Goal: Task Accomplishment & Management: Manage account settings

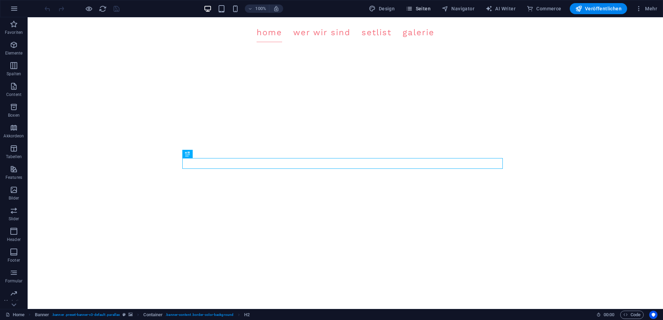
click at [417, 4] on button "Seiten" at bounding box center [418, 8] width 30 height 11
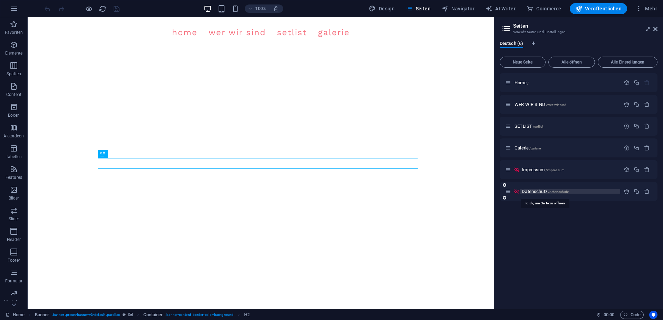
click at [535, 190] on span "Datenschutz /datenschutz" at bounding box center [545, 191] width 47 height 5
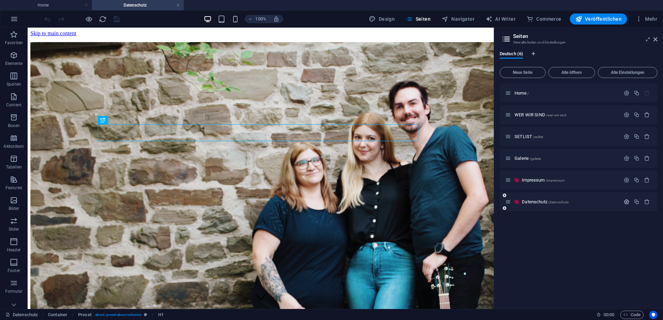
click at [623, 201] on button "button" at bounding box center [626, 202] width 10 height 6
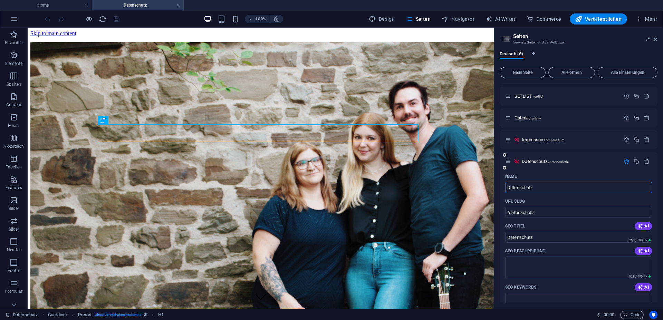
scroll to position [31, 0]
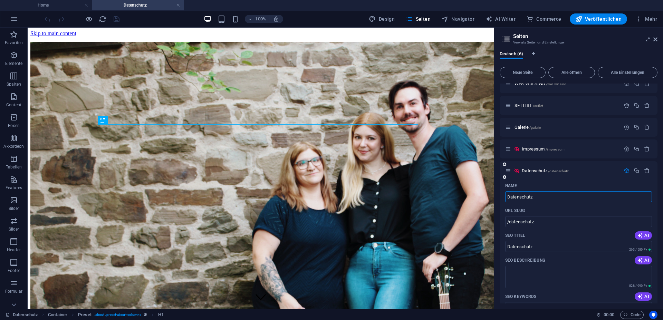
click at [623, 169] on icon "button" at bounding box center [626, 171] width 6 height 6
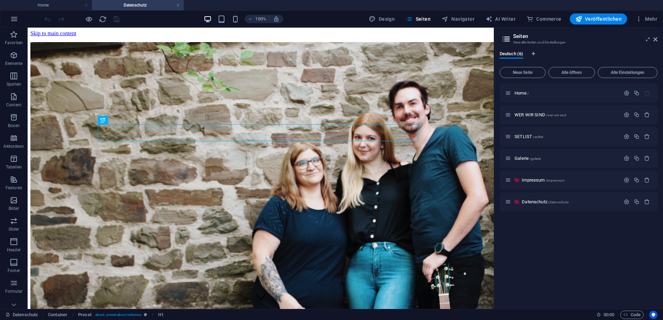
scroll to position [0, 0]
click at [427, 14] on button "Seiten" at bounding box center [418, 18] width 30 height 11
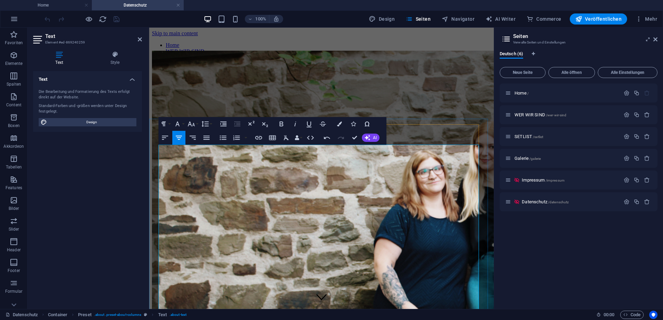
scroll to position [35, 0]
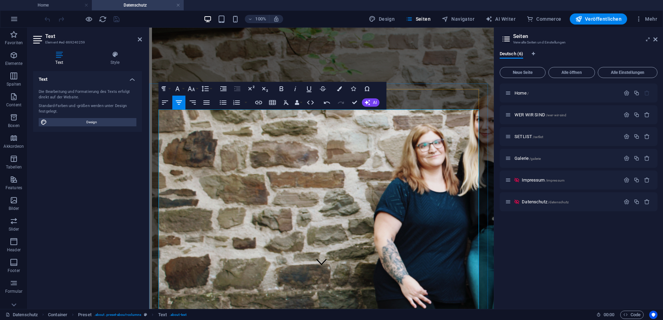
drag, startPoint x: 361, startPoint y: 141, endPoint x: 239, endPoint y: 131, distance: 122.3
click at [166, 104] on icon "button" at bounding box center [165, 102] width 8 height 8
click at [169, 103] on icon "button" at bounding box center [165, 102] width 8 height 8
click at [194, 102] on icon "button" at bounding box center [192, 102] width 6 height 4
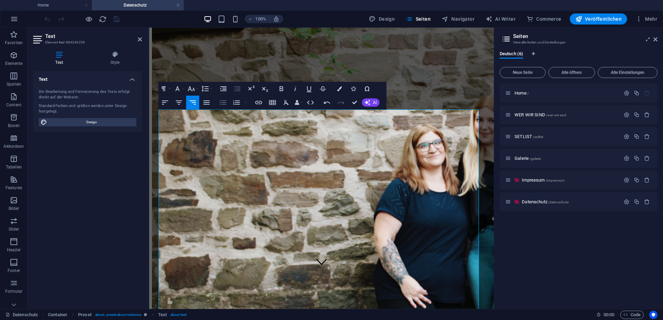
click at [222, 103] on icon "button" at bounding box center [223, 102] width 7 height 4
click at [181, 103] on icon "button" at bounding box center [179, 102] width 8 height 8
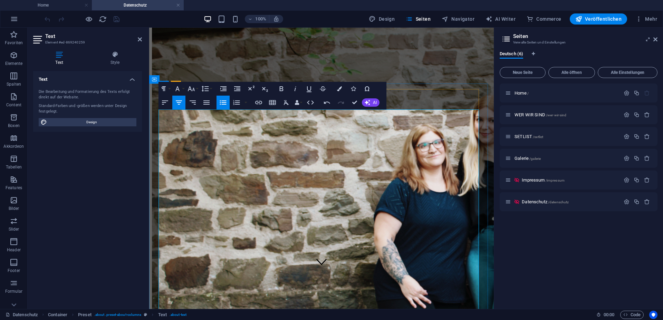
click at [329, 312] on h1 "Datenschutz­erklärung" at bounding box center [321, 318] width 339 height 13
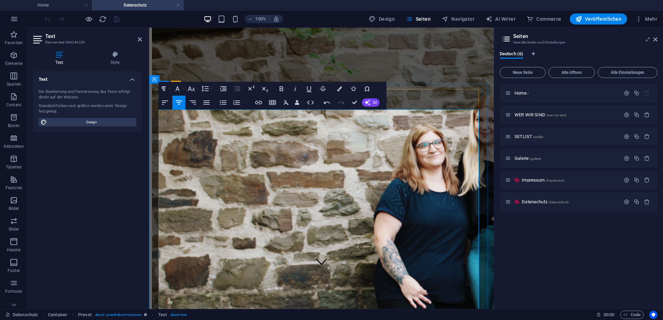
click at [403, 312] on h1 "Datenschutz­erklärung" at bounding box center [321, 318] width 339 height 13
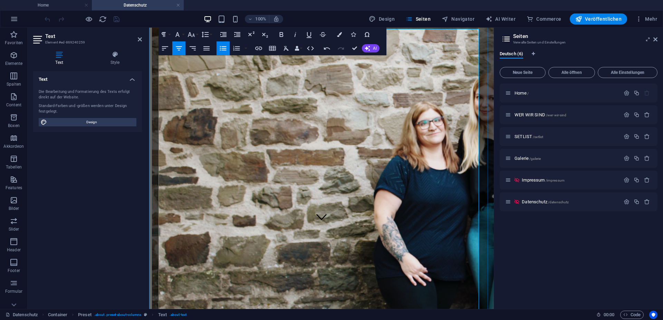
scroll to position [106, 0]
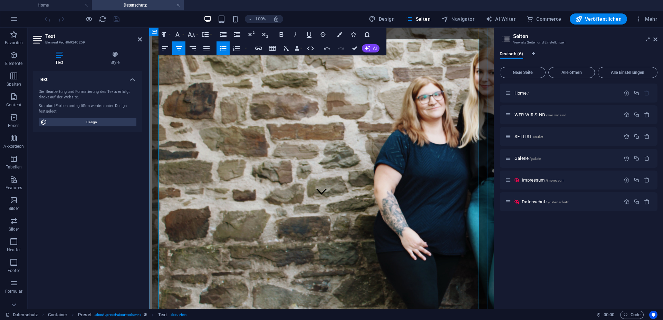
click at [321, 262] on h2 "1. Datenschutz auf einen Blick Allgemeine Hinweise" at bounding box center [328, 276] width 325 height 28
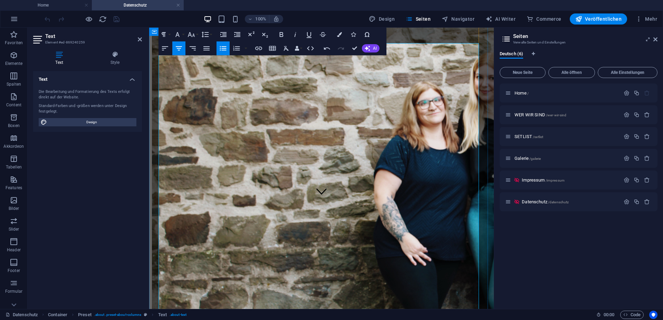
scroll to position [35, 0]
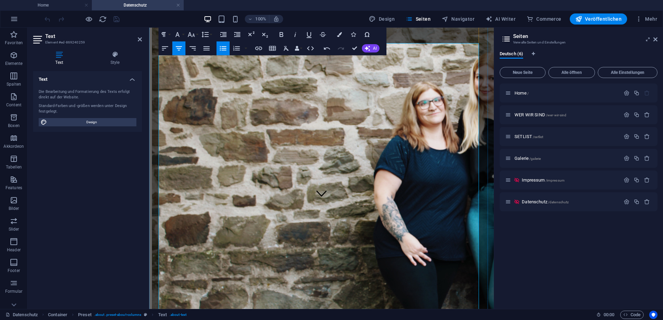
scroll to position [106, 0]
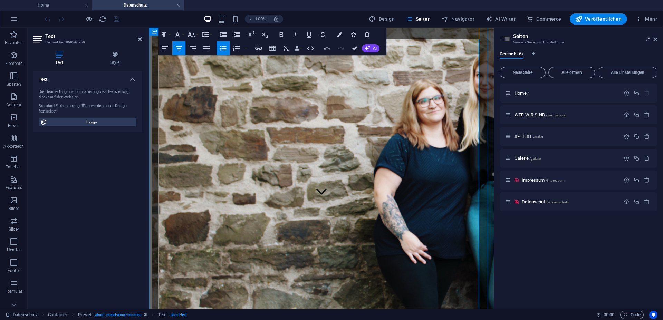
click at [397, 312] on h3 "Datenerfassung auf dieser Website" at bounding box center [321, 316] width 339 height 8
click at [441, 287] on p "Die folgenden Hinweise geben einen einfachen Überblick darüber, was mit Ihren p…" at bounding box center [321, 296] width 339 height 19
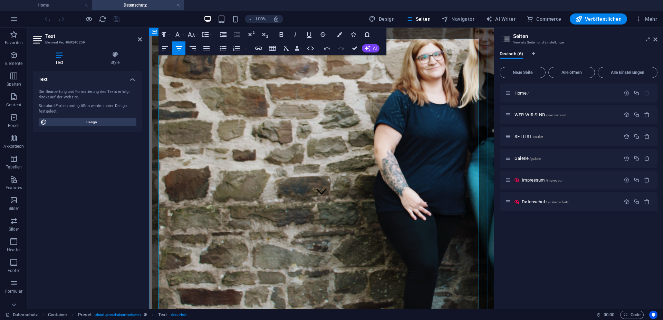
click at [341, 318] on h3 "Datenerfassung auf dieser Website" at bounding box center [321, 322] width 339 height 8
drag, startPoint x: 352, startPoint y: 157, endPoint x: 381, endPoint y: 156, distance: 29.0
click at [378, 318] on h3 "Datenerfassung auf dieser Website" at bounding box center [321, 322] width 339 height 8
click at [383, 318] on h3 "Datenerfassung auf dieser Website" at bounding box center [321, 322] width 339 height 8
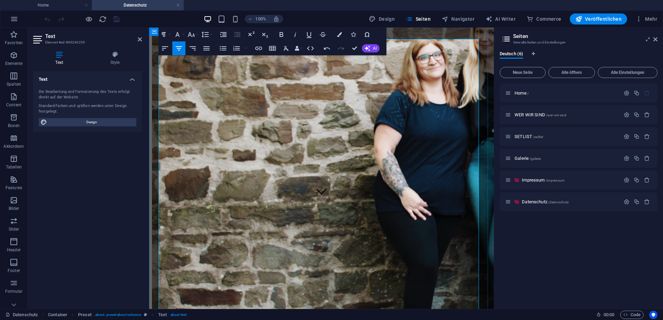
drag, startPoint x: 350, startPoint y: 173, endPoint x: 159, endPoint y: 166, distance: 191.0
click at [203, 35] on icon "button" at bounding box center [204, 35] width 7 height 6
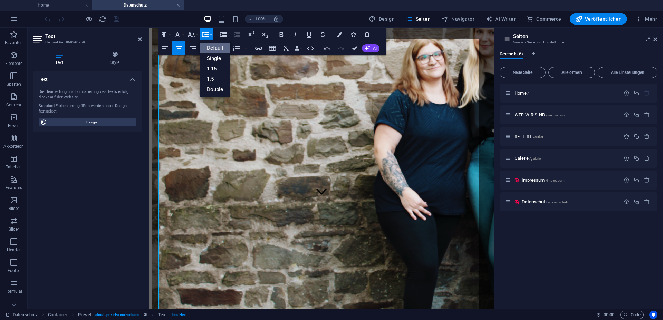
scroll to position [0, 0]
click at [204, 34] on icon "button" at bounding box center [205, 34] width 8 height 8
click at [183, 34] on button "Font Family" at bounding box center [178, 35] width 13 height 14
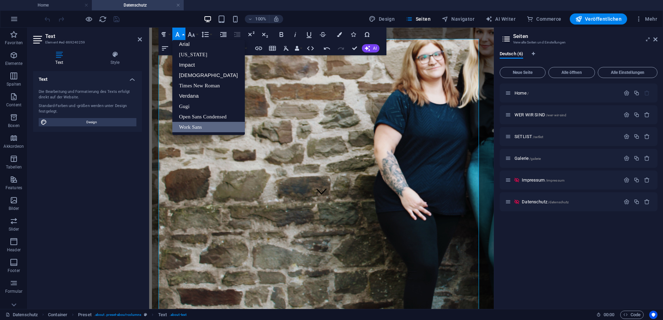
scroll to position [4, 0]
click at [183, 34] on button "Font Family" at bounding box center [178, 35] width 13 height 14
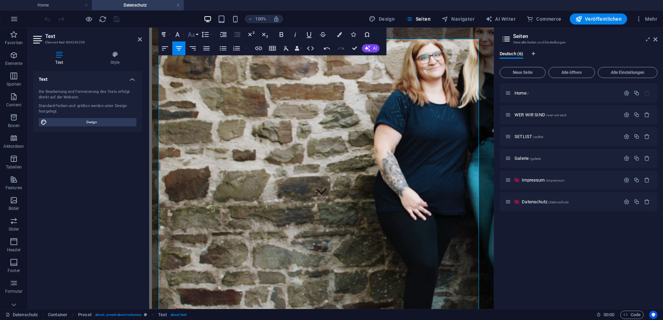
click at [191, 33] on icon "button" at bounding box center [190, 34] width 7 height 5
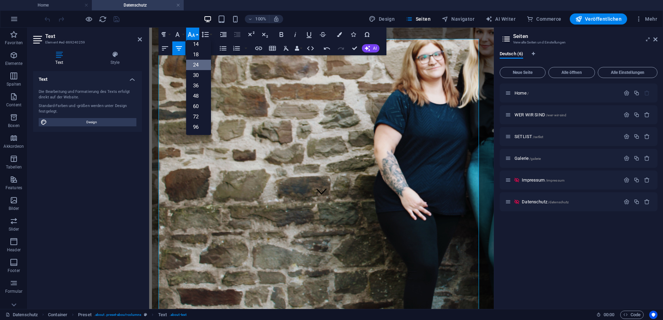
scroll to position [56, 0]
click at [194, 51] on link "18" at bounding box center [198, 54] width 25 height 10
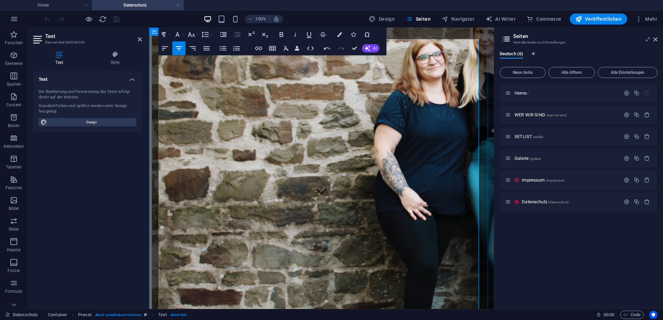
click at [312, 318] on h3 "Datenerfassung auf dieser Website" at bounding box center [321, 322] width 339 height 8
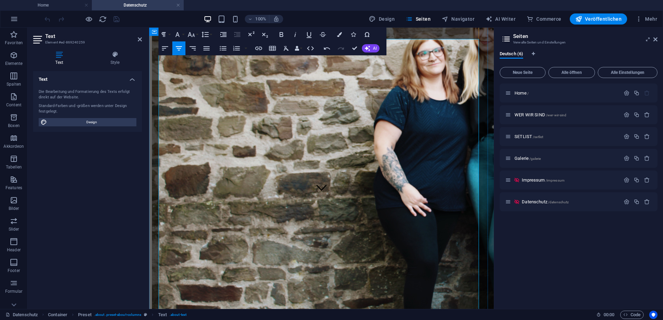
scroll to position [176, 0]
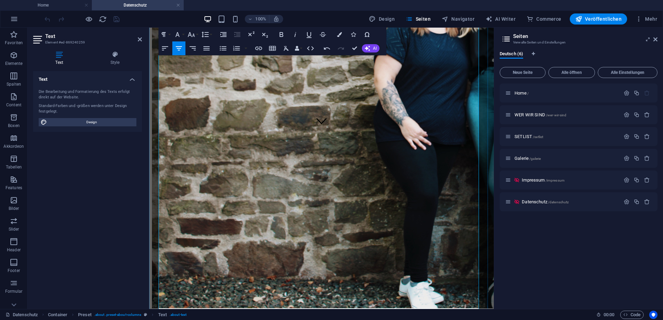
click at [402, 303] on h4 "Wie erfassen wir Ihre Daten?" at bounding box center [321, 306] width 339 height 6
click at [399, 284] on p "Die Datenverarbeitung auf dieser Website erfolgt durch den Websitebetreiber. De…" at bounding box center [321, 290] width 339 height 12
drag, startPoint x: 401, startPoint y: 158, endPoint x: 236, endPoint y: 161, distance: 164.7
click at [236, 310] on h4 "Wie erfassen wir Ihre Daten?" at bounding box center [321, 316] width 339 height 12
click at [179, 31] on icon "button" at bounding box center [177, 34] width 8 height 8
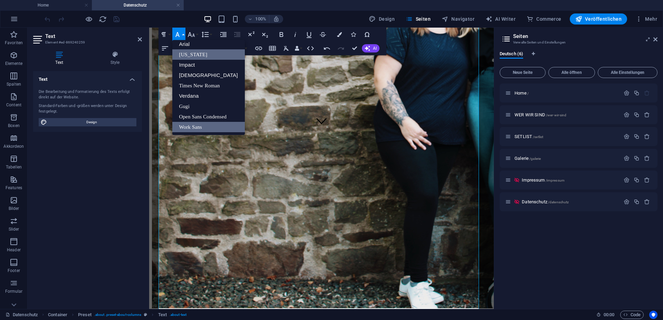
scroll to position [4, 0]
click at [194, 39] on button "Font Size" at bounding box center [192, 35] width 13 height 14
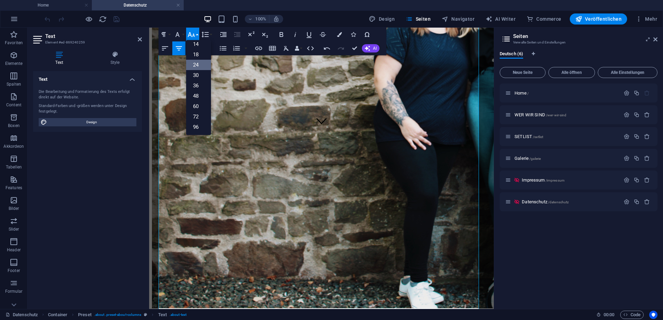
scroll to position [56, 0]
click at [197, 51] on link "18" at bounding box center [198, 54] width 25 height 10
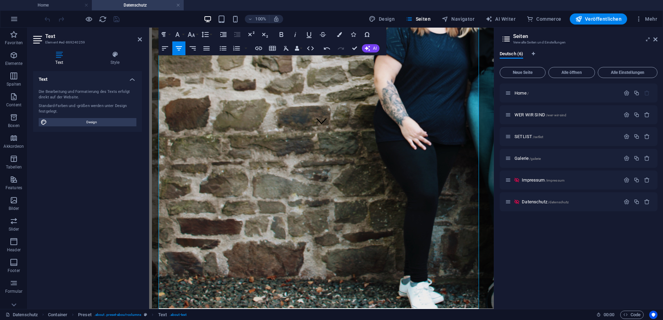
click at [339, 284] on p "Die Datenverarbeitung auf dieser Website erfolgt durch den Websitebetreiber. De…" at bounding box center [321, 293] width 339 height 19
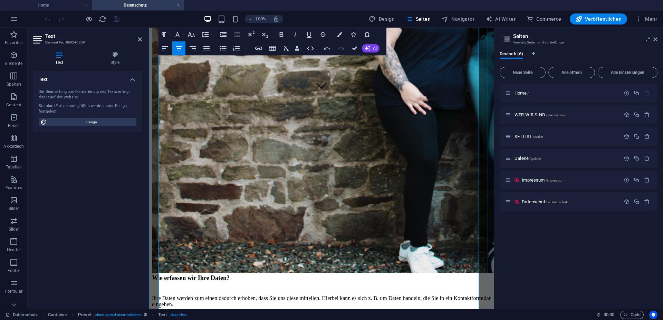
click at [330, 274] on h4 "Wie erfassen wir Ihre Daten?" at bounding box center [321, 280] width 339 height 13
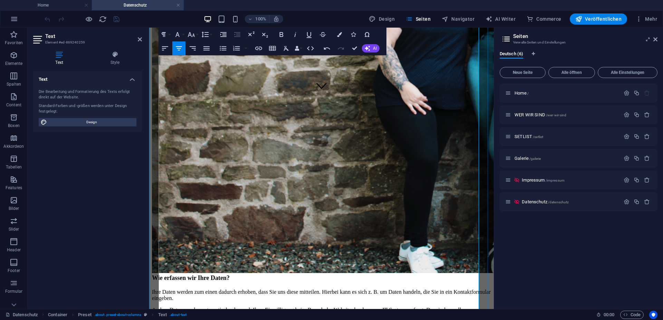
scroll to position [141, 0]
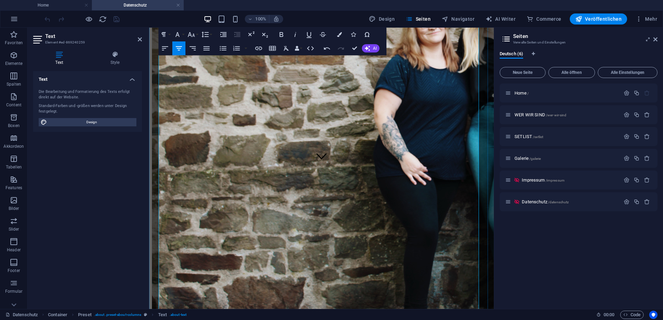
click at [314, 298] on h4 "Wer ist verantwortlich für die Datenerfassung auf dieser Website?" at bounding box center [321, 304] width 339 height 13
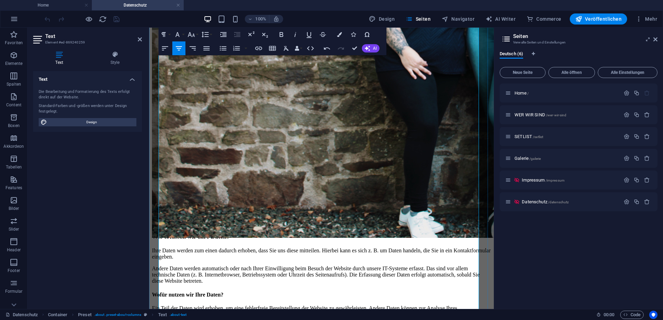
scroll to position [282, 0]
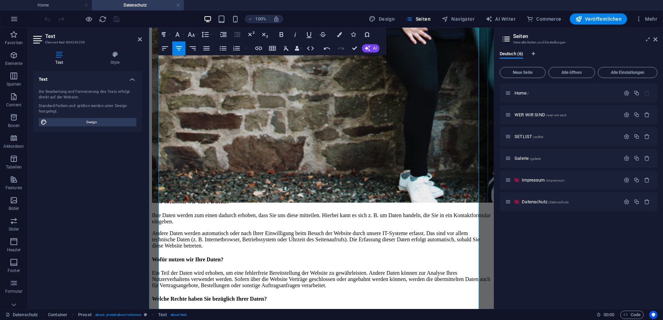
click at [453, 230] on p "Andere Daten werden automatisch oder nach Ihrer Einwilligung beim Besuch der We…" at bounding box center [321, 239] width 339 height 19
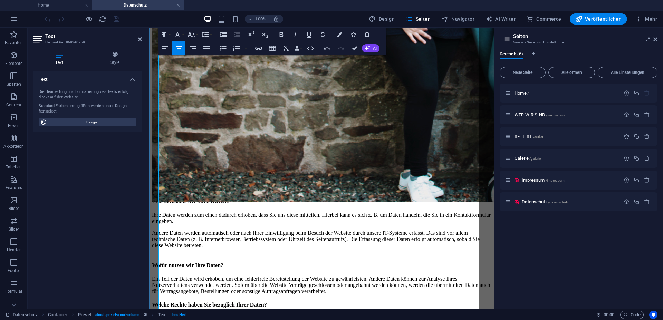
scroll to position [317, 0]
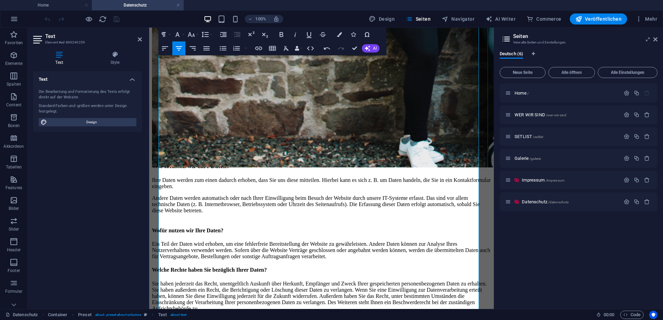
click at [410, 241] on p "Ein Teil der Daten wird erhoben, um eine fehlerfreie Bereitstellung der Website…" at bounding box center [321, 250] width 339 height 19
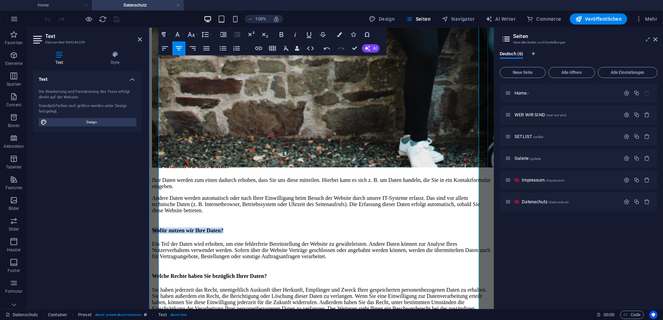
drag, startPoint x: 403, startPoint y: 94, endPoint x: 238, endPoint y: 93, distance: 165.3
click at [238, 227] on h4 "Wofür nutzen wir Ihre Daten?" at bounding box center [321, 230] width 339 height 6
click at [187, 35] on button "Font Size" at bounding box center [192, 35] width 13 height 14
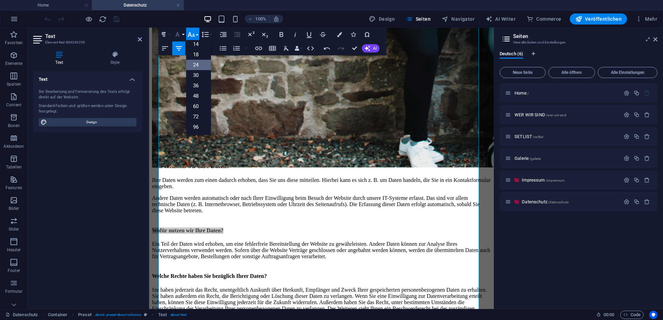
scroll to position [56, 0]
click at [181, 35] on icon "button" at bounding box center [177, 34] width 8 height 8
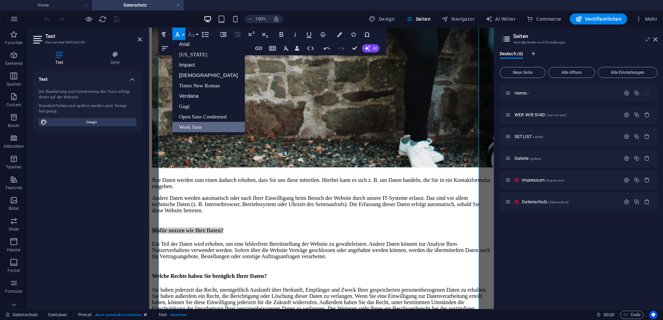
scroll to position [4, 0]
click at [192, 33] on icon "button" at bounding box center [191, 34] width 8 height 8
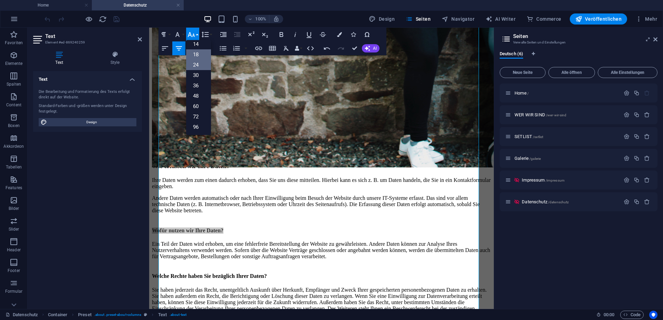
scroll to position [56, 0]
click at [198, 56] on link "18" at bounding box center [198, 54] width 25 height 10
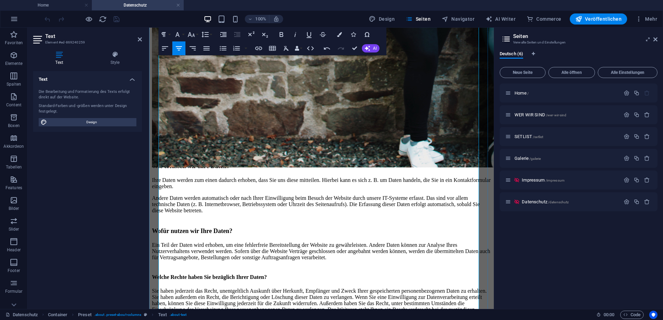
click at [443, 274] on h4 "Welche Rechte haben Sie bezüglich Ihrer Daten?" at bounding box center [321, 277] width 339 height 6
drag, startPoint x: 454, startPoint y: 165, endPoint x: 154, endPoint y: 160, distance: 299.6
click at [192, 37] on icon "button" at bounding box center [191, 34] width 8 height 8
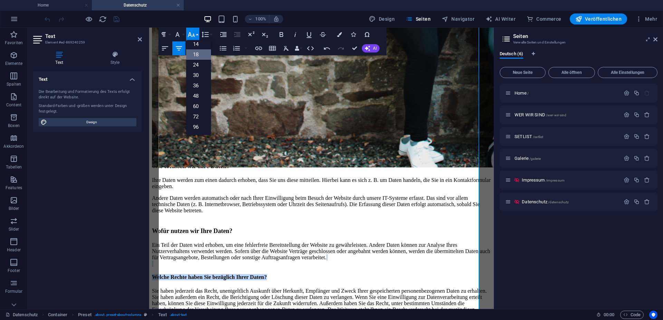
click at [198, 57] on link "18" at bounding box center [198, 54] width 25 height 10
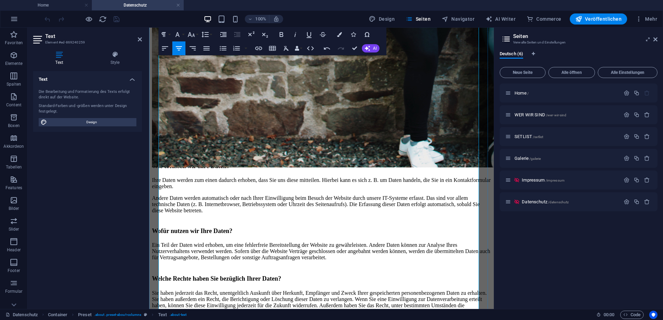
click at [321, 242] on p "Ein Teil der Daten wird erhoben, um eine fehlerfreie Bereitstellung der Website…" at bounding box center [321, 255] width 339 height 26
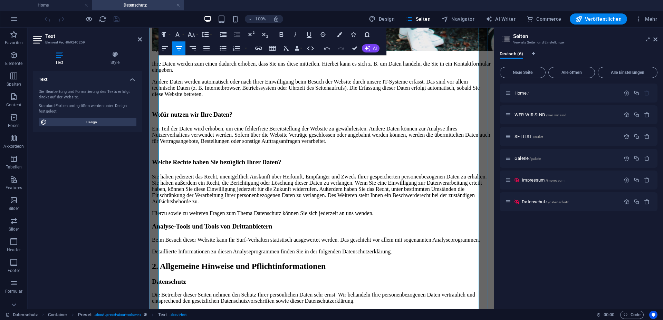
scroll to position [458, 0]
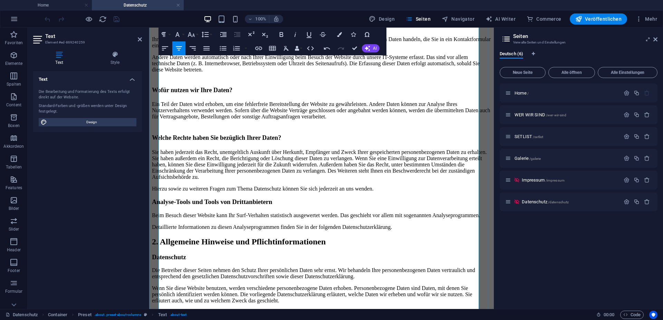
click at [361, 186] on p "Hierzu sowie zu weiteren Fragen zum Thema Datenschutz können Sie sich jederzeit…" at bounding box center [321, 189] width 339 height 6
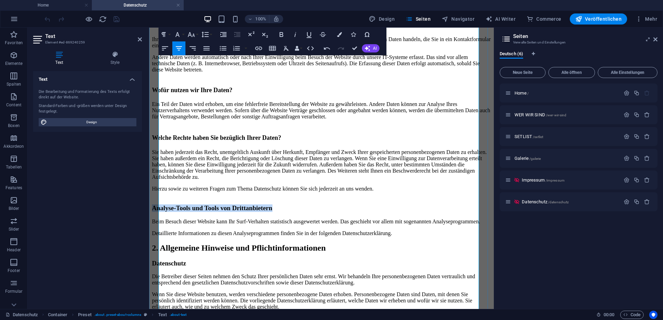
drag, startPoint x: 409, startPoint y: 150, endPoint x: 200, endPoint y: 154, distance: 209.9
click at [200, 204] on h3 "Analyse-Tools und Tools von Dritt­anbietern" at bounding box center [321, 208] width 339 height 8
click at [191, 33] on icon "button" at bounding box center [191, 34] width 8 height 8
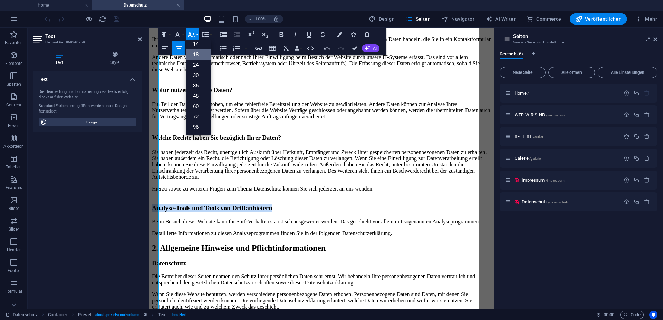
click at [196, 54] on link "18" at bounding box center [198, 54] width 25 height 10
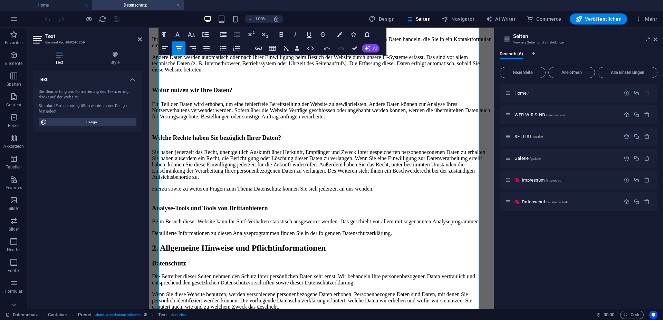
click at [365, 218] on p "Beim Besuch dieser Website kann Ihr Surf-Verhalten statistisch ausgewertet werd…" at bounding box center [321, 221] width 339 height 6
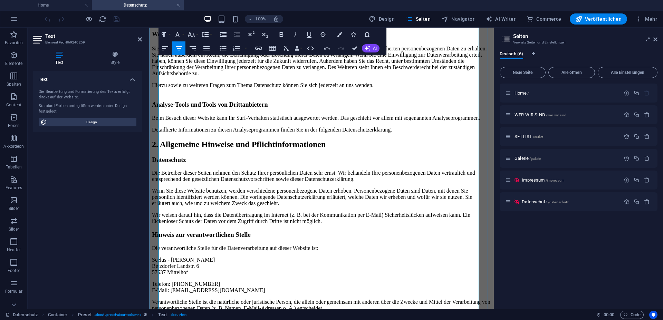
scroll to position [563, 0]
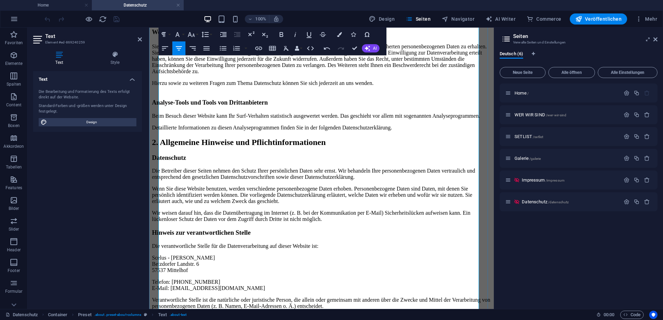
click at [365, 125] on p "Detaillierte Informationen zu diesen Analyseprogrammen finden Sie in der folgen…" at bounding box center [321, 128] width 339 height 6
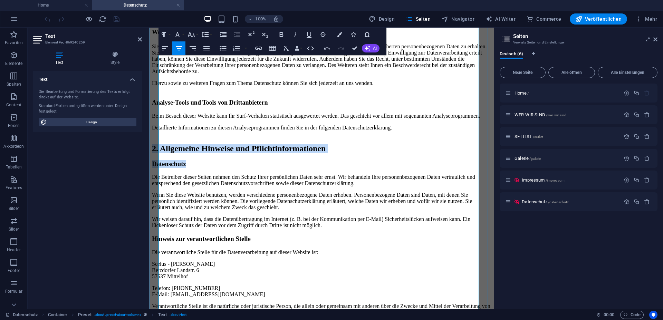
drag, startPoint x: 353, startPoint y: 117, endPoint x: 185, endPoint y: 107, distance: 168.4
click at [194, 32] on icon "button" at bounding box center [191, 34] width 8 height 8
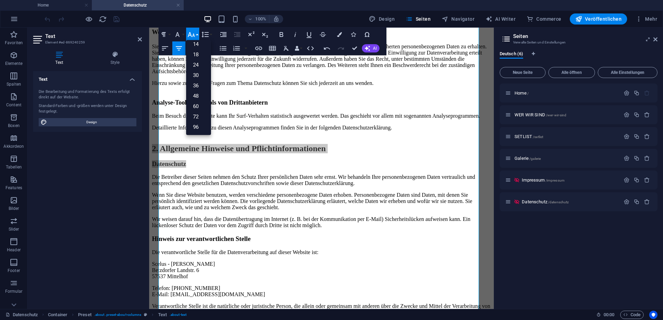
click at [194, 32] on icon "button" at bounding box center [191, 34] width 8 height 8
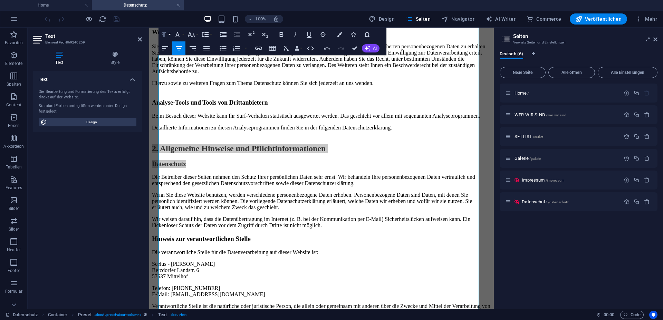
click at [171, 31] on button "Paragraph Format" at bounding box center [164, 35] width 13 height 14
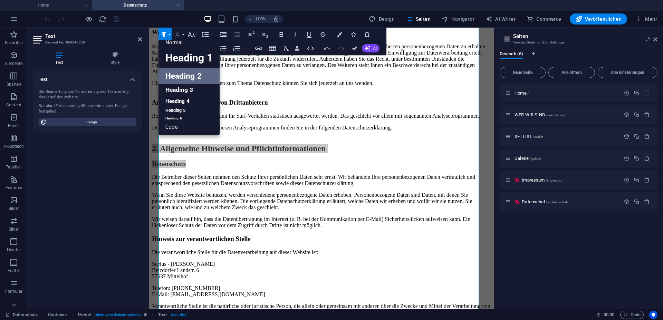
scroll to position [6, 0]
click at [178, 30] on icon "button" at bounding box center [177, 34] width 8 height 8
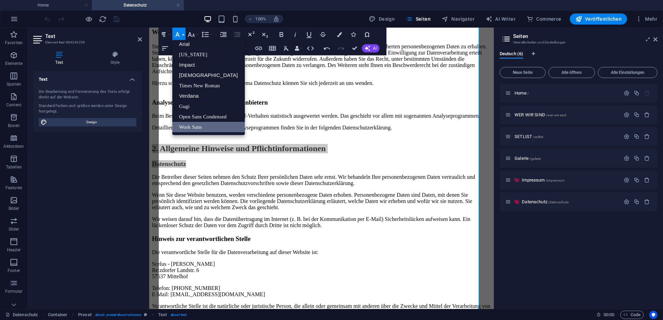
scroll to position [4, 0]
click at [178, 30] on icon "button" at bounding box center [177, 34] width 8 height 8
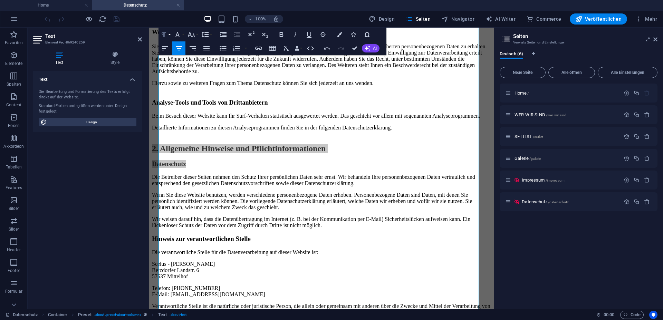
click at [164, 33] on icon "button" at bounding box center [163, 34] width 4 height 5
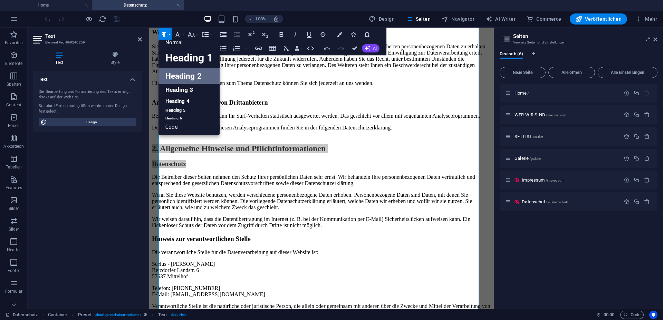
scroll to position [6, 0]
click at [164, 33] on icon "button" at bounding box center [163, 34] width 4 height 5
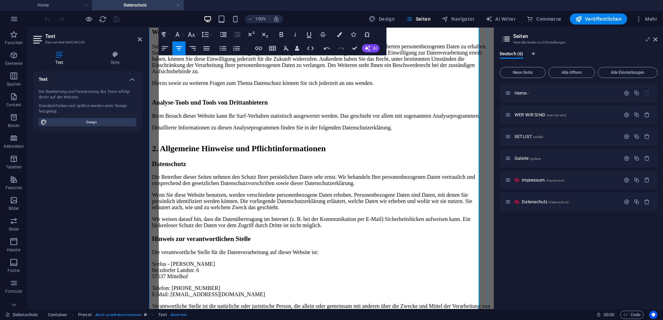
click at [381, 174] on p "Die Betreiber dieser Seiten nehmen den Schutz Ihrer persönlichen Daten sehr ern…" at bounding box center [321, 180] width 339 height 12
drag, startPoint x: 329, startPoint y: 117, endPoint x: 289, endPoint y: 116, distance: 39.7
click at [289, 160] on h3 "Datenschutz" at bounding box center [321, 164] width 339 height 8
click at [296, 160] on h3 "Datenschutz" at bounding box center [321, 164] width 339 height 8
click at [290, 160] on h3 "Datenschutz" at bounding box center [321, 164] width 339 height 8
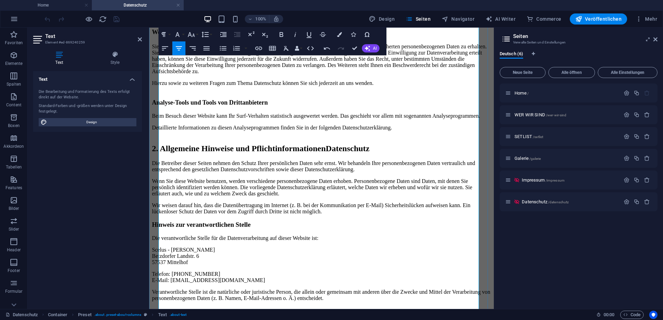
click at [343, 160] on p "Die Betreiber dieser Seiten nehmen den Schutz Ihrer persönlichen Daten sehr ern…" at bounding box center [321, 166] width 339 height 12
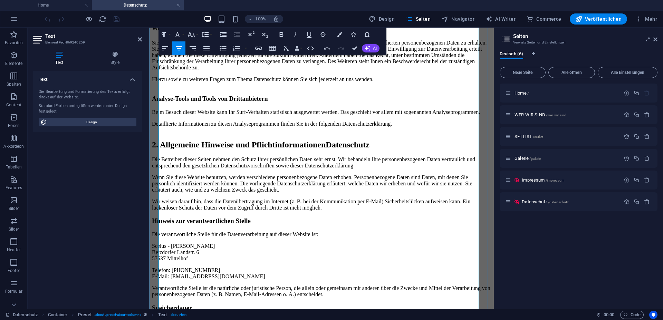
scroll to position [563, 0]
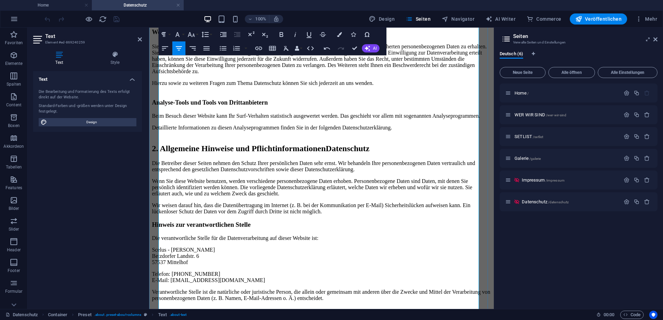
click at [466, 144] on h2 "2. Allgemeine Hinweise und Pflicht­informationen Datenschutz" at bounding box center [321, 148] width 339 height 9
click at [407, 125] on p "Detaillierte Informationen zu diesen Analyseprogrammen finden Sie in der folgen…" at bounding box center [321, 131] width 339 height 12
click at [463, 144] on h2 "2. Allgemeine Hinweise und Pflicht­informationen Datenschutz" at bounding box center [321, 148] width 339 height 9
click at [468, 144] on h2 "2. Allgemeine Hinweise und Pflicht­informationen Datenschutz" at bounding box center [321, 148] width 339 height 9
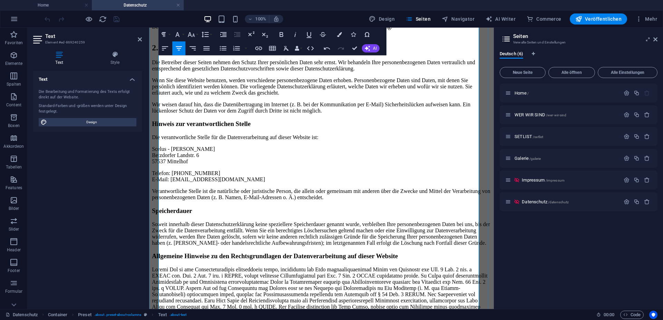
scroll to position [669, 0]
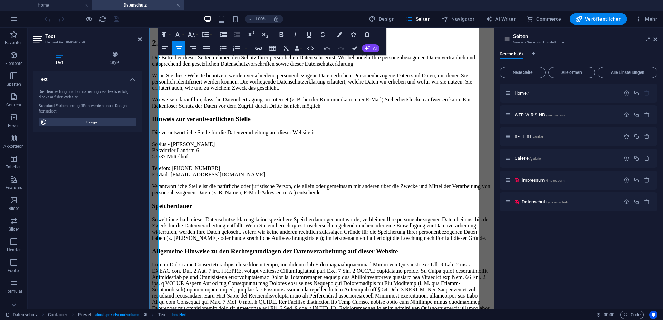
click at [424, 109] on p "Wir weisen darauf hin, dass die Datenübertragung im Internet (z. B. bei der Kom…" at bounding box center [321, 103] width 339 height 12
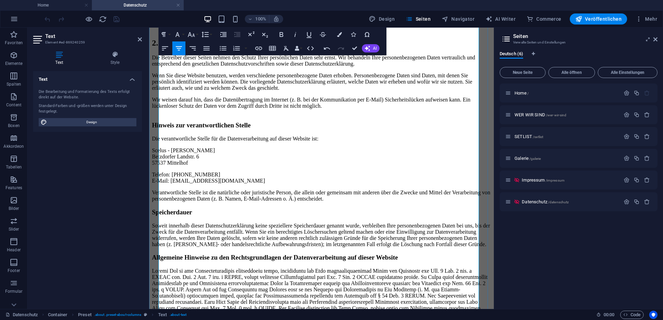
scroll to position [739, 0]
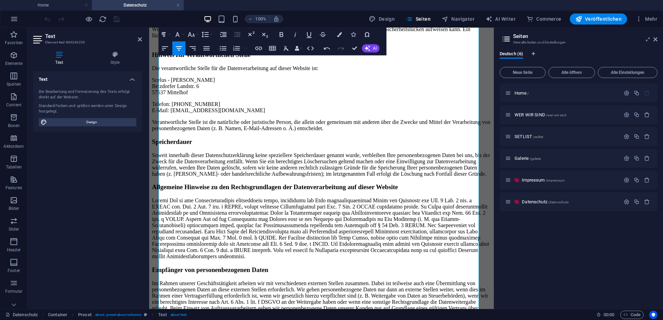
click at [406, 59] on h3 "Hinweis zur verantwortlichen Stelle" at bounding box center [321, 55] width 339 height 8
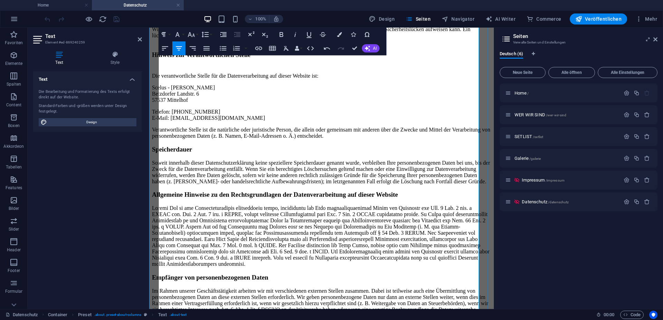
click at [383, 121] on p "Telefon: +49 (0) 176 26928171 E-Mail: info@scelus.net" at bounding box center [321, 115] width 339 height 12
click at [378, 121] on p "Telefon: +49 (0) 176 26928171 E-Mail: info@scelus.net" at bounding box center [321, 115] width 339 height 12
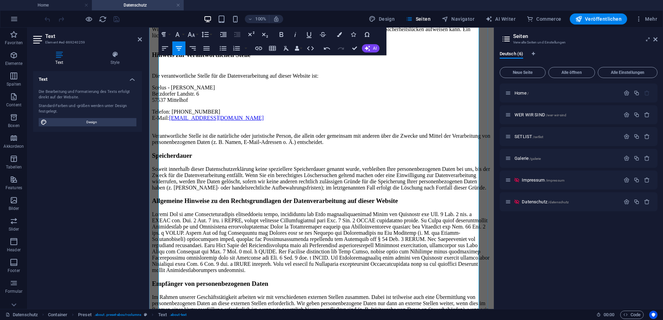
click at [459, 145] on p "Verantwortliche Stelle ist die natürliche oder juristische Person, die allein o…" at bounding box center [321, 139] width 339 height 12
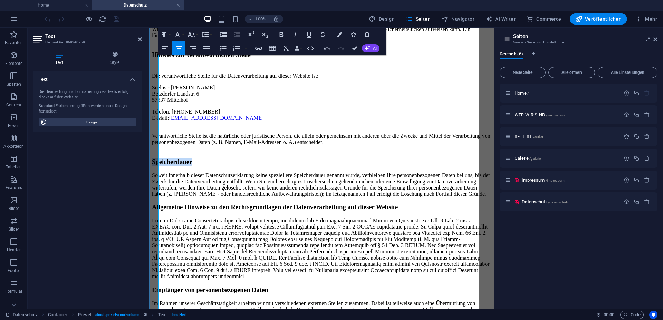
drag, startPoint x: 351, startPoint y: 197, endPoint x: 285, endPoint y: 199, distance: 66.3
click at [285, 166] on h3 "Speicherdauer" at bounding box center [321, 162] width 339 height 8
click at [174, 35] on icon "button" at bounding box center [177, 34] width 8 height 8
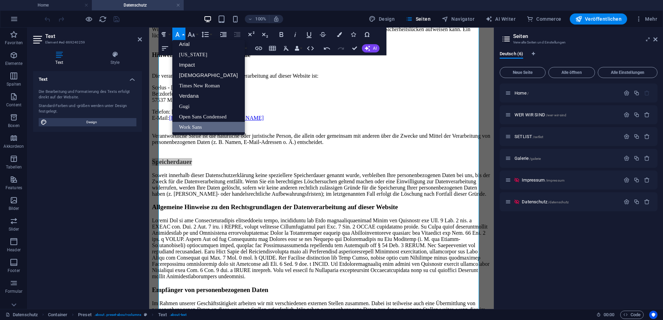
scroll to position [4, 0]
click at [190, 30] on button "Font Size" at bounding box center [192, 35] width 13 height 14
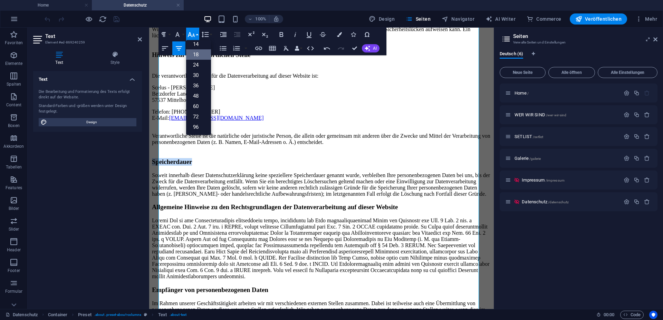
click at [198, 51] on link "18" at bounding box center [198, 54] width 25 height 10
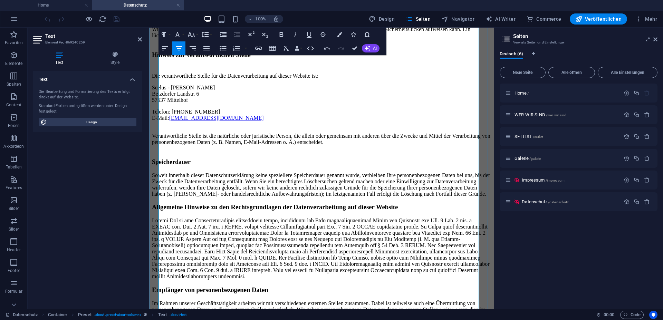
click at [315, 127] on p "Telefon: +49 (0) 176 26928171 E-Mail: info@scelus.net" at bounding box center [321, 118] width 339 height 19
click at [362, 127] on p "Telefon: +49 (0) 176 26928171 E-Mail: info@scelus.net" at bounding box center [321, 118] width 339 height 19
click at [366, 122] on p "Telefon: +49 (0) 176 26928171 E-Mail: info@scelus.net" at bounding box center [321, 118] width 339 height 19
drag, startPoint x: 373, startPoint y: 126, endPoint x: 313, endPoint y: 128, distance: 60.1
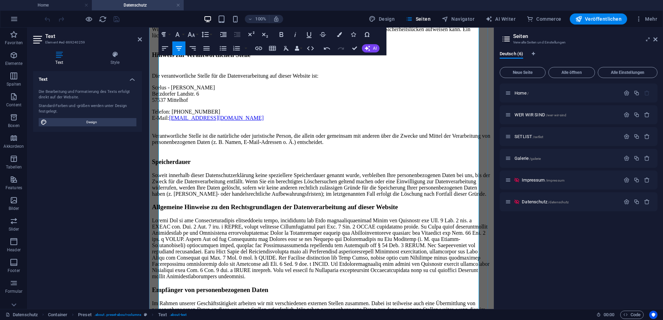
click at [313, 127] on p "Telefon: +49 (0) 176 26928171 E-Mail: info@scelus.net" at bounding box center [321, 118] width 339 height 19
click at [316, 126] on p "Telefon: +49 02742 / 7050050 E-Mail: info@scelus.net" at bounding box center [321, 118] width 339 height 19
click at [264, 121] on link "info@scelus.net" at bounding box center [216, 118] width 95 height 6
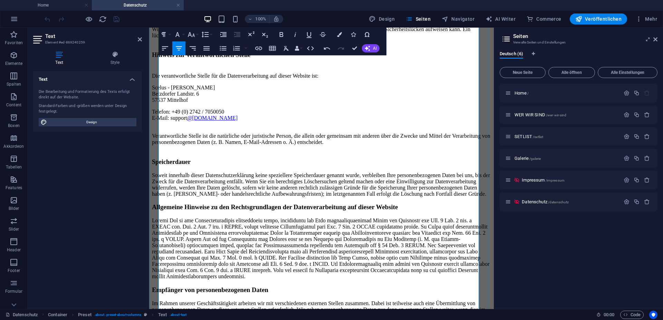
click at [332, 127] on p "Telefon: +49 (0) 2742 / 7050050 E-Mail: support @scelus.net" at bounding box center [321, 118] width 339 height 19
drag, startPoint x: 373, startPoint y: 133, endPoint x: 297, endPoint y: 140, distance: 76.3
click at [297, 127] on p "Telefon: +49 (0) 2742 / 7050050 E-Mail: support @scelus.net" at bounding box center [321, 118] width 339 height 19
click at [237, 121] on link "@scelus.net" at bounding box center [212, 118] width 50 height 6
drag, startPoint x: 361, startPoint y: 119, endPoint x: 215, endPoint y: 98, distance: 147.5
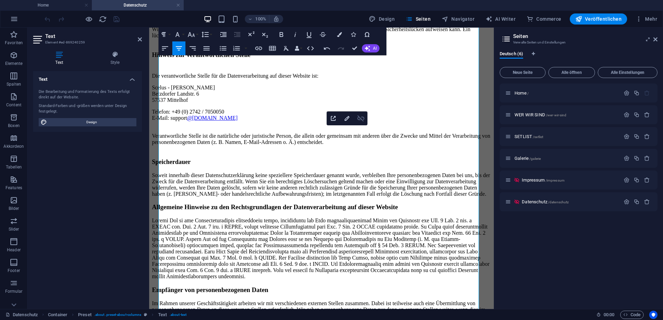
click at [361, 119] on icon "button" at bounding box center [360, 118] width 7 height 6
drag, startPoint x: 373, startPoint y: 135, endPoint x: 296, endPoint y: 134, distance: 77.0
click at [296, 127] on p "Telefon: +49 (0) 2742 / 7050050 E-Mail: support@scelus.net" at bounding box center [321, 118] width 339 height 19
click at [334, 127] on p "Telefon: +49 (0) 2742 / 7050050 E-Mail: support@scelus.net" at bounding box center [321, 118] width 339 height 19
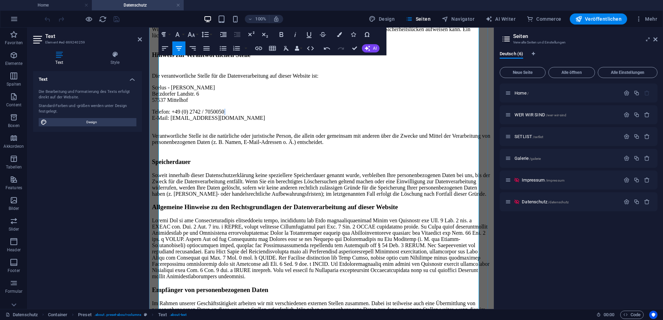
click at [334, 127] on p "Telefon: +49 (0) 2742 / 7050050 E-Mail: support@scelus.net" at bounding box center [321, 118] width 339 height 19
click at [331, 127] on p "Telefon: +49 (0) 2742 / 7050050 E-Mail: support@scelus.net" at bounding box center [321, 118] width 339 height 19
drag, startPoint x: 297, startPoint y: 137, endPoint x: 372, endPoint y: 136, distance: 76.0
click at [372, 127] on p "Telefon: +49 (0) 2742 / 7050050 E-Mail: support@scelus.net" at bounding box center [321, 118] width 339 height 19
copy p "[EMAIL_ADDRESS][DOMAIN_NAME]"
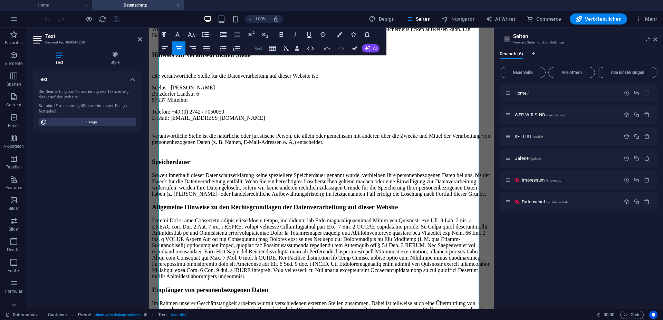
click at [260, 50] on icon "button" at bounding box center [258, 48] width 7 height 3
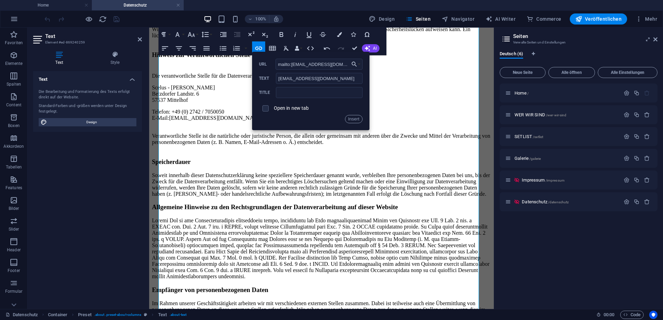
type input "mailto:support@scelus.net"
click at [295, 105] on div "Open in new tab" at bounding box center [311, 108] width 104 height 13
click at [294, 105] on div "Open in new tab" at bounding box center [311, 108] width 104 height 13
click at [291, 107] on label "Open in new tab" at bounding box center [291, 108] width 35 height 6
checkbox input "true"
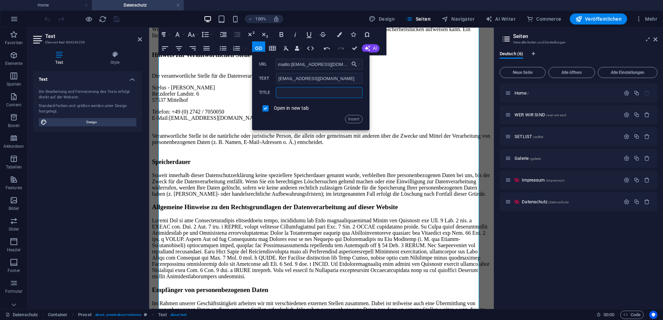
click at [293, 93] on input "text" at bounding box center [319, 92] width 86 height 11
type input "K"
type input "Support"
click at [356, 119] on button "Insert" at bounding box center [354, 119] width 18 height 8
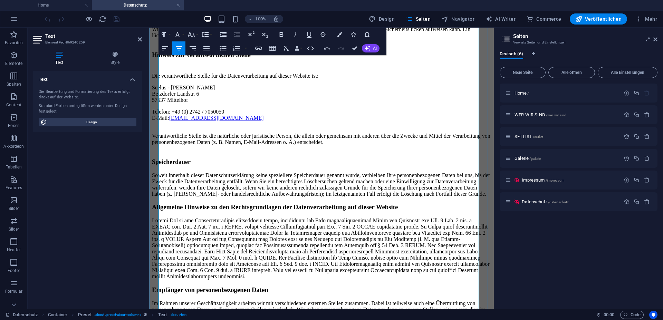
click at [369, 127] on p "Telefon: +49 (0) 2742 / 7050050 E-Mail: support@scelus.net" at bounding box center [321, 118] width 339 height 19
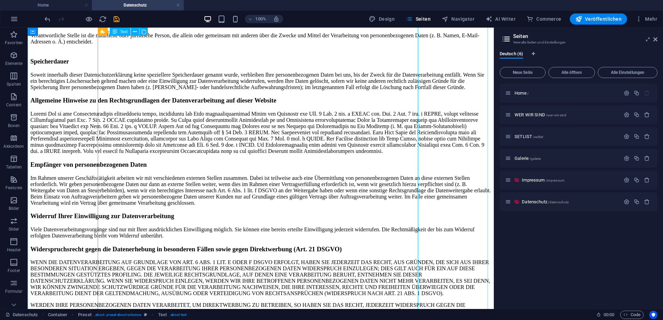
scroll to position [880, 0]
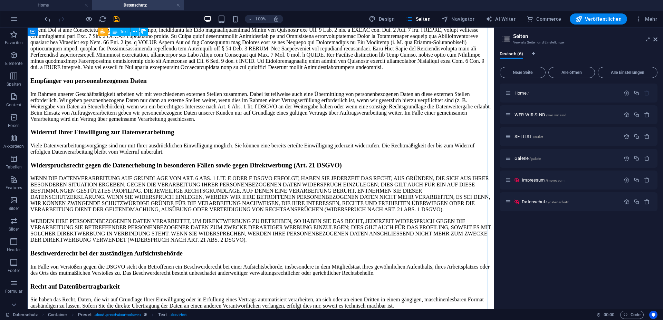
click at [295, 137] on div "Datenschutz­erklärung 1. Datenschutz auf einen Blick Allgemeine Hinweise Die fo…" at bounding box center [260, 314] width 460 height 1694
click at [292, 140] on div "Datenschutz­erklärung 1. Datenschutz auf einen Blick Allgemeine Hinweise Die fo…" at bounding box center [260, 314] width 460 height 1694
click at [285, 140] on div "Datenschutz­erklärung 1. Datenschutz auf einen Blick Allgemeine Hinweise Die fo…" at bounding box center [260, 314] width 460 height 1694
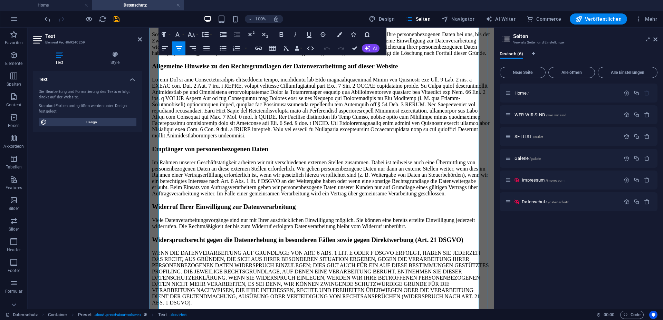
click at [349, 56] on p "Soweit innerhalb dieser Datenschutzerklärung keine speziellere Speicherdauer ge…" at bounding box center [321, 43] width 339 height 25
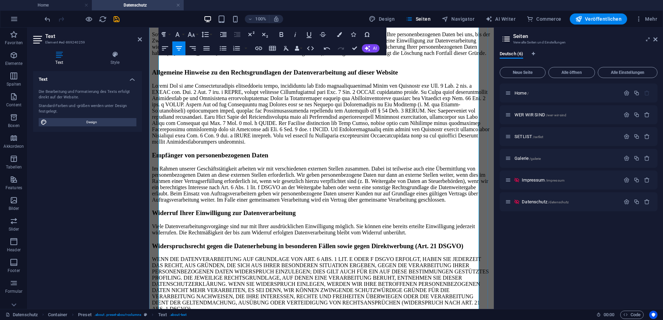
click at [346, 76] on h3 "Allgemeine Hinweise zu den Rechtsgrundlagen der Datenverarbeitung auf dieser We…" at bounding box center [321, 73] width 339 height 8
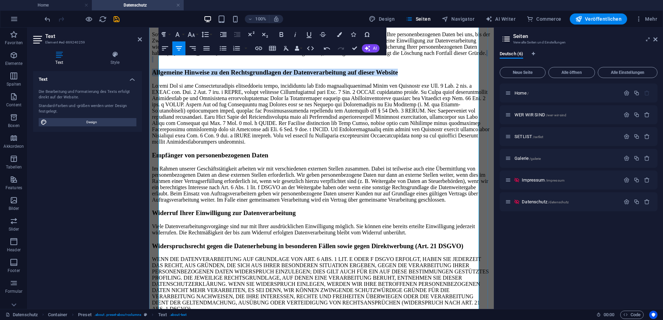
drag, startPoint x: 349, startPoint y: 168, endPoint x: 297, endPoint y: 175, distance: 52.5
click at [181, 36] on icon "button" at bounding box center [177, 34] width 8 height 8
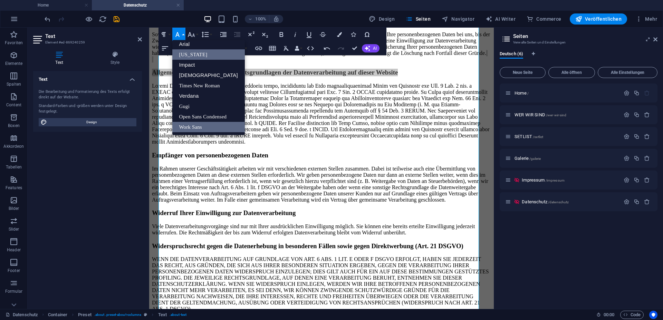
scroll to position [4, 0]
click at [191, 31] on icon "button" at bounding box center [191, 34] width 8 height 8
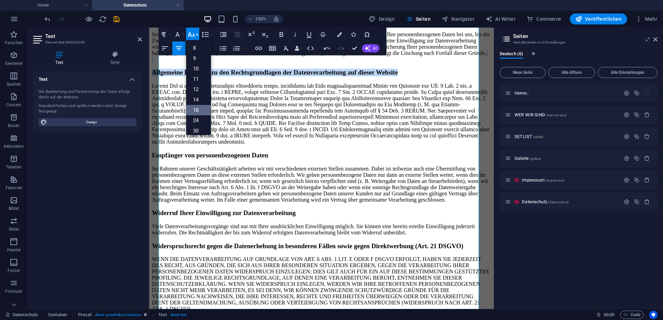
click at [195, 110] on link "18" at bounding box center [198, 110] width 25 height 10
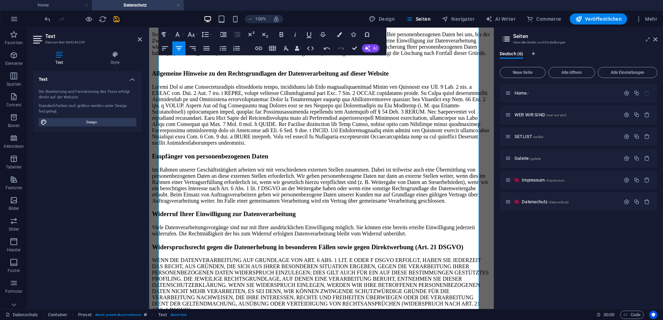
click at [385, 146] on p at bounding box center [321, 115] width 339 height 62
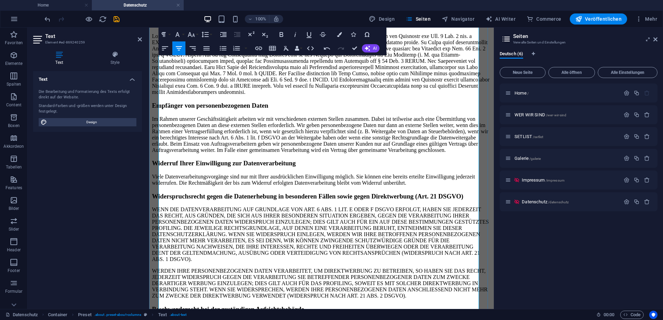
scroll to position [951, 0]
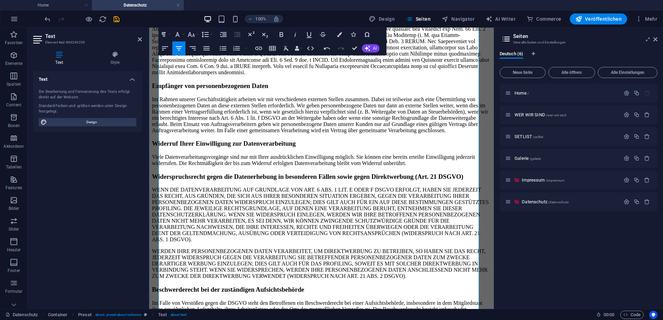
click at [288, 7] on span "Allgemeine Hinweise zu den Rechtsgrundlagen der Datenverarbeitung auf dieser We…" at bounding box center [270, 3] width 236 height 7
click at [372, 7] on h3 "Allgemeine Hinweise zu den Rechtsgrundlagen der Datenverarbeitung auf dieser We…" at bounding box center [321, 3] width 339 height 8
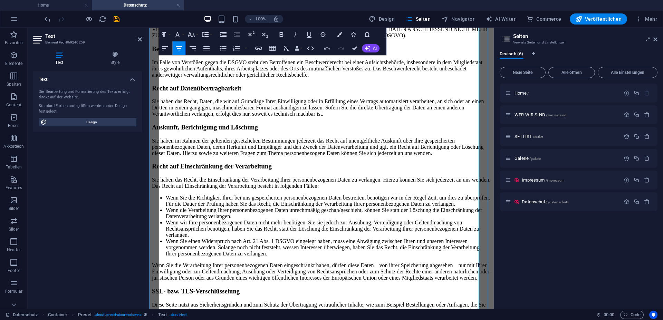
scroll to position [1091, 0]
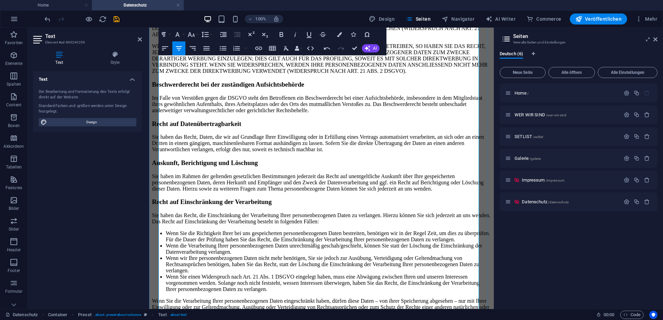
scroll to position [1197, 0]
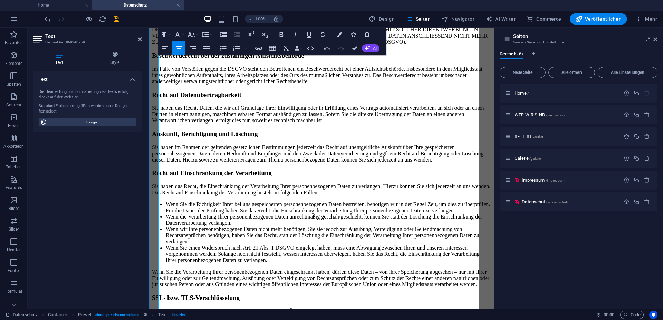
scroll to position [1267, 0]
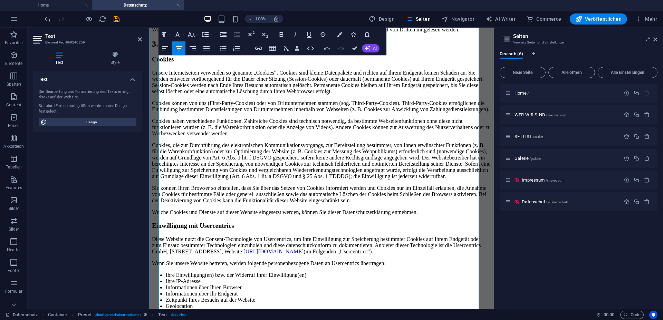
scroll to position [1549, 0]
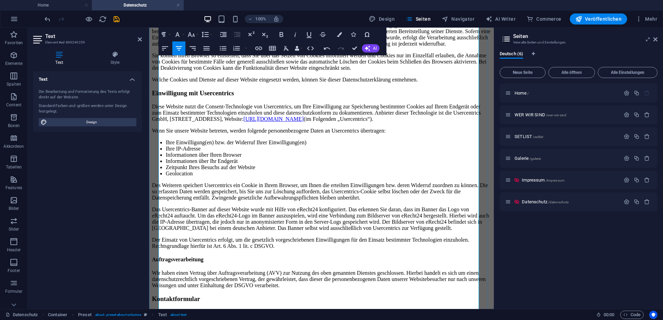
scroll to position [1655, 0]
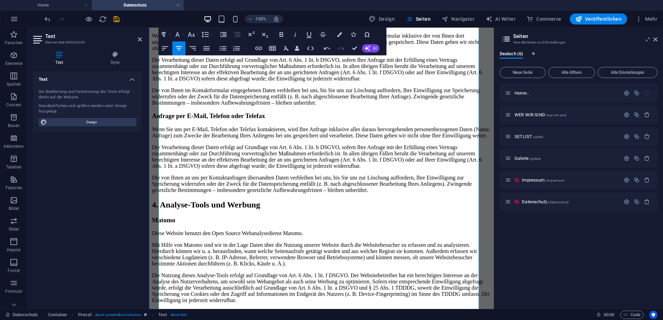
scroll to position [2007, 0]
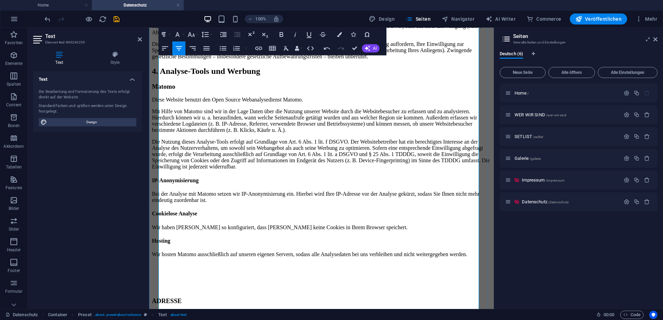
scroll to position [2112, 0]
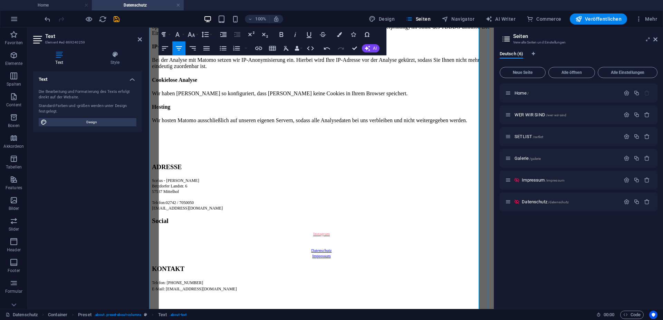
scroll to position [2500, 0]
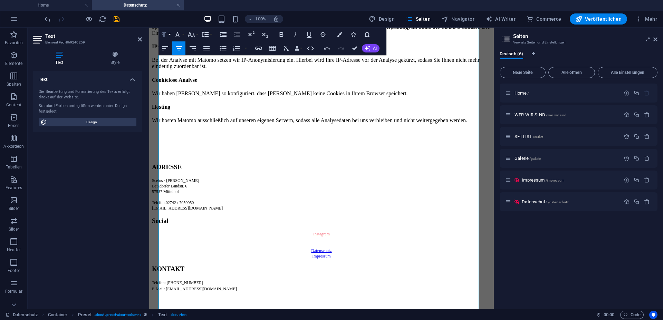
click at [163, 35] on icon "button" at bounding box center [163, 34] width 8 height 8
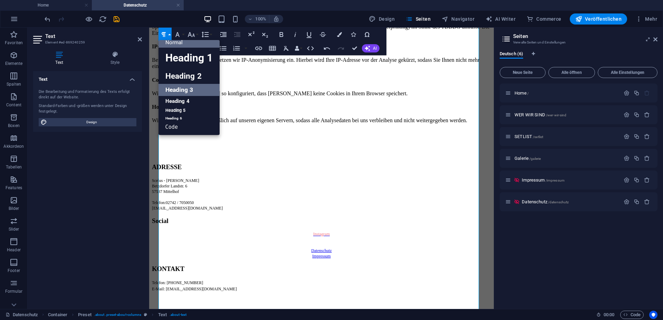
scroll to position [6, 0]
click at [185, 79] on link "Heading 2" at bounding box center [188, 76] width 61 height 16
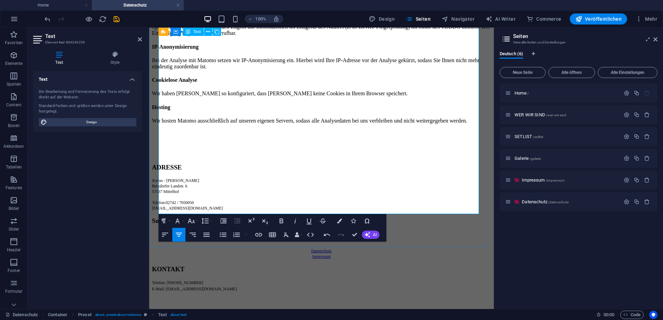
click at [383, 50] on h4 "IP-Anonymisierung" at bounding box center [321, 47] width 339 height 6
click at [434, 36] on p "Die Nutzung dieses Analyse-Tools erfolgt auf Grundlage von Art. 6 Abs. 1 lit. f…" at bounding box center [321, 20] width 339 height 31
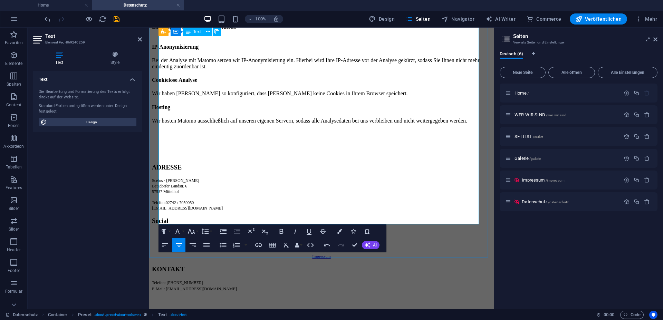
click at [391, 70] on p "Bei der Analyse mit Matomo setzen wir IP-Anonymisierung ein. Hierbei wird Ihre …" at bounding box center [321, 63] width 339 height 12
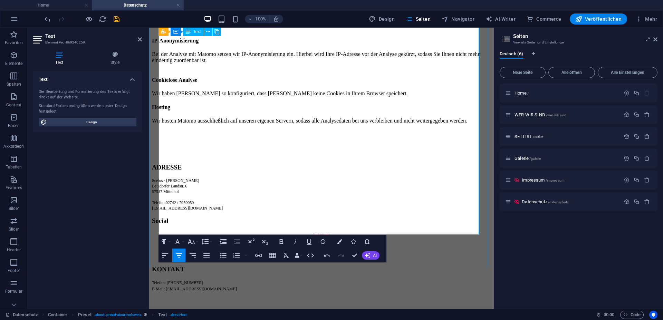
click at [381, 97] on p "Wir haben Matomo so konfiguriert, dass Matomo keine Cookies in Ihrem Browser sp…" at bounding box center [321, 93] width 339 height 6
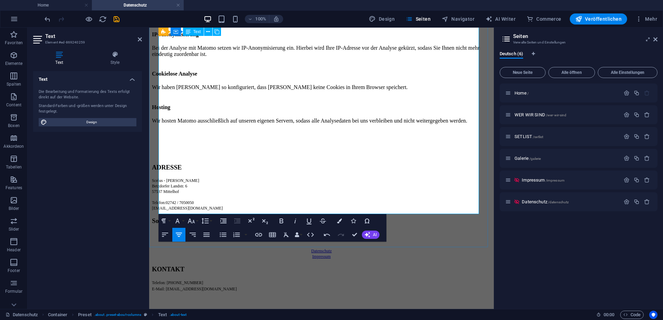
scroll to position [3477, 0]
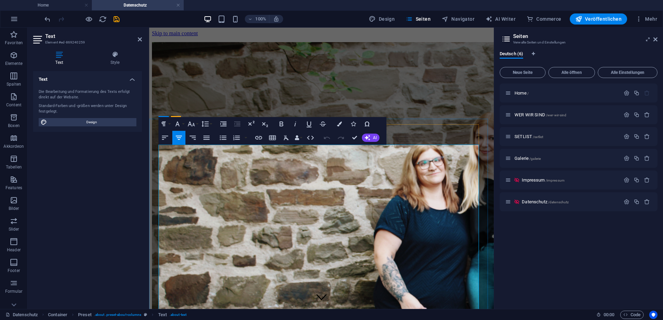
click at [204, 139] on icon "button" at bounding box center [206, 138] width 6 height 4
click at [177, 137] on icon "button" at bounding box center [179, 138] width 8 height 8
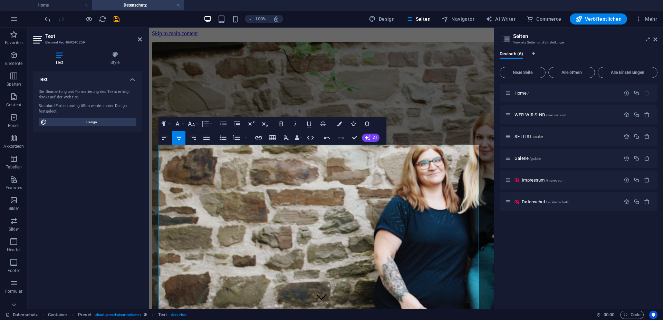
click at [221, 123] on icon "button" at bounding box center [223, 124] width 8 height 8
click at [240, 123] on icon "button" at bounding box center [237, 124] width 8 height 8
click at [214, 123] on div "Paragraph Format Normal Heading 1 Heading 2 Heading 3 Heading 4 Heading 5 Headi…" at bounding box center [272, 131] width 228 height 28
click at [219, 124] on button "Increase Indent" at bounding box center [223, 124] width 13 height 14
click at [231, 123] on button "Decrease Indent" at bounding box center [237, 124] width 13 height 14
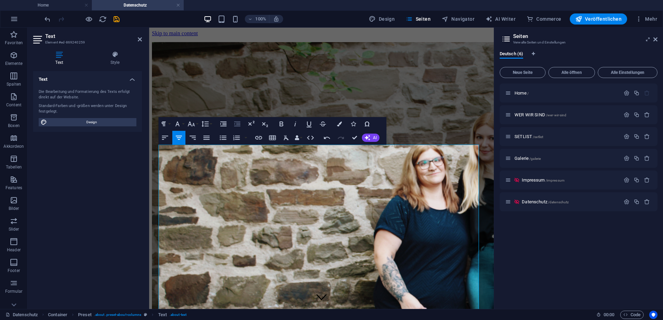
click at [231, 123] on button "Decrease Indent" at bounding box center [237, 124] width 13 height 14
click at [232, 123] on button "Decrease Indent" at bounding box center [237, 124] width 13 height 14
click at [225, 124] on icon "button" at bounding box center [223, 124] width 8 height 8
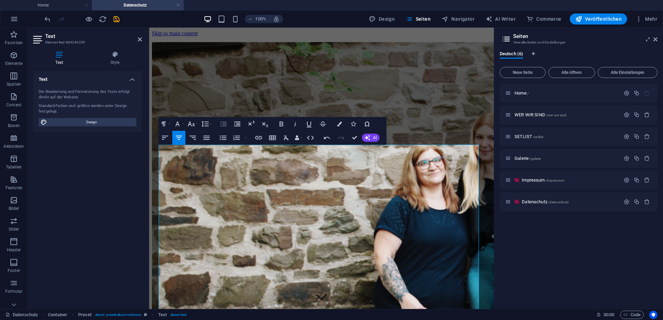
click at [225, 124] on icon "button" at bounding box center [223, 124] width 8 height 8
click at [235, 125] on icon "button" at bounding box center [237, 124] width 6 height 5
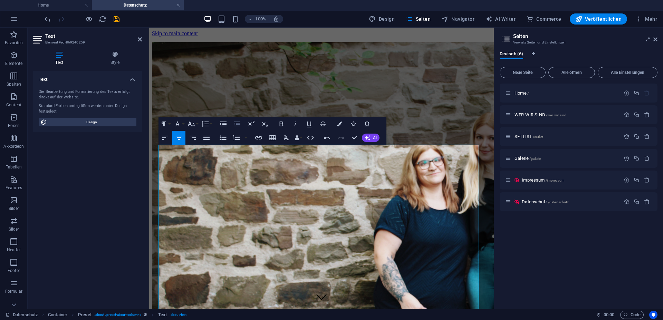
click at [235, 125] on icon "button" at bounding box center [237, 124] width 6 height 5
click at [221, 125] on icon "button" at bounding box center [223, 124] width 8 height 8
click at [229, 125] on button "Increase Indent" at bounding box center [223, 124] width 13 height 14
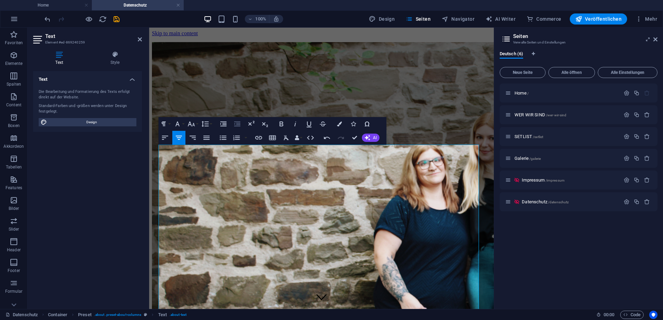
click at [234, 124] on icon "button" at bounding box center [237, 124] width 6 height 5
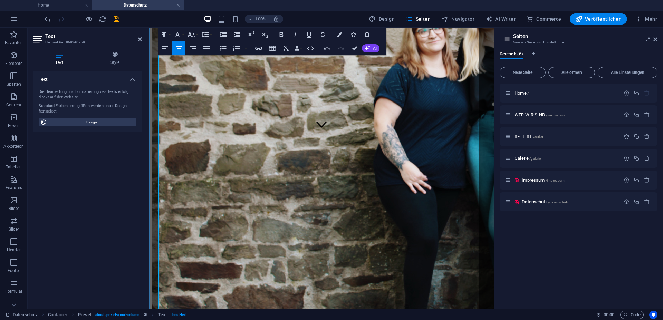
scroll to position [70, 0]
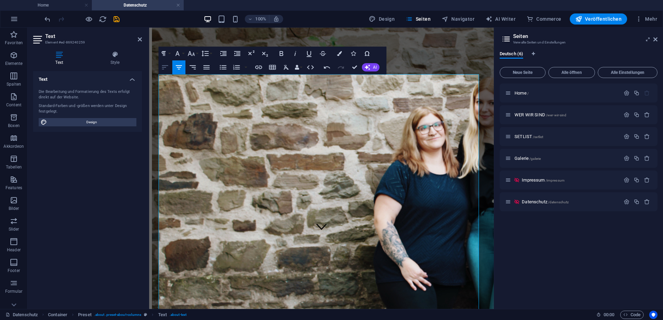
click at [169, 69] on icon "button" at bounding box center [165, 67] width 8 height 8
click at [210, 68] on icon "button" at bounding box center [206, 67] width 8 height 8
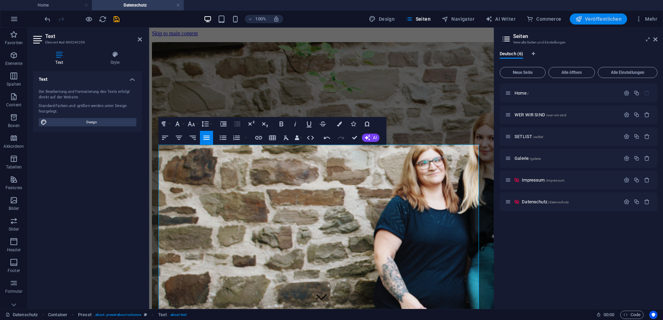
click at [601, 22] on span "Veröffentlichen" at bounding box center [598, 19] width 46 height 7
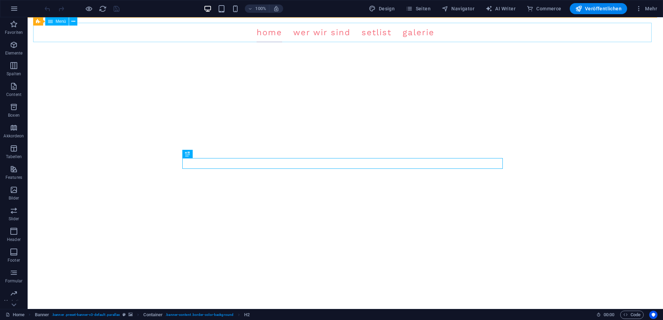
click at [440, 37] on nav "Home WER WIR SIND SETLIST Galerie" at bounding box center [345, 32] width 624 height 19
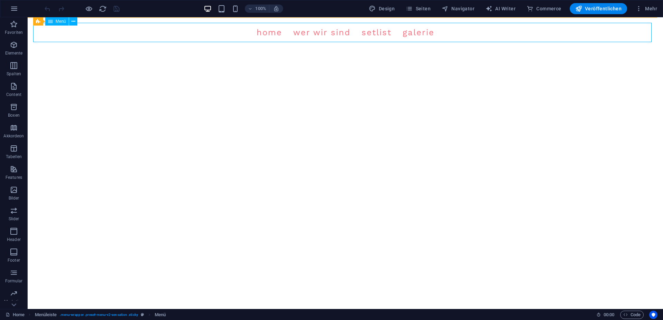
click at [62, 22] on span "Menü" at bounding box center [61, 21] width 10 height 4
click at [69, 19] on button at bounding box center [73, 21] width 8 height 8
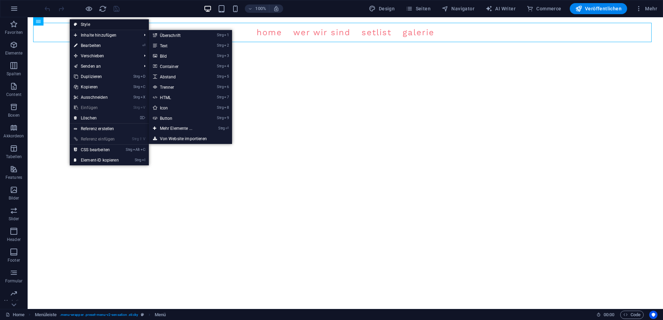
click at [98, 25] on link "Style" at bounding box center [109, 24] width 79 height 10
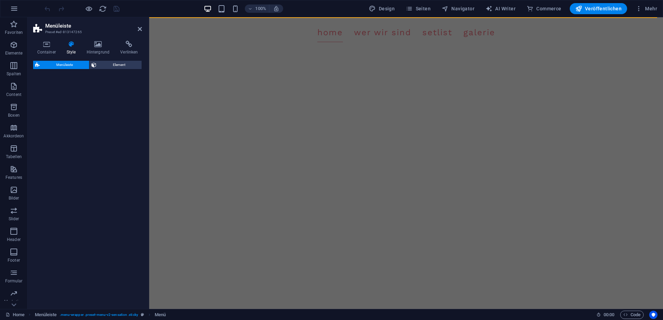
select select "rem"
select select "sticky_menu"
select select "px"
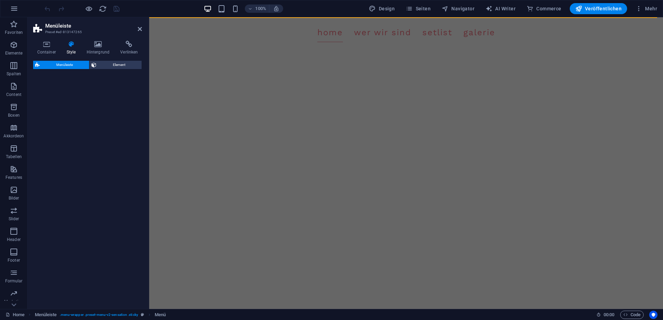
select select "px"
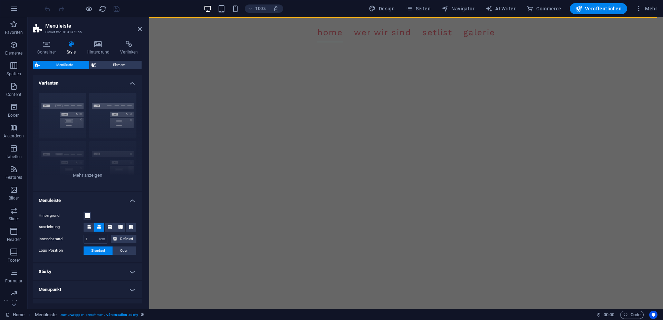
scroll to position [84, 0]
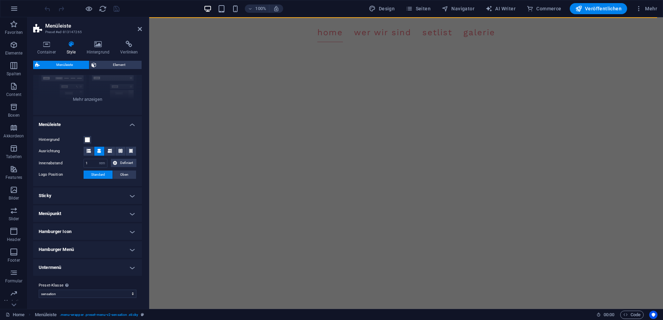
click at [72, 200] on h4 "Sticky" at bounding box center [87, 195] width 109 height 17
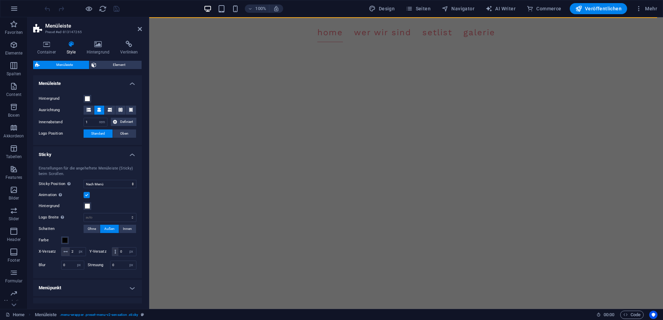
scroll to position [146, 0]
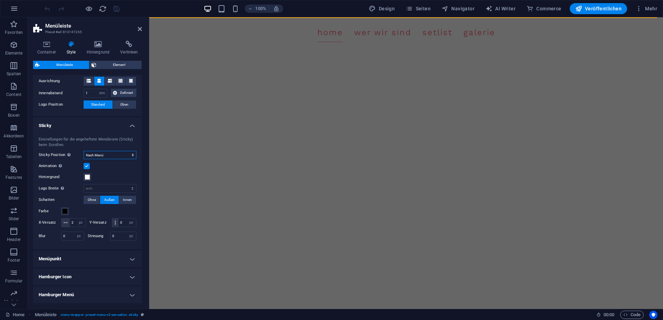
click at [84, 151] on select "Aus Sofort Nach Menü Nach Banner Beim Hochscrollen" at bounding box center [110, 155] width 53 height 8
select select "sticky_none"
click option "Aus" at bounding box center [0, 0] width 0 height 0
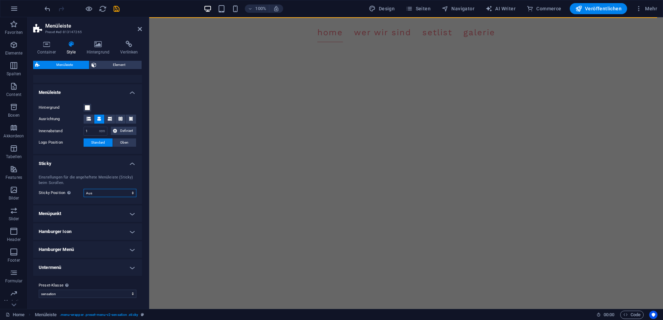
scroll to position [116, 0]
click at [115, 13] on div at bounding box center [81, 8] width 77 height 11
click at [115, 12] on icon "save" at bounding box center [117, 9] width 8 height 8
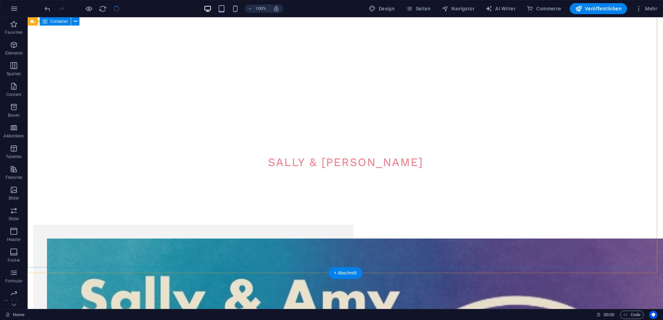
scroll to position [35, 0]
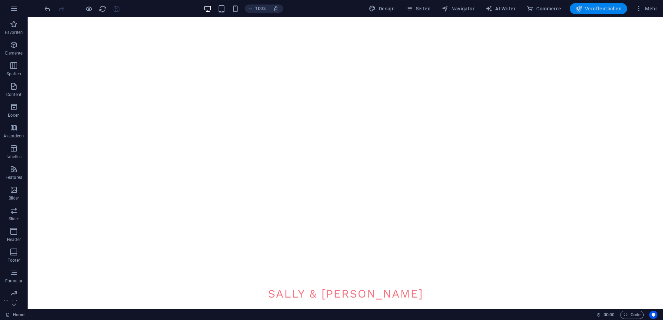
click at [593, 9] on span "Veröffentlichen" at bounding box center [598, 8] width 46 height 7
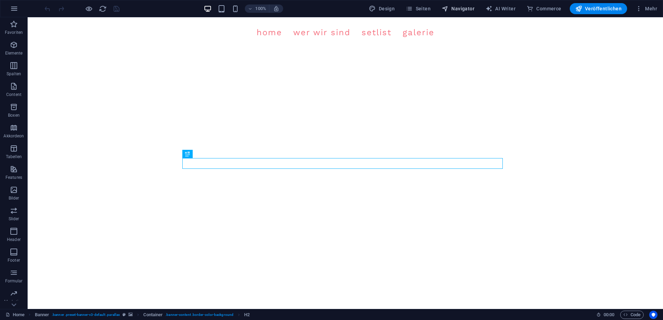
click at [471, 9] on span "Navigator" at bounding box center [457, 8] width 33 height 7
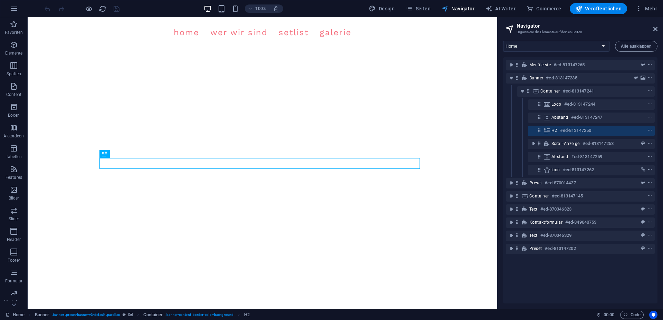
click at [463, 5] on span "Navigator" at bounding box center [457, 8] width 33 height 7
click at [426, 9] on span "Seiten" at bounding box center [418, 8] width 25 height 7
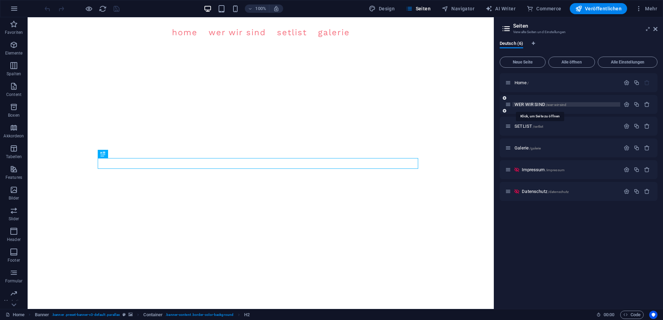
click at [533, 103] on span "WER WIR SIND /wer-wir-sind" at bounding box center [540, 104] width 52 height 5
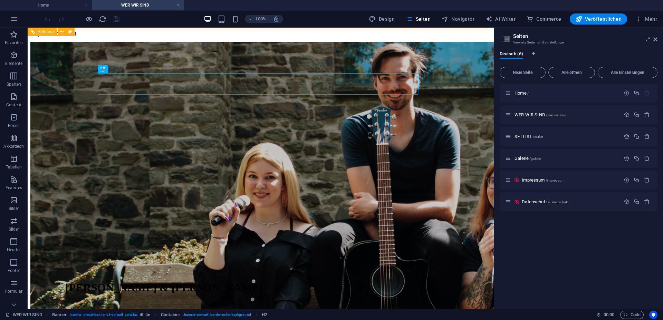
click at [167, 42] on nav "Home WER WIR SIND SETLIST Galerie" at bounding box center [260, 54] width 460 height 25
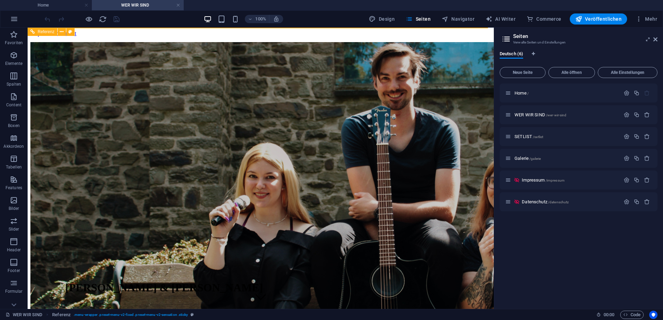
click at [179, 42] on nav "Home WER WIR SIND SETLIST Galerie" at bounding box center [260, 54] width 460 height 25
click at [235, 47] on nav "Home WER WIR SIND SETLIST Galerie" at bounding box center [260, 54] width 460 height 25
click at [64, 32] on icon at bounding box center [62, 31] width 4 height 7
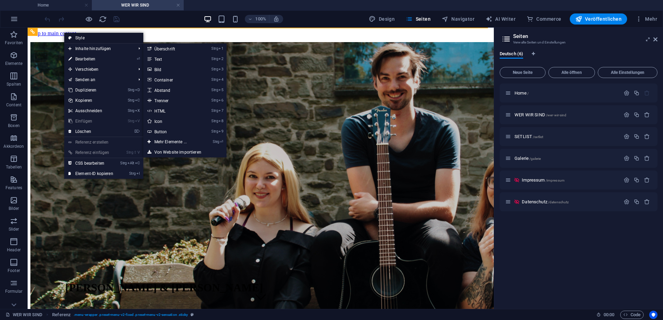
click at [90, 41] on link "Style" at bounding box center [103, 38] width 79 height 10
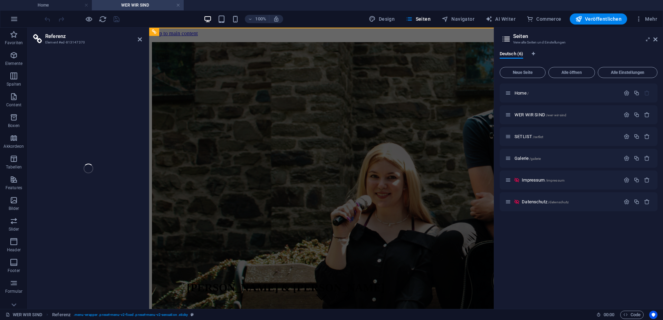
select select "rem"
select select "preset-menu-v2-fixed"
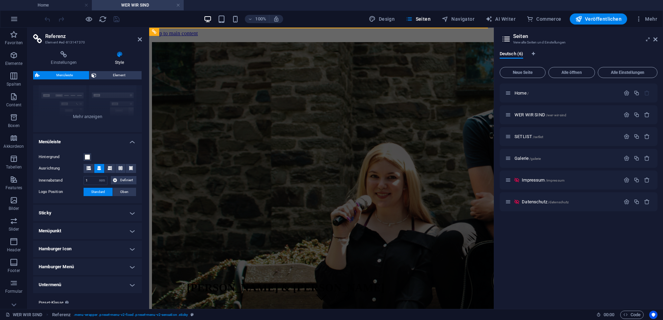
scroll to position [93, 0]
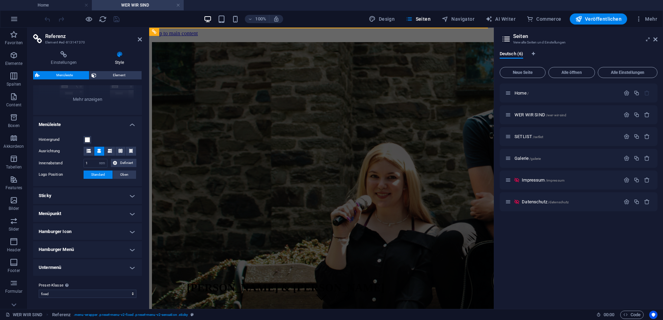
click at [91, 196] on h4 "Sticky" at bounding box center [87, 195] width 109 height 17
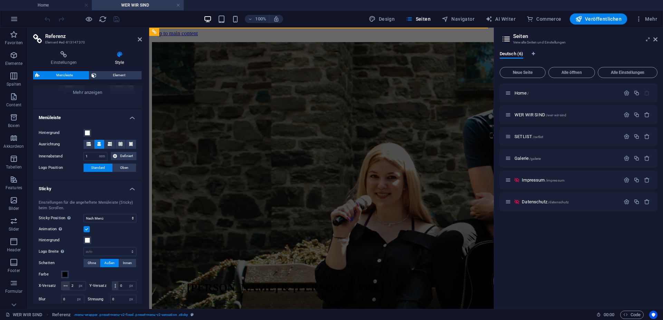
click at [116, 220] on div "Einstellungen für die angeheftete Menüleiste (Sticky) beim Scrollen. Sticky Pos…" at bounding box center [87, 252] width 111 height 119
click at [84, 214] on select "Aus Sofort Nach Menü Nach Banner Beim Hochscrollen" at bounding box center [110, 218] width 53 height 8
select select "sticky_none"
click option "Aus" at bounding box center [0, 0] width 0 height 0
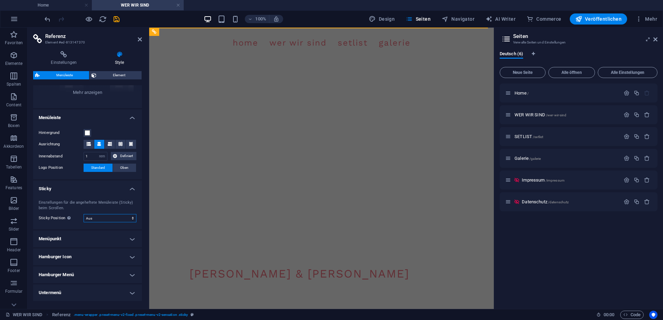
scroll to position [0, 0]
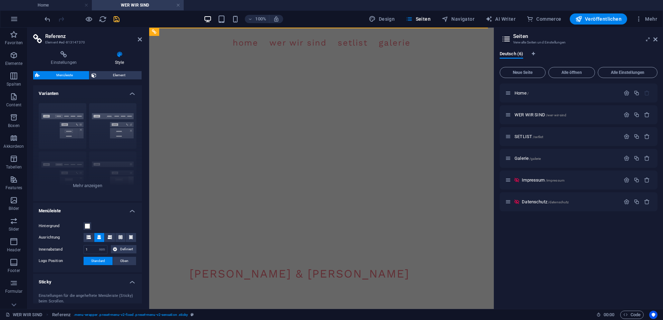
click at [114, 20] on icon "save" at bounding box center [117, 19] width 8 height 8
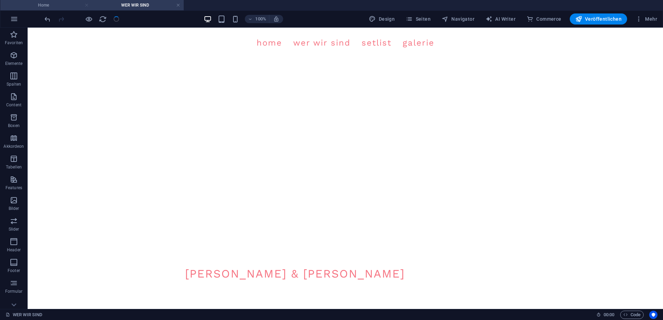
click at [85, 3] on link at bounding box center [87, 5] width 4 height 7
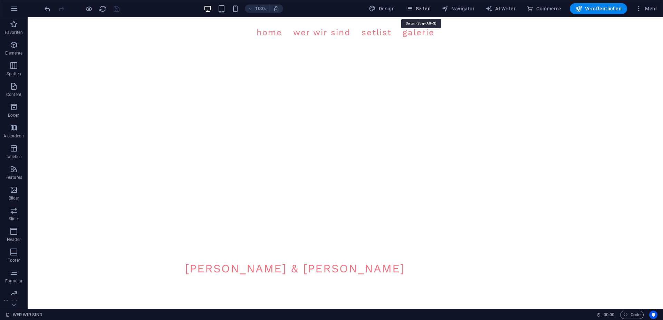
click at [430, 7] on span "Seiten" at bounding box center [418, 8] width 25 height 7
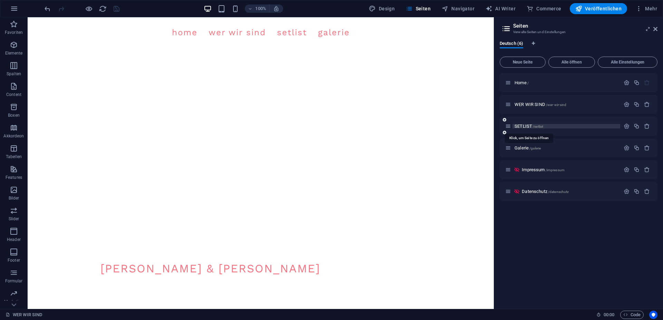
click at [528, 127] on span "SETLIST /setlist" at bounding box center [528, 126] width 29 height 5
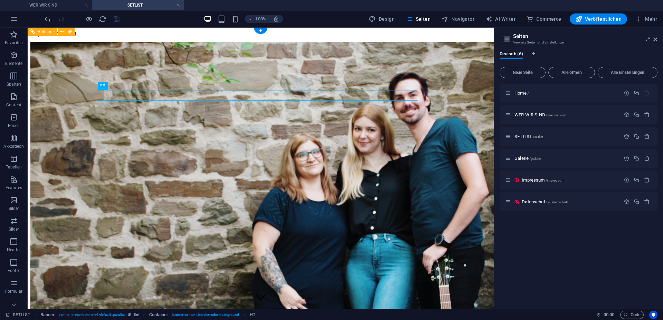
click at [225, 49] on nav "Home WER WIR SIND SETLIST Galerie" at bounding box center [260, 54] width 460 height 25
click at [215, 42] on nav "Home WER WIR SIND SETLIST Galerie" at bounding box center [260, 54] width 460 height 25
click at [59, 31] on button at bounding box center [62, 32] width 8 height 8
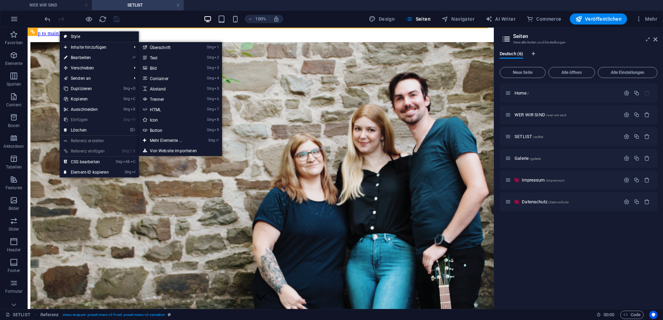
click at [87, 36] on link "Style" at bounding box center [99, 36] width 79 height 10
select select "rem"
select select "preset-menu-v2-fixed"
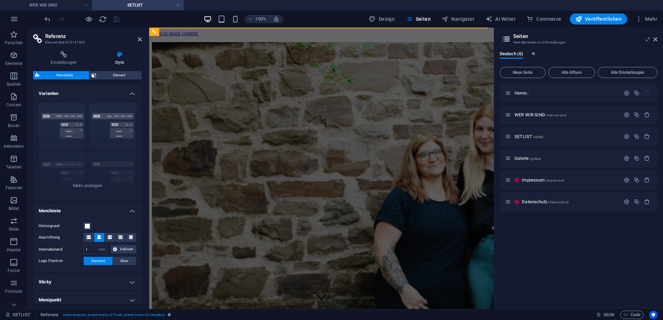
scroll to position [93, 0]
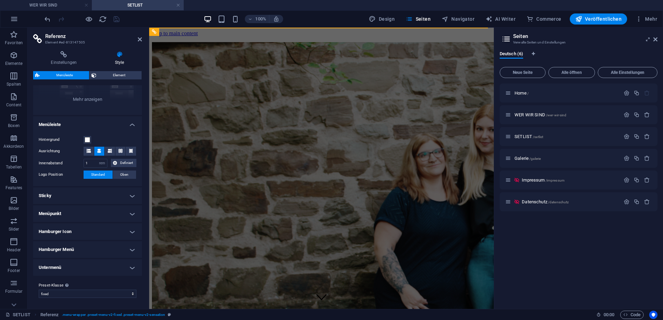
click at [86, 203] on h4 "Sticky" at bounding box center [87, 195] width 109 height 17
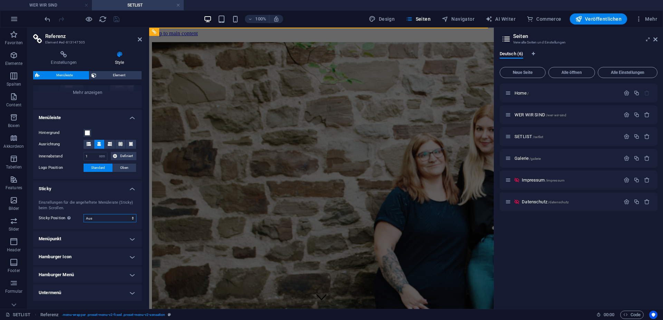
click at [84, 214] on select "Aus Sofort Nach Menü Nach Banner Beim Hochscrollen" at bounding box center [110, 218] width 53 height 8
drag, startPoint x: 106, startPoint y: 224, endPoint x: 136, endPoint y: 36, distance: 190.6
click at [136, 36] on h2 "Referenz" at bounding box center [93, 36] width 97 height 6
click at [138, 39] on icon at bounding box center [140, 40] width 4 height 6
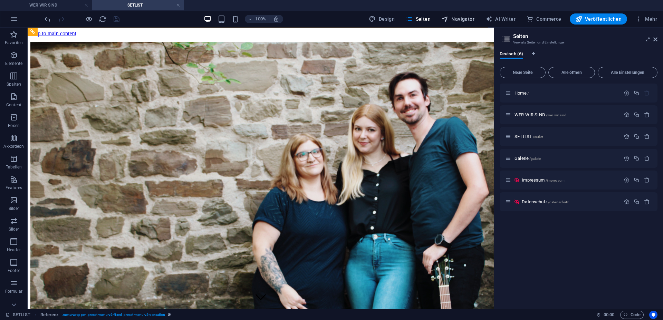
click at [462, 16] on span "Navigator" at bounding box center [457, 19] width 33 height 7
select select "15672664-de"
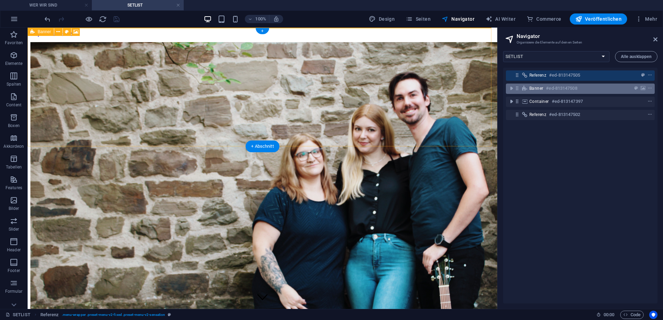
click at [547, 91] on h6 "#ed-813147508" at bounding box center [561, 88] width 31 height 8
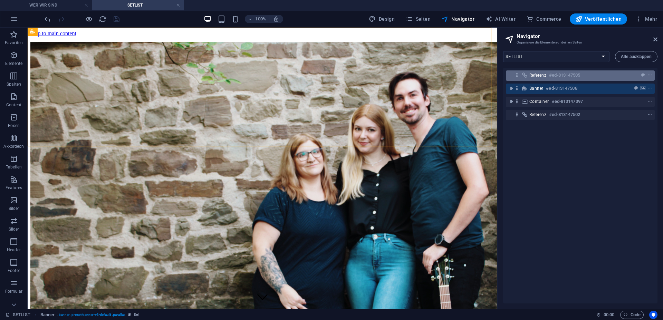
click at [530, 80] on div "Referenz #ed-813147505" at bounding box center [580, 75] width 149 height 10
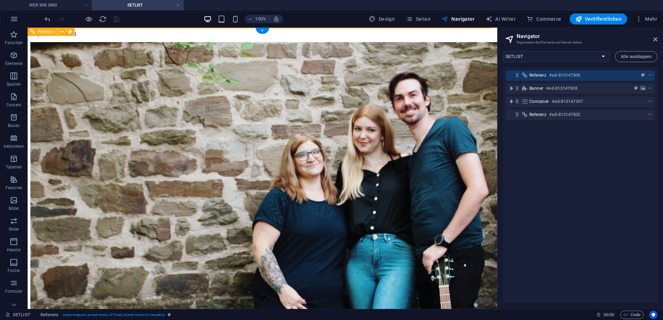
click at [535, 76] on span "Referenz" at bounding box center [537, 75] width 17 height 6
select select "rem"
select select "preset-menu-v2-fixed"
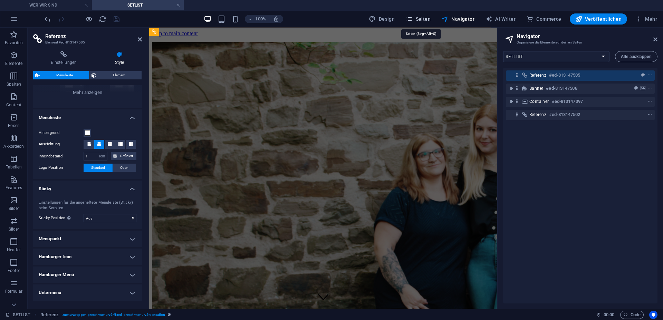
drag, startPoint x: 425, startPoint y: 19, endPoint x: 294, endPoint y: 4, distance: 131.6
click at [425, 19] on span "Seiten" at bounding box center [418, 19] width 25 height 7
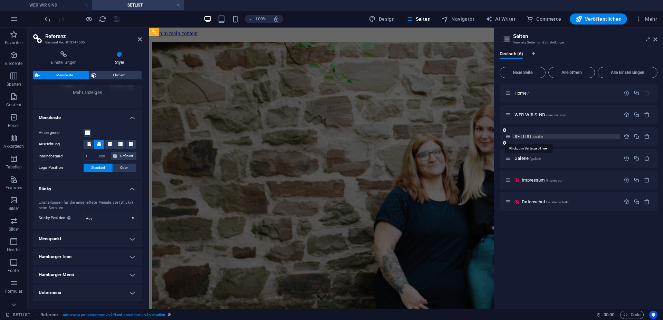
click at [528, 137] on span "SETLIST /setlist" at bounding box center [528, 136] width 29 height 5
click at [531, 164] on div "Galerie /galerie" at bounding box center [578, 158] width 158 height 19
click at [528, 159] on span "Galerie /galerie" at bounding box center [527, 158] width 26 height 5
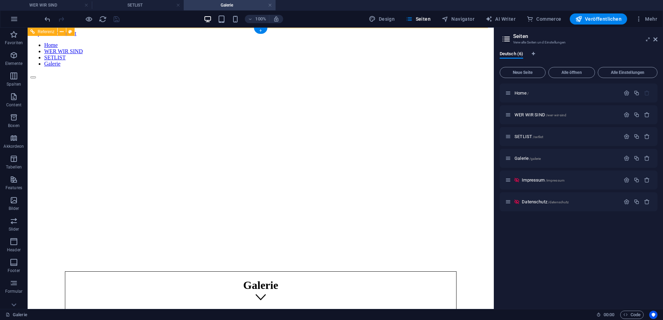
scroll to position [0, 0]
click at [457, 21] on span "Navigator" at bounding box center [457, 19] width 33 height 7
select select "16541305-de"
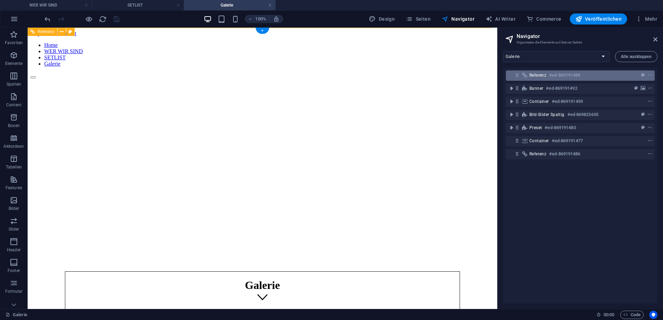
click at [541, 76] on span "Referenz" at bounding box center [537, 75] width 17 height 6
click at [516, 75] on icon at bounding box center [517, 75] width 6 height 6
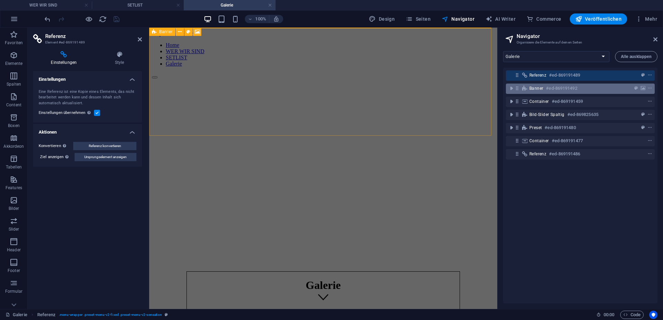
click at [568, 94] on div "Banner #ed-869191492" at bounding box center [580, 89] width 149 height 10
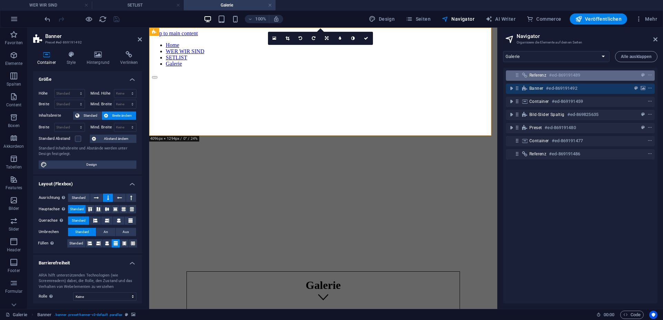
click at [542, 70] on div "Referenz #ed-869191489" at bounding box center [580, 75] width 149 height 10
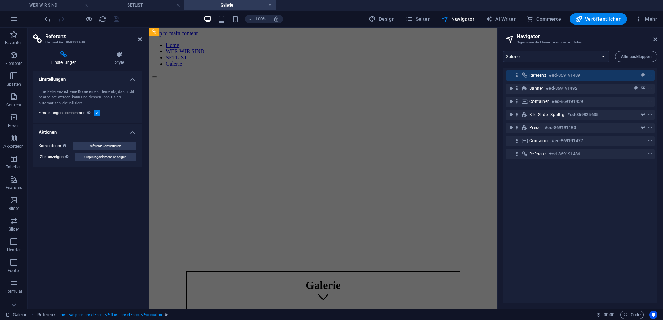
click at [437, 19] on div "Design Seiten Navigator AI Writer Commerce Veröffentlichen Mehr" at bounding box center [513, 18] width 294 height 11
click at [425, 19] on span "Seiten" at bounding box center [418, 19] width 25 height 7
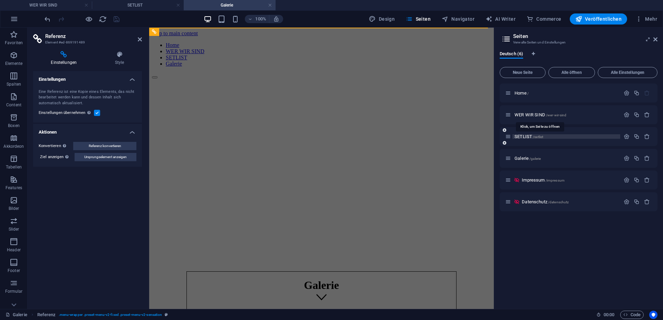
click at [531, 138] on span "SETLIST /setlist" at bounding box center [528, 136] width 29 height 5
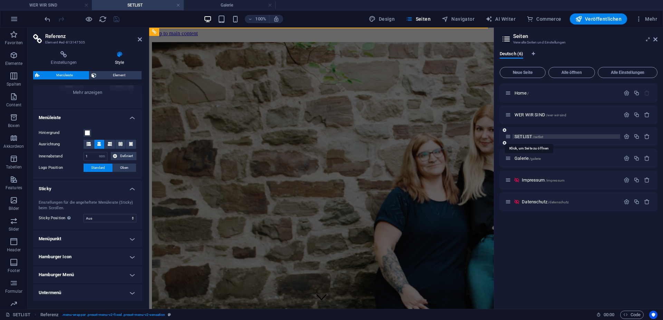
scroll to position [93, 0]
click at [526, 158] on span "Galerie /galerie" at bounding box center [527, 158] width 26 height 5
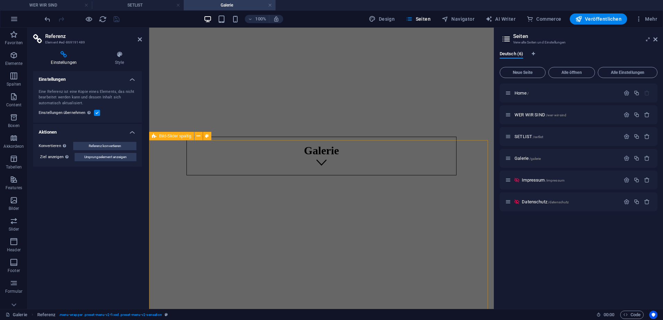
scroll to position [0, 0]
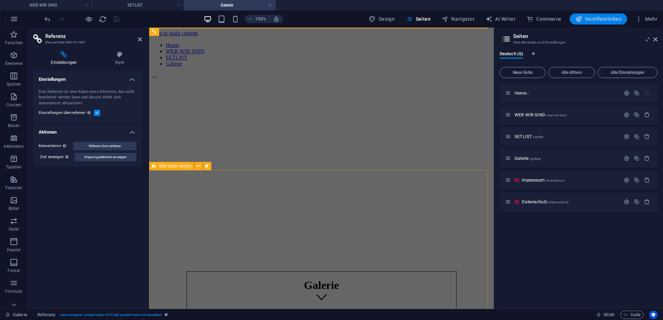
click at [590, 17] on span "Veröffentlichen" at bounding box center [598, 19] width 46 height 7
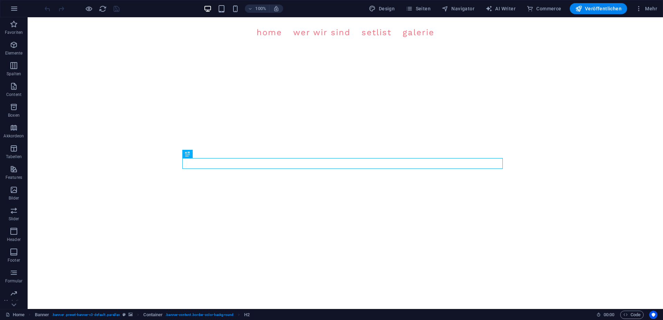
click at [431, 14] on div "100% Design Seiten Navigator AI Writer Commerce Veröffentlichen Mehr" at bounding box center [331, 8] width 662 height 17
click at [428, 8] on span "Seiten" at bounding box center [418, 8] width 25 height 7
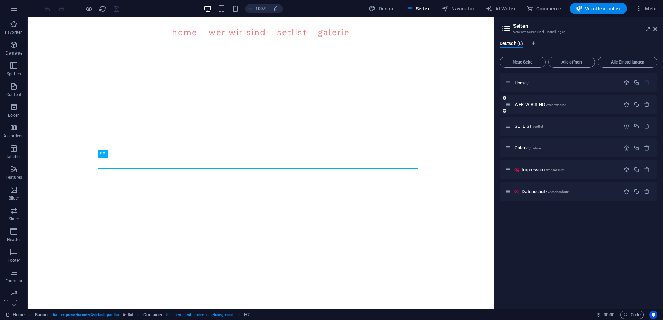
click at [523, 108] on div "WER WIR SIND /wer-wir-sind" at bounding box center [562, 104] width 115 height 8
click at [524, 106] on span "WER WIR SIND /wer-wir-sind" at bounding box center [540, 104] width 52 height 5
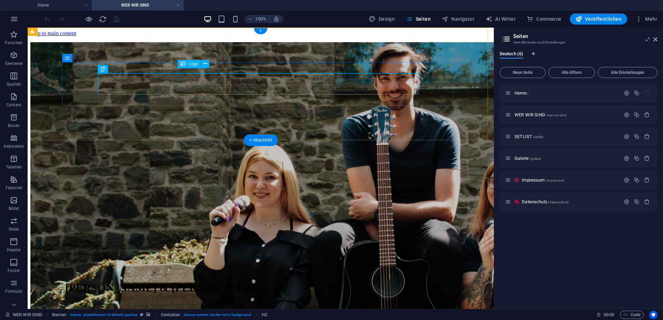
click at [263, 274] on div "SALINA, AMELIE & JULIAN" at bounding box center [163, 288] width 197 height 28
click at [190, 66] on span "Logo" at bounding box center [192, 64] width 9 height 4
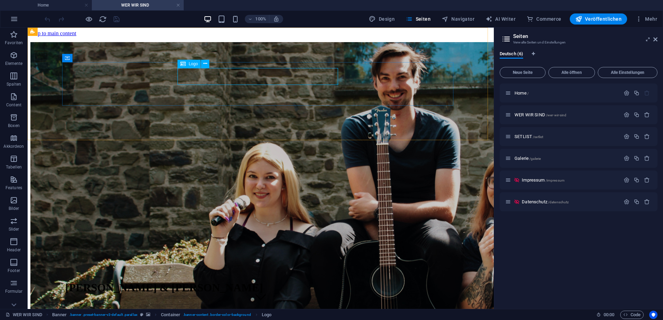
click at [199, 64] on div "Logo" at bounding box center [188, 64] width 23 height 8
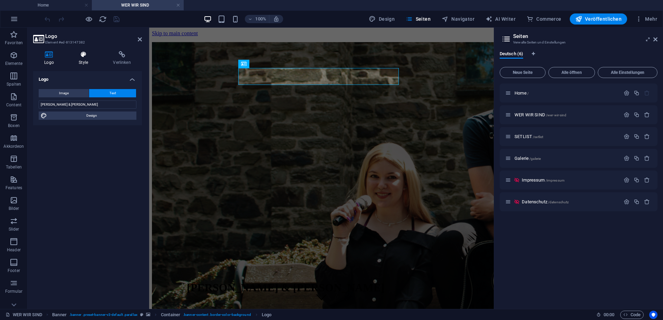
click at [80, 54] on icon at bounding box center [83, 54] width 31 height 7
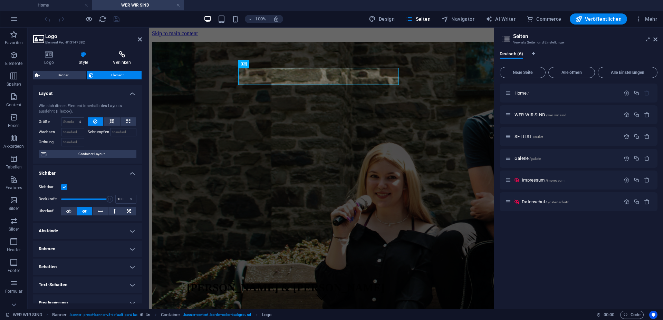
click at [113, 56] on icon at bounding box center [122, 54] width 40 height 7
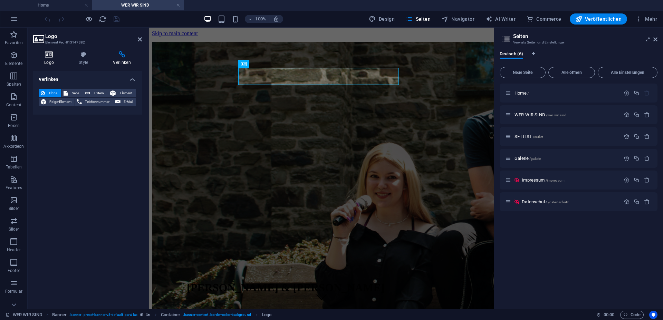
click at [62, 55] on icon at bounding box center [49, 54] width 32 height 7
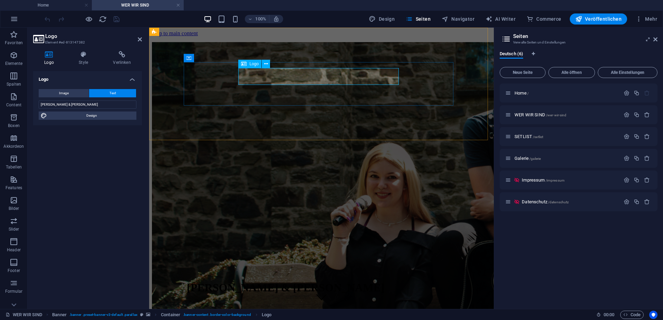
click at [255, 64] on span "Logo" at bounding box center [253, 64] width 9 height 4
click at [297, 274] on div "SALINA, AMELIE & JULIAN" at bounding box center [285, 288] width 197 height 28
click at [267, 64] on icon at bounding box center [266, 63] width 4 height 7
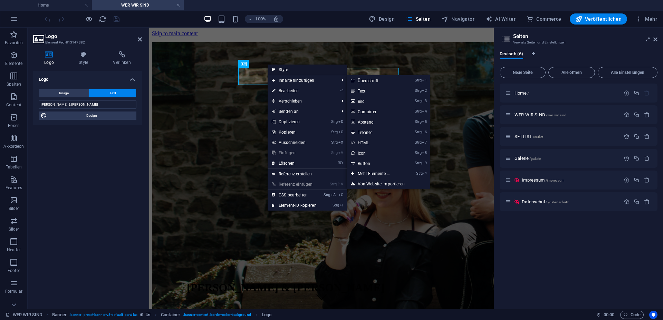
click at [302, 71] on link "Style" at bounding box center [307, 70] width 79 height 10
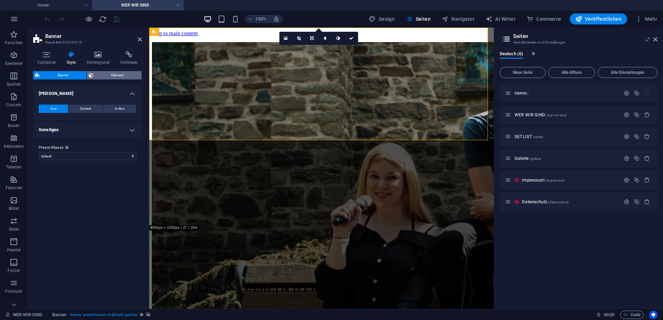
click at [98, 76] on span "Element" at bounding box center [118, 75] width 44 height 8
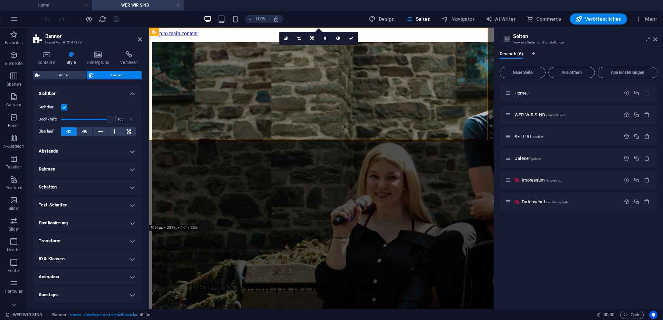
click at [82, 94] on h4 "Sichtbar" at bounding box center [87, 91] width 109 height 12
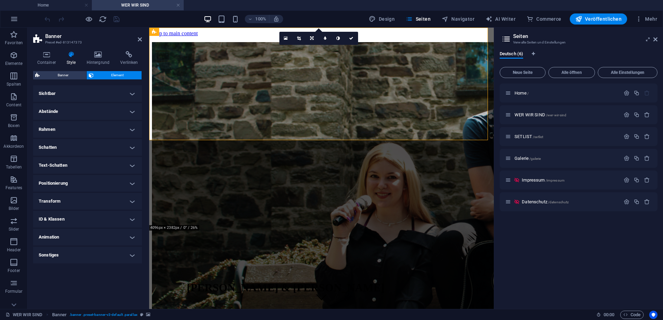
click at [76, 111] on h4 "Abstände" at bounding box center [87, 111] width 109 height 17
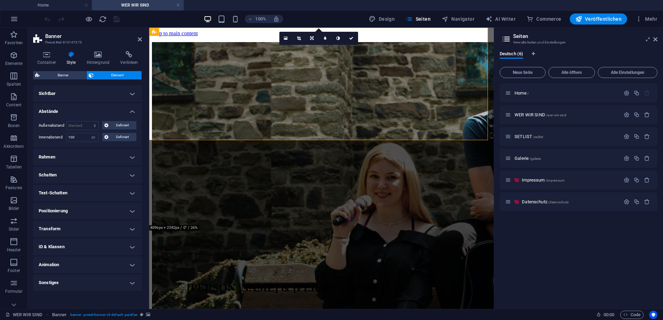
click at [76, 111] on h4 "Abstände" at bounding box center [87, 109] width 109 height 12
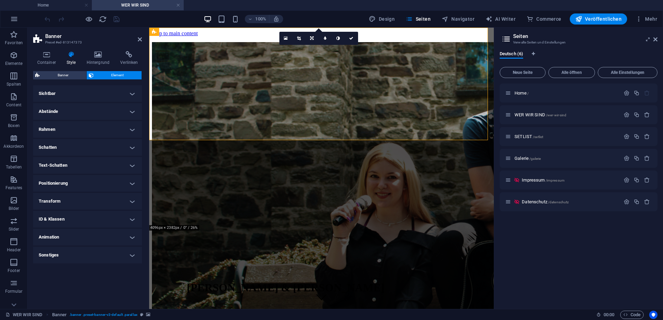
click at [74, 123] on h4 "Rahmen" at bounding box center [87, 129] width 109 height 17
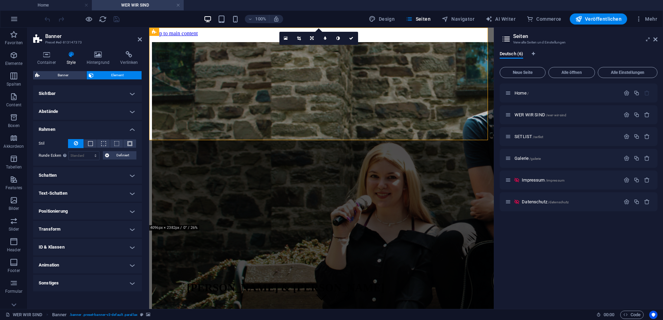
click at [71, 130] on h4 "Rahmen" at bounding box center [87, 127] width 109 height 12
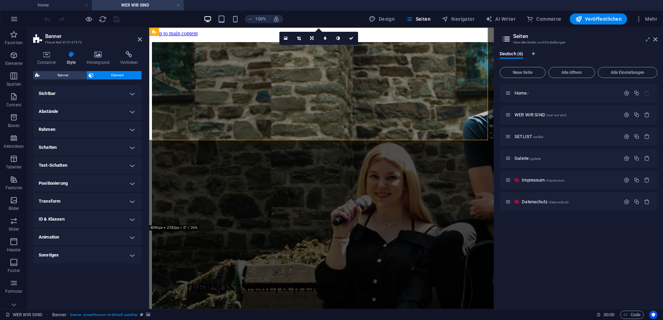
click at [75, 180] on h4 "Positionierung" at bounding box center [87, 183] width 109 height 17
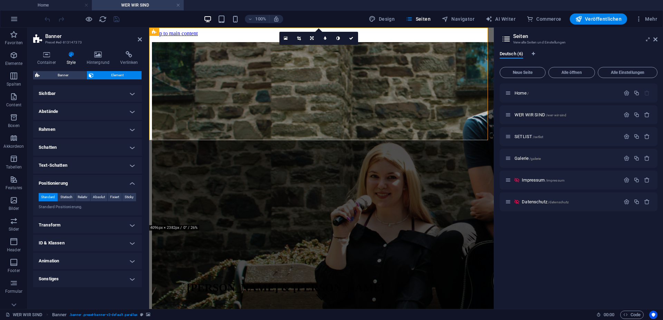
click at [75, 180] on h4 "Positionierung" at bounding box center [87, 181] width 109 height 12
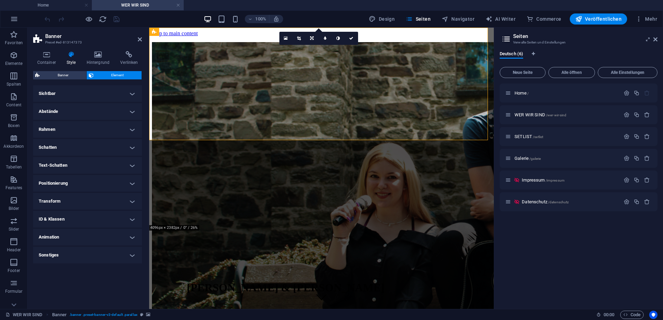
click at [84, 186] on h4 "Positionierung" at bounding box center [87, 183] width 109 height 17
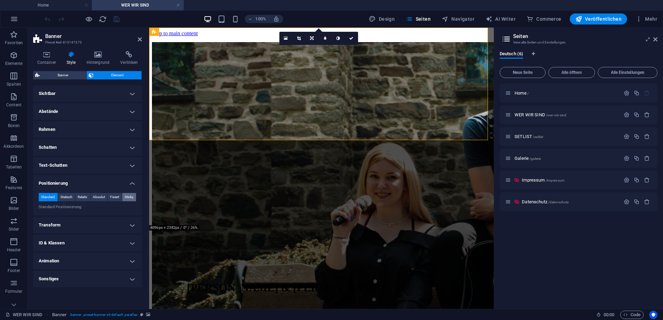
click at [134, 199] on span "Sticky" at bounding box center [129, 197] width 9 height 8
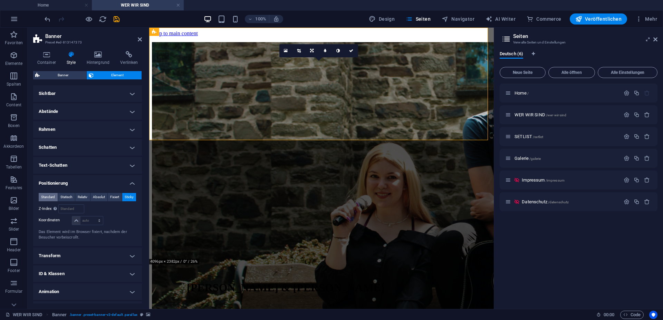
click at [51, 194] on span "Standard" at bounding box center [48, 197] width 14 height 8
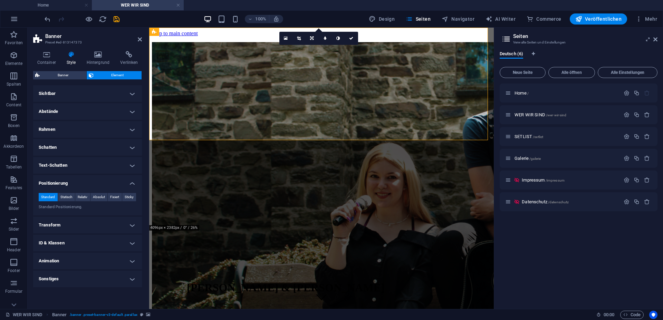
click at [63, 183] on h4 "Positionierung" at bounding box center [87, 181] width 109 height 12
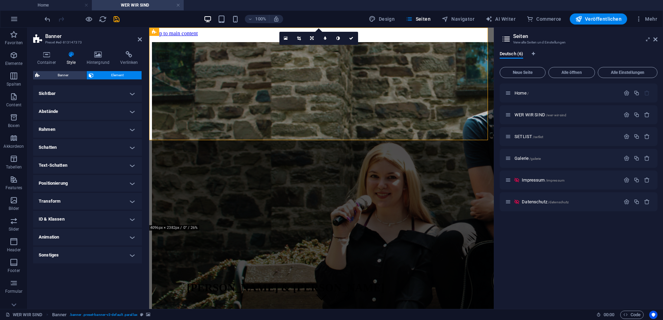
click at [63, 183] on h4 "Positionierung" at bounding box center [87, 183] width 109 height 17
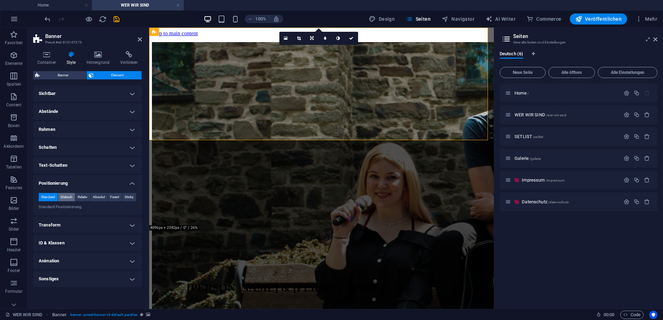
click at [66, 200] on span "Statisch" at bounding box center [66, 197] width 12 height 8
click at [48, 197] on span "Standard" at bounding box center [48, 197] width 14 height 8
click at [60, 182] on h4 "Positionierung" at bounding box center [87, 181] width 109 height 12
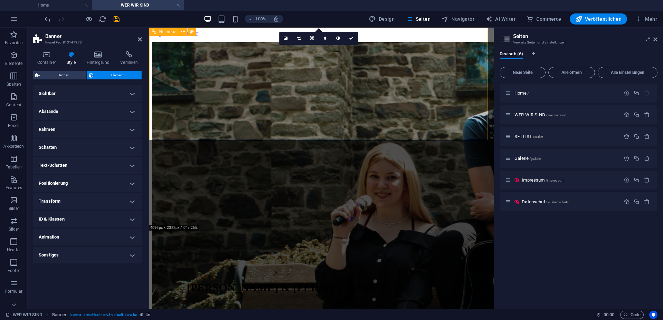
click at [250, 50] on nav "Home WER WIR SIND SETLIST Galerie" at bounding box center [321, 54] width 339 height 25
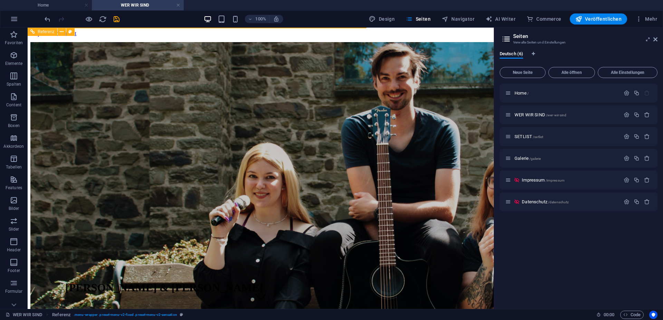
click at [176, 42] on nav "Home WER WIR SIND SETLIST Galerie" at bounding box center [260, 54] width 460 height 25
click at [520, 92] on span "Home /" at bounding box center [521, 92] width 14 height 5
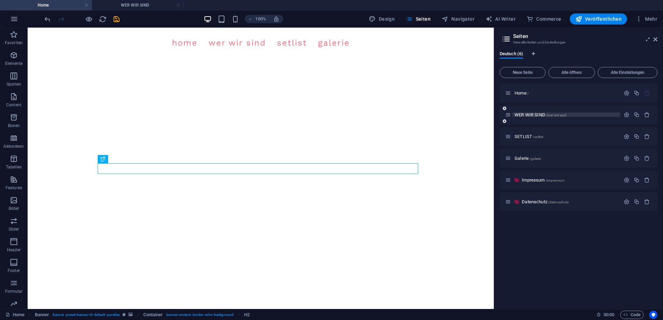
click at [533, 113] on span "WER WIR SIND /wer-wir-sind" at bounding box center [540, 114] width 52 height 5
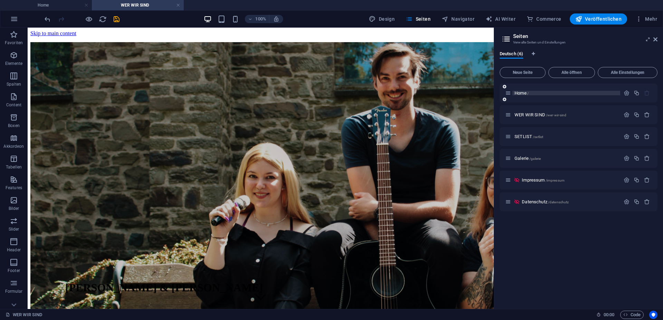
click at [524, 94] on span "Home /" at bounding box center [521, 92] width 14 height 5
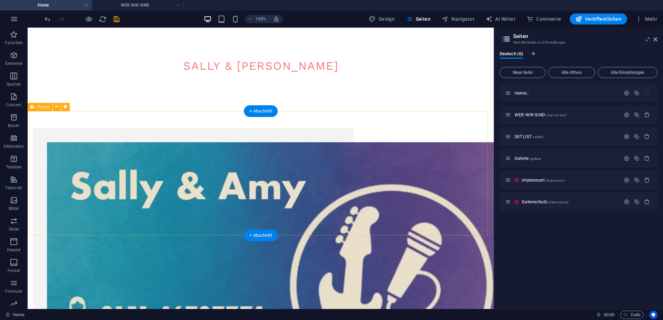
scroll to position [176, 0]
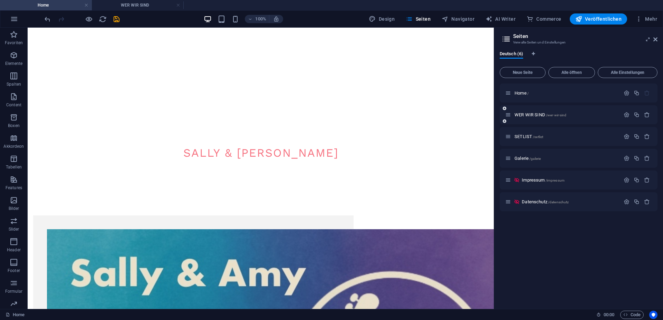
click at [524, 110] on div "WER WIR SIND /wer-wir-sind" at bounding box center [578, 114] width 158 height 19
click at [524, 115] on span "WER WIR SIND /wer-wir-sind" at bounding box center [540, 114] width 52 height 5
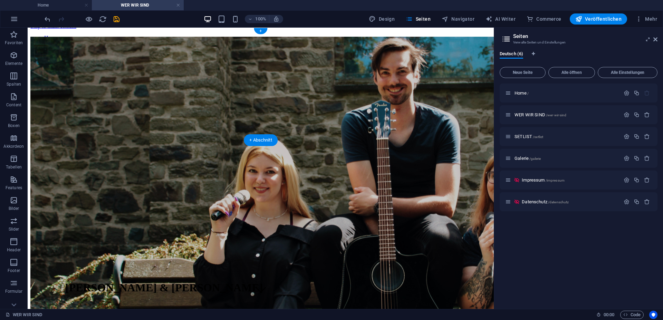
scroll to position [0, 0]
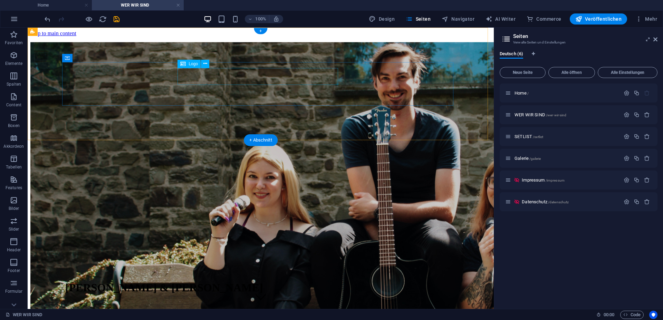
click at [263, 274] on div "SALINA, AMELIE & JULIAN" at bounding box center [163, 288] width 197 height 28
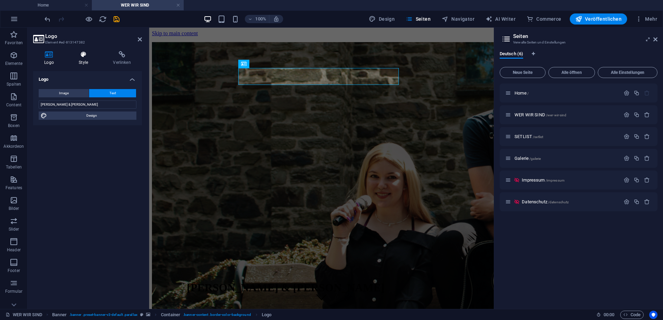
click at [88, 63] on h4 "Style" at bounding box center [85, 58] width 34 height 14
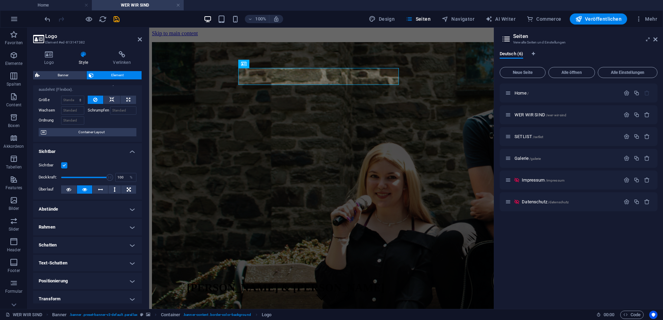
scroll to position [31, 0]
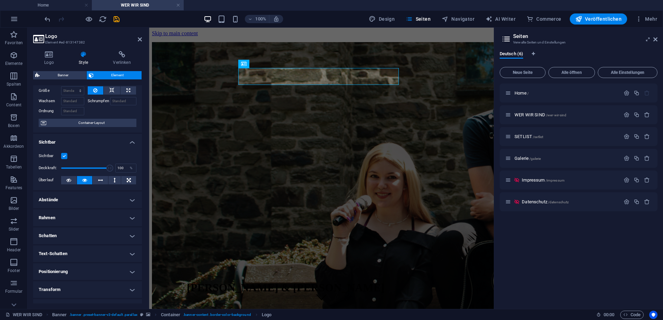
click at [95, 139] on h4 "Sichtbar" at bounding box center [87, 140] width 109 height 12
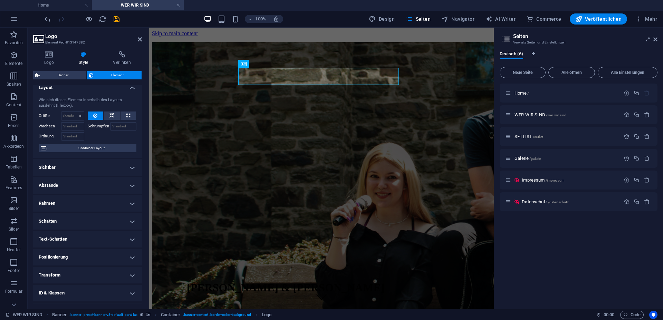
scroll to position [0, 0]
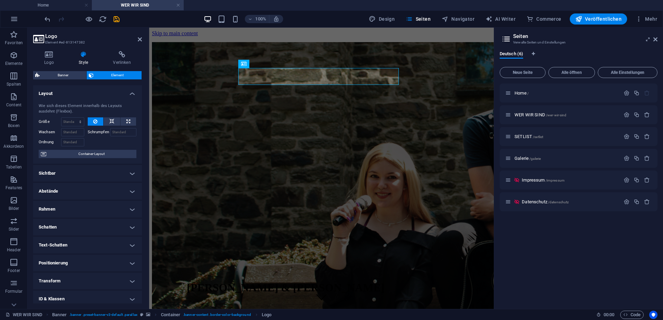
click at [109, 93] on h4 "Layout" at bounding box center [87, 91] width 109 height 12
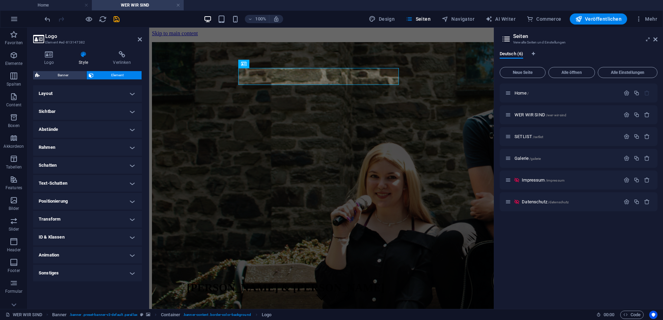
click at [76, 148] on h4 "Rahmen" at bounding box center [87, 147] width 109 height 17
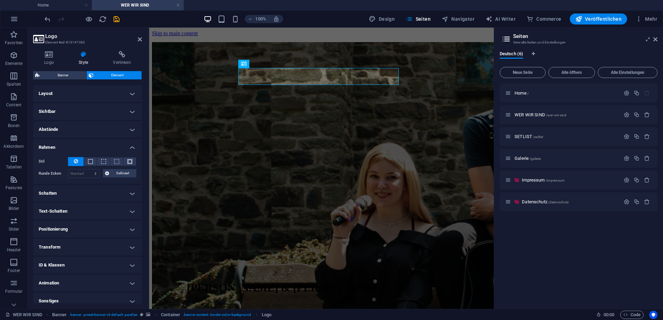
click at [78, 148] on h4 "Rahmen" at bounding box center [87, 145] width 109 height 12
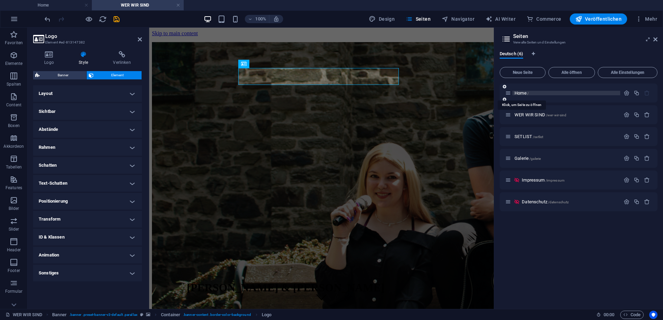
click at [526, 94] on span "Home /" at bounding box center [521, 92] width 14 height 5
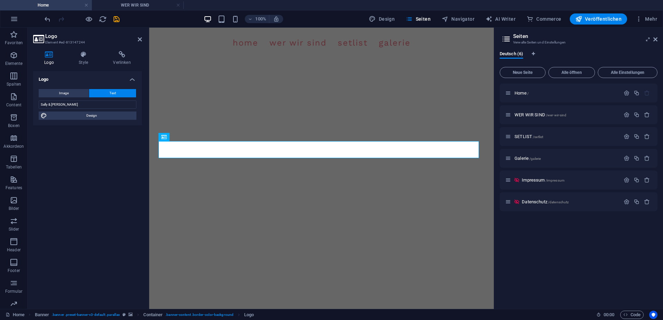
click at [64, 98] on div "Image Text Ziehe Dateien zum Hochladen hierher oder klicke hier, um aus Dateien…" at bounding box center [87, 105] width 109 height 42
click at [64, 102] on input "Sally & [PERSON_NAME]" at bounding box center [88, 104] width 98 height 8
click at [136, 37] on h2 "Logo" at bounding box center [93, 36] width 97 height 6
click at [142, 41] on aside "Logo Element #ed-813147244 Logo Style Verlinken Logo Image Text Ziehe Dateien z…" at bounding box center [89, 168] width 122 height 281
click at [531, 134] on span "SETLIST /setlist" at bounding box center [528, 136] width 29 height 5
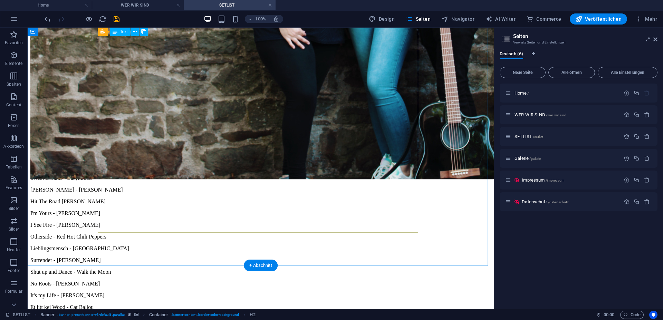
scroll to position [300, 0]
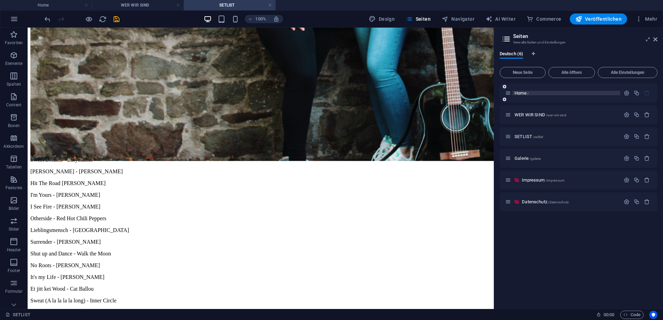
click at [528, 95] on span "/" at bounding box center [527, 93] width 1 height 4
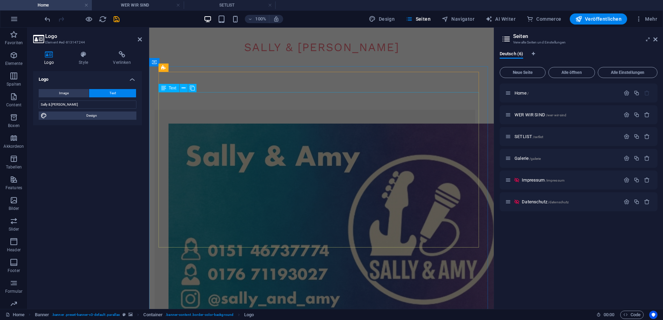
scroll to position [387, 0]
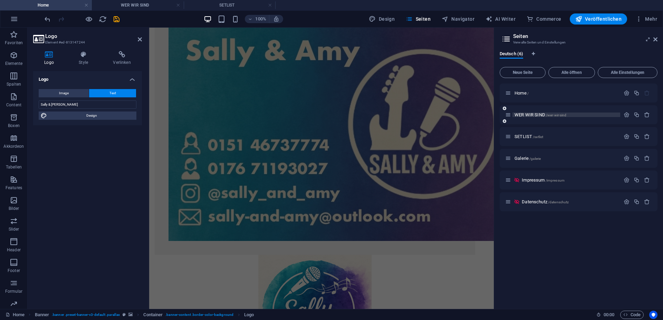
click at [534, 115] on span "WER WIR SIND /wer-wir-sind" at bounding box center [540, 114] width 52 height 5
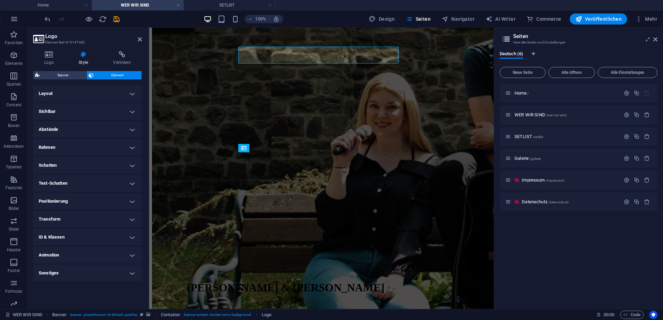
scroll to position [0, 0]
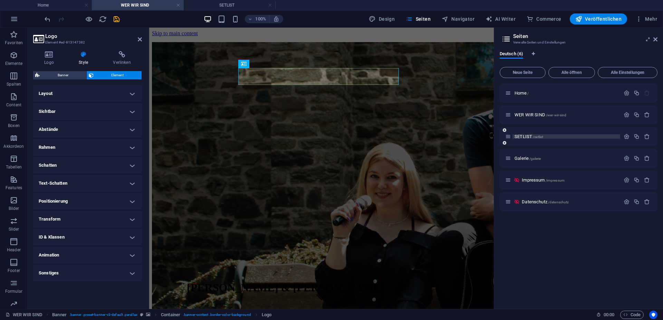
click at [529, 138] on span "SETLIST /setlist" at bounding box center [528, 136] width 29 height 5
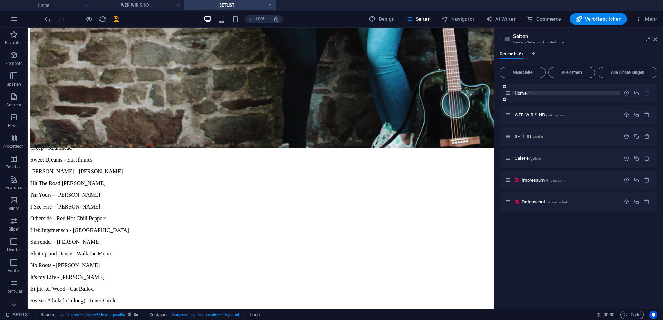
click at [526, 92] on span "Home /" at bounding box center [521, 92] width 14 height 5
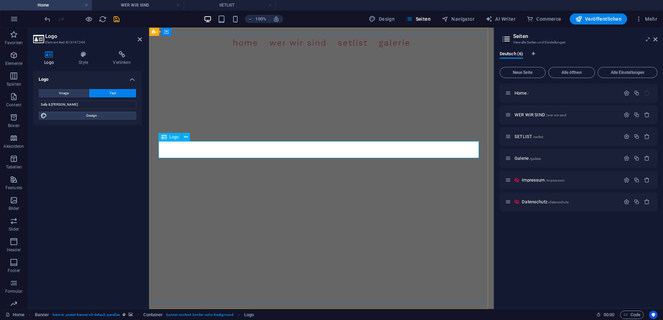
click at [65, 106] on input "Sally & [PERSON_NAME]" at bounding box center [88, 104] width 98 height 8
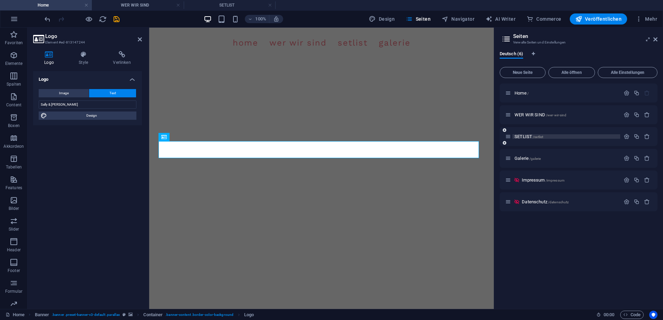
click at [530, 136] on span "SETLIST /setlist" at bounding box center [528, 136] width 29 height 5
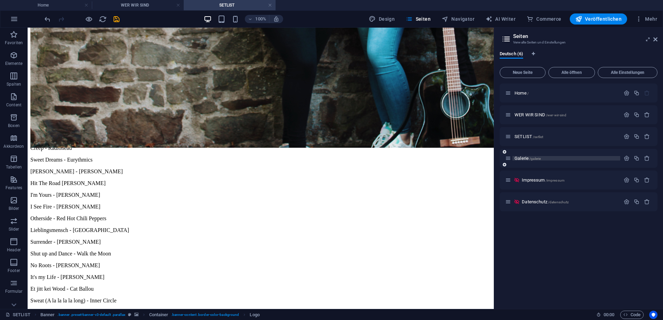
click at [527, 156] on span "Galerie /galerie" at bounding box center [527, 158] width 26 height 5
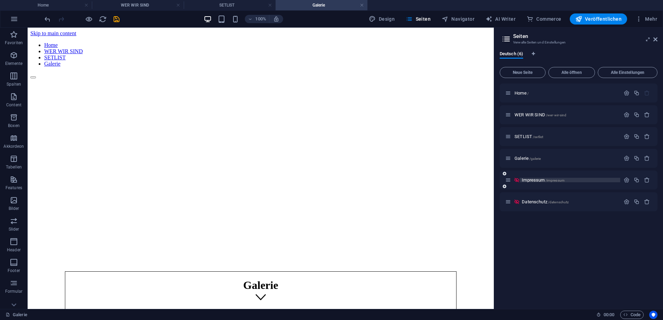
click at [526, 178] on span "Impressum /impressum" at bounding box center [543, 179] width 43 height 5
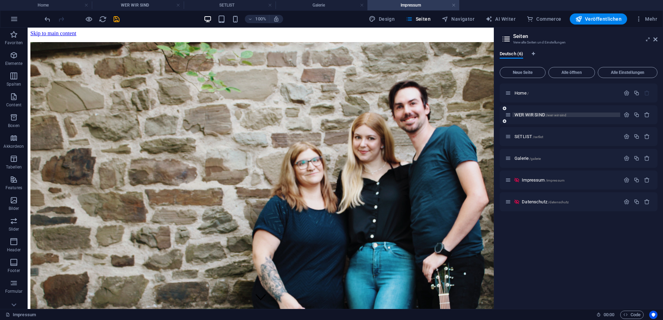
click at [527, 114] on span "WER WIR SIND /wer-wir-sind" at bounding box center [540, 114] width 52 height 5
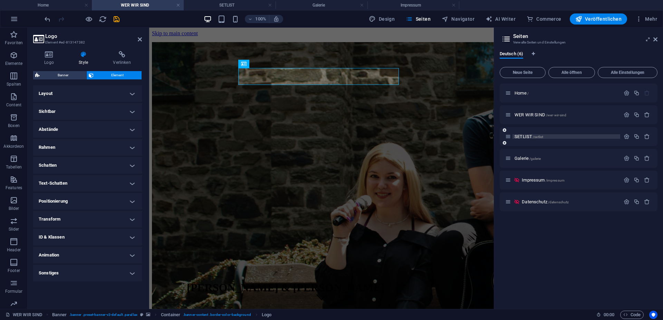
click at [524, 136] on span "SETLIST /setlist" at bounding box center [528, 136] width 29 height 5
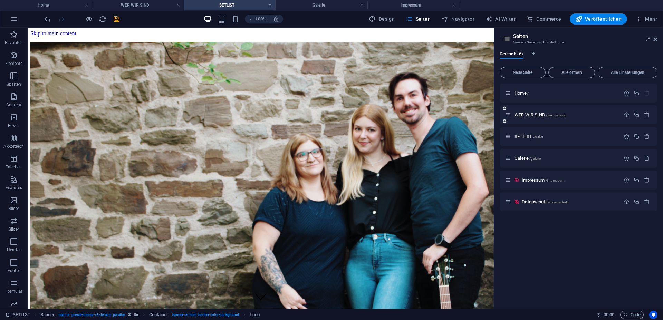
click at [546, 118] on div "WER WIR SIND /wer-wir-sind" at bounding box center [562, 115] width 115 height 8
click at [545, 118] on div "WER WIR SIND /wer-wir-sind" at bounding box center [562, 115] width 115 height 8
click at [541, 117] on span "WER WIR SIND /wer-wir-sind" at bounding box center [540, 114] width 52 height 5
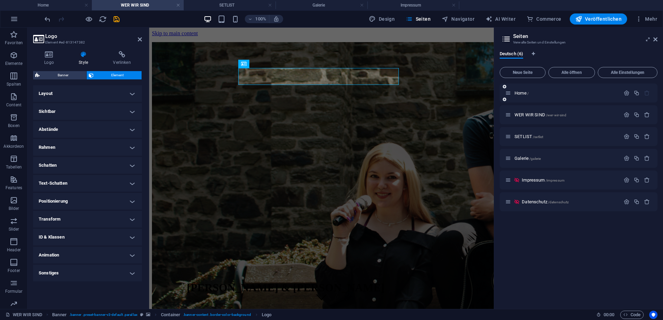
click at [516, 90] on div "Home /" at bounding box center [562, 93] width 115 height 8
click at [524, 91] on span "Home /" at bounding box center [521, 92] width 14 height 5
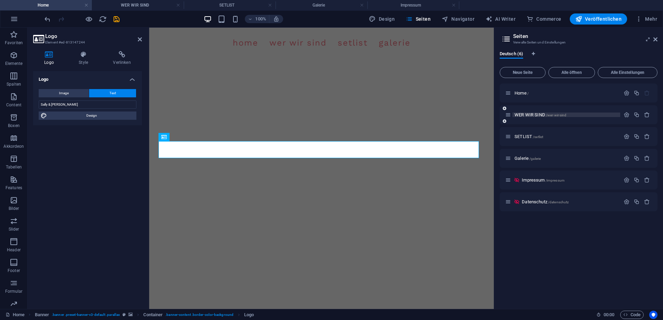
drag, startPoint x: 535, startPoint y: 114, endPoint x: 241, endPoint y: 86, distance: 295.4
click at [535, 114] on span "WER WIR SIND /wer-wir-sind" at bounding box center [540, 114] width 52 height 5
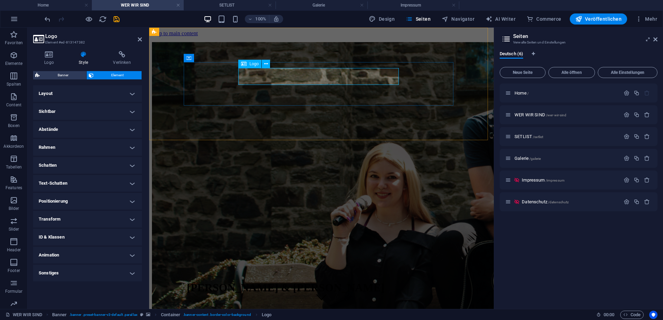
click at [246, 63] on icon at bounding box center [244, 64] width 6 height 8
click at [199, 61] on div "Container" at bounding box center [199, 58] width 31 height 8
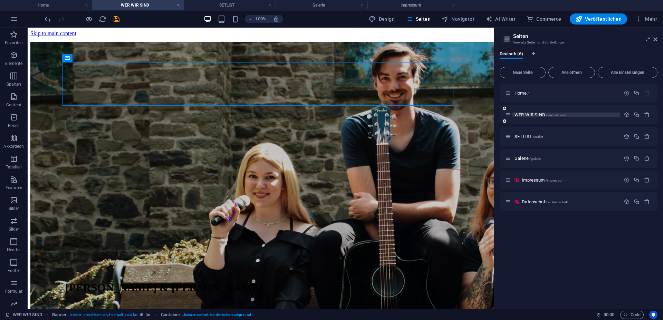
click at [525, 116] on span "WER WIR SIND /wer-wir-sind" at bounding box center [540, 114] width 52 height 5
click at [78, 58] on span "Container" at bounding box center [81, 58] width 18 height 4
click at [84, 58] on span "Container" at bounding box center [81, 58] width 18 height 4
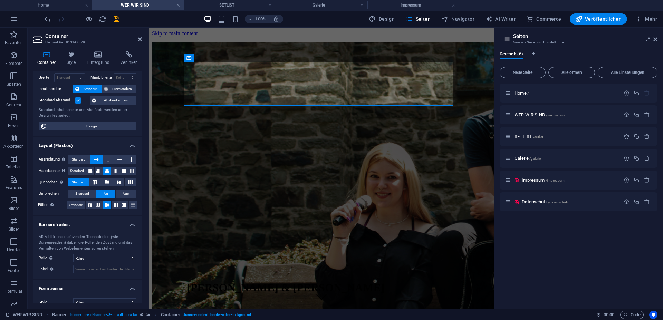
scroll to position [35, 0]
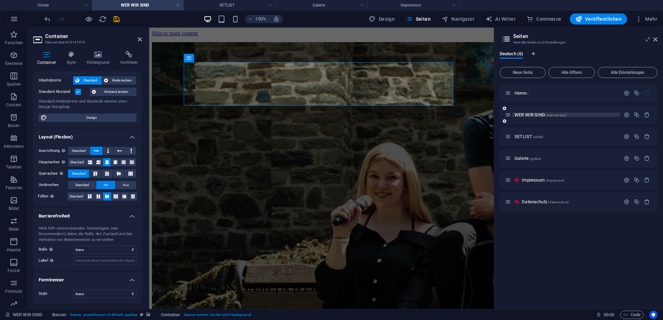
click at [529, 116] on span "WER WIR SIND /wer-wir-sind" at bounding box center [540, 114] width 52 height 5
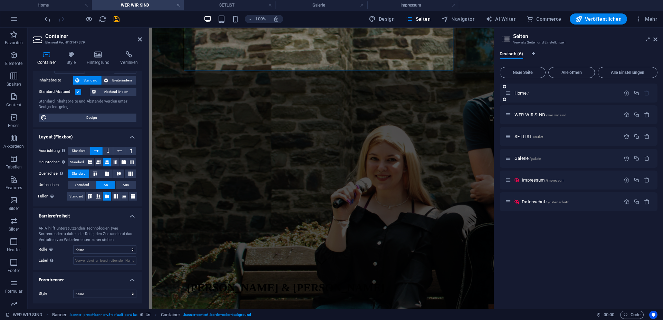
click at [512, 96] on div "Home /" at bounding box center [562, 93] width 115 height 8
click at [521, 92] on span "Home /" at bounding box center [521, 92] width 14 height 5
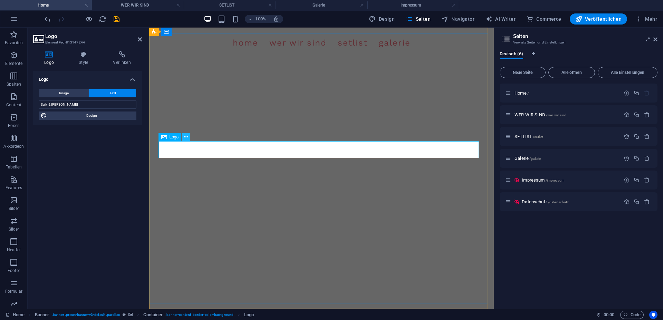
click at [190, 137] on button at bounding box center [186, 137] width 8 height 8
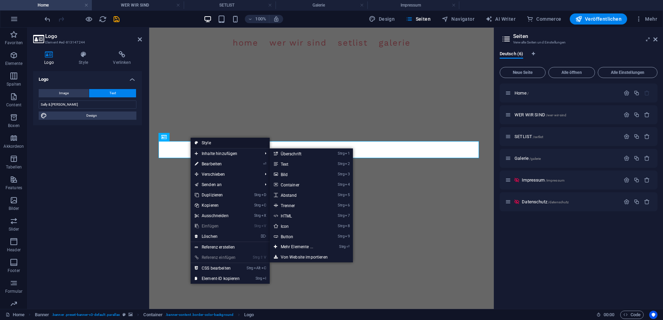
click at [215, 142] on link "Style" at bounding box center [230, 143] width 79 height 10
select select "vh"
select select "banner"
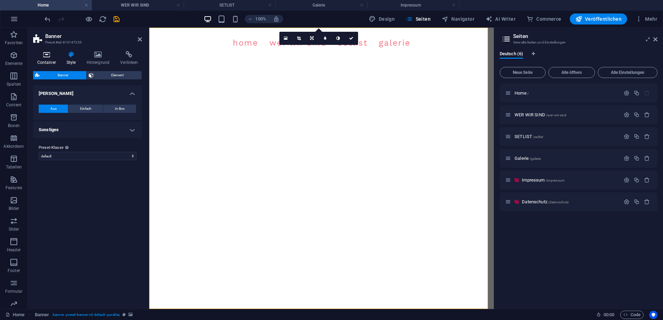
click at [33, 52] on icon at bounding box center [46, 54] width 27 height 7
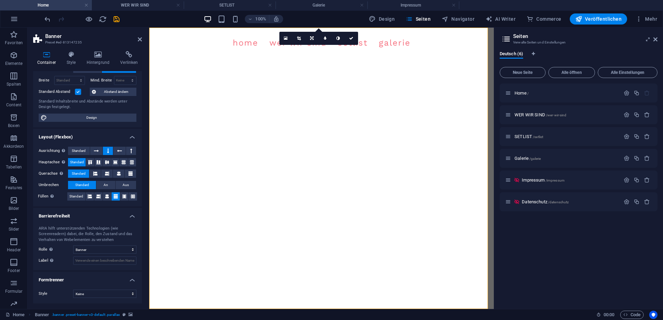
scroll to position [0, 0]
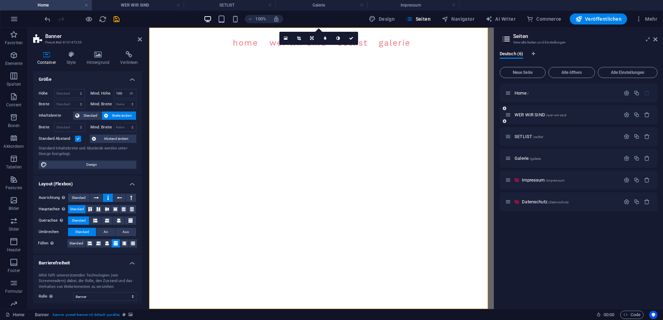
click at [530, 118] on div "WER WIR SIND /wer-wir-sind" at bounding box center [562, 115] width 115 height 8
click at [531, 115] on span "WER WIR SIND /wer-wir-sind" at bounding box center [540, 114] width 52 height 5
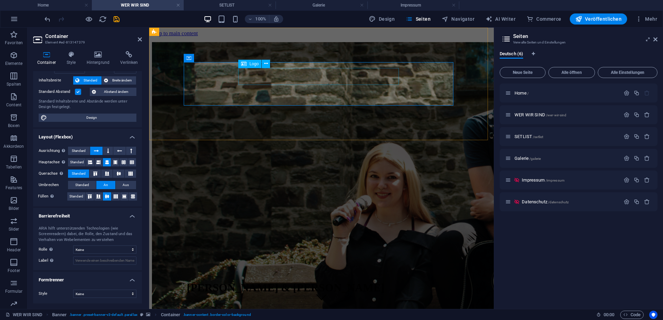
click at [251, 65] on span "Logo" at bounding box center [253, 64] width 9 height 4
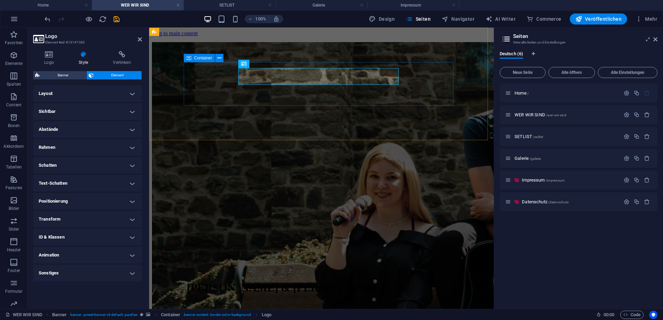
click at [203, 57] on span "Container" at bounding box center [203, 58] width 18 height 4
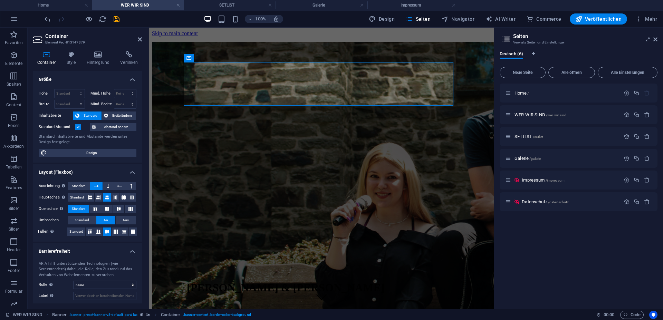
scroll to position [35, 0]
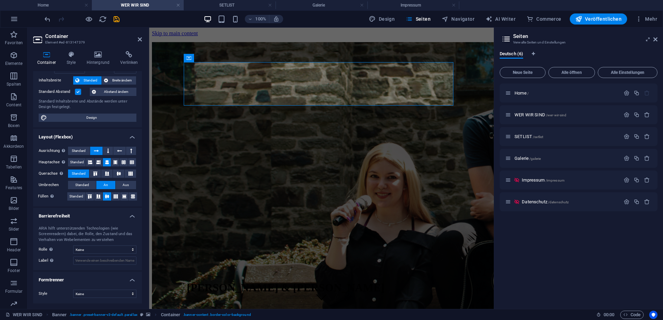
click at [95, 245] on div "ARIA hilft unterstützenden Technologien (wie Screenreadern) dabei, die Rolle, d…" at bounding box center [87, 245] width 109 height 50
click at [73, 245] on select "Keine Alert Article Banner Comment Complementary Dialog Footer Header Marquee P…" at bounding box center [104, 249] width 63 height 8
select select "banner"
click option "Banner" at bounding box center [0, 0] width 0 height 0
click at [103, 291] on select "Keine Dreieck Viereck Diagonal Polygon 1 Polygon 2 Zickzack Mehrere Zickzack We…" at bounding box center [104, 294] width 63 height 8
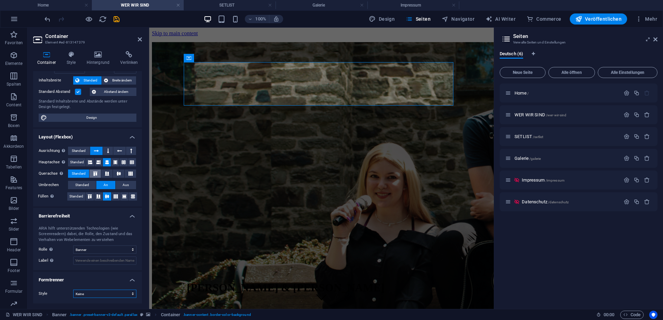
scroll to position [0, 0]
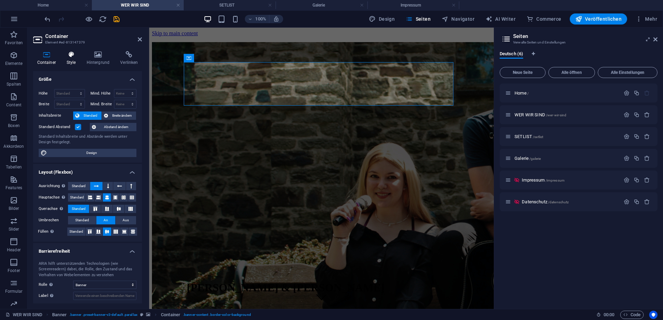
click at [64, 58] on h4 "Style" at bounding box center [72, 58] width 20 height 14
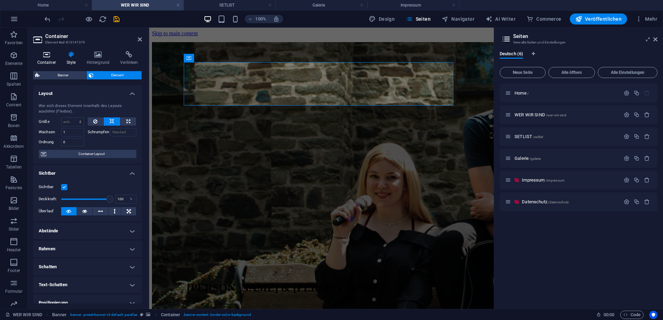
click at [52, 58] on h4 "Container" at bounding box center [47, 58] width 29 height 14
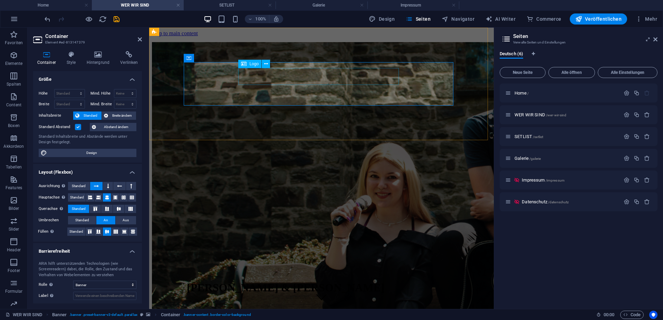
click at [341, 274] on div "SALINA, AMELIE & JULIAN" at bounding box center [285, 288] width 197 height 28
click at [344, 274] on div "SALINA, AMELIE & JULIAN" at bounding box center [285, 288] width 197 height 28
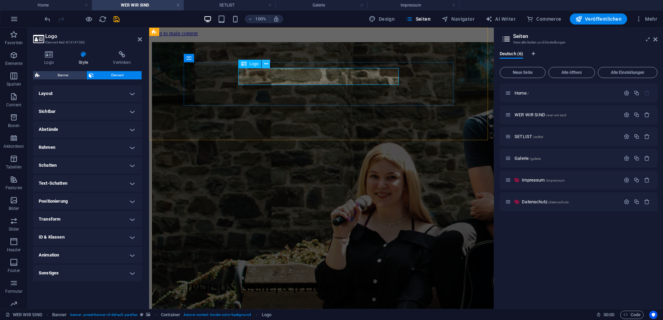
click at [263, 64] on button at bounding box center [266, 64] width 8 height 8
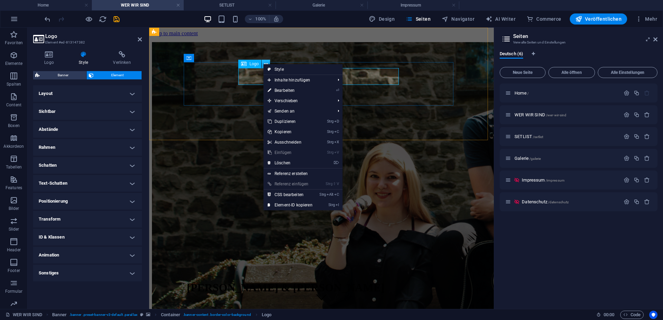
click at [263, 64] on button at bounding box center [266, 64] width 8 height 8
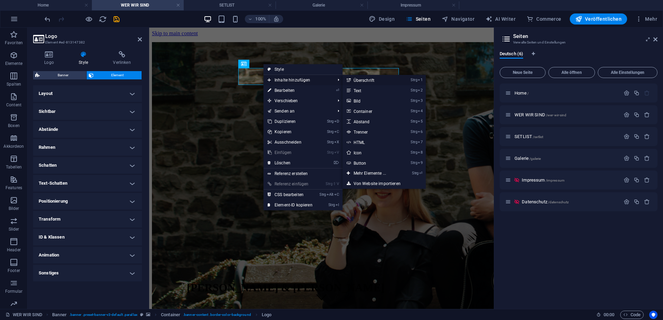
click at [362, 78] on link "Strg 1 Überschrift" at bounding box center [370, 80] width 57 height 10
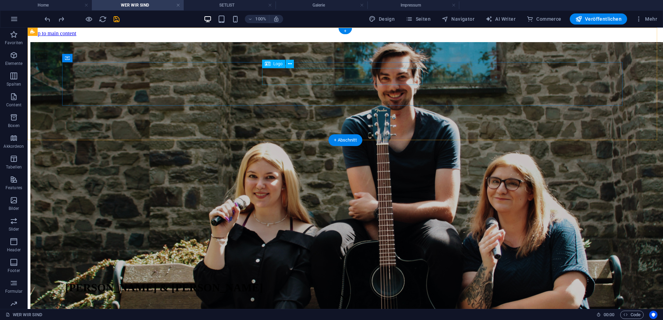
click at [263, 274] on div "SALINA, AMELIE & JULIAN" at bounding box center [163, 288] width 197 height 28
click at [293, 66] on button at bounding box center [289, 64] width 8 height 8
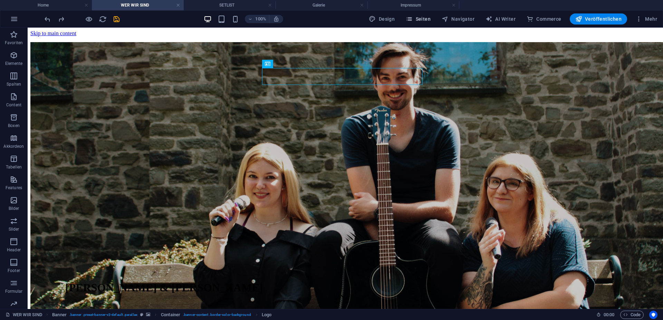
click at [430, 18] on span "Seiten" at bounding box center [418, 19] width 25 height 7
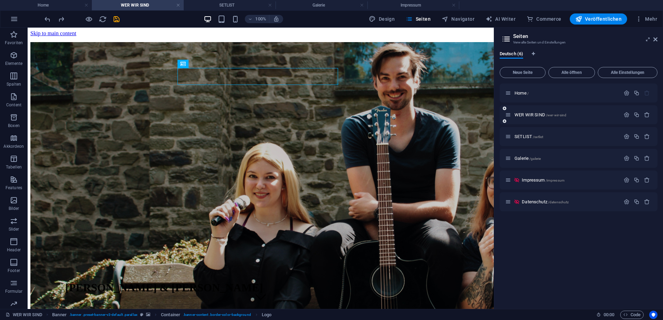
click at [537, 119] on div "WER WIR SIND /wer-wir-sind" at bounding box center [578, 114] width 158 height 19
click at [538, 117] on div "WER WIR SIND /wer-wir-sind" at bounding box center [562, 115] width 115 height 8
click at [524, 93] on span "Home /" at bounding box center [521, 92] width 14 height 5
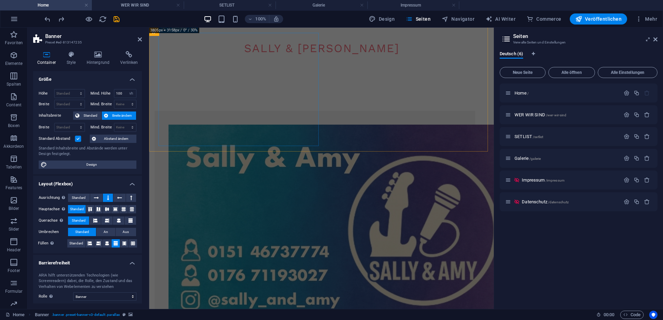
scroll to position [35, 0]
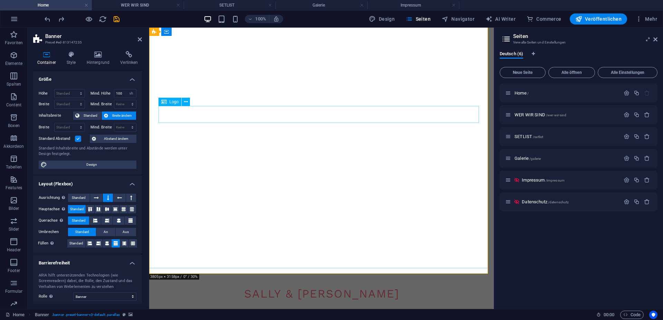
click at [338, 285] on div "Sally & [PERSON_NAME]" at bounding box center [321, 293] width 320 height 17
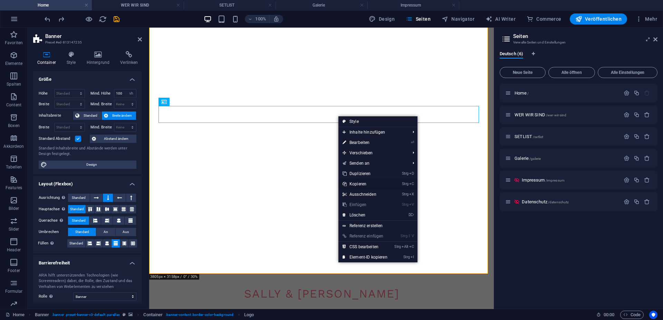
click at [365, 184] on link "Strg C Kopieren" at bounding box center [364, 184] width 53 height 10
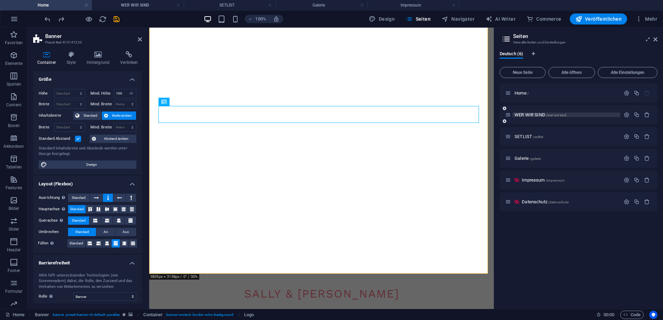
click at [525, 115] on span "WER WIR SIND /wer-wir-sind" at bounding box center [540, 114] width 52 height 5
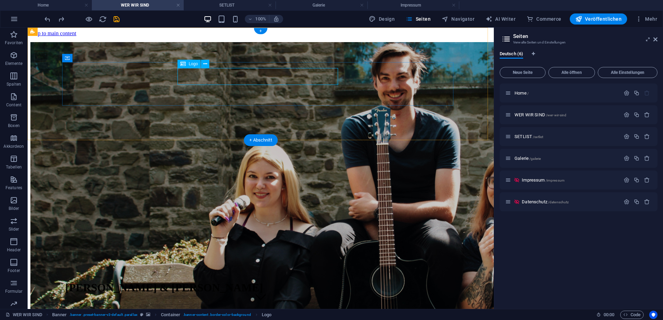
click at [263, 274] on div "SALINA, AMELIE & JULIAN" at bounding box center [163, 288] width 197 height 28
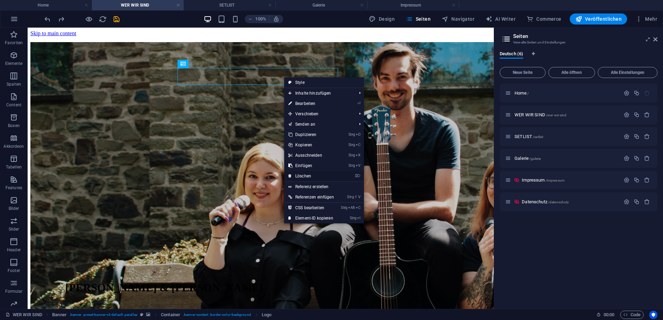
click at [309, 174] on link "⌦ Löschen" at bounding box center [311, 176] width 54 height 10
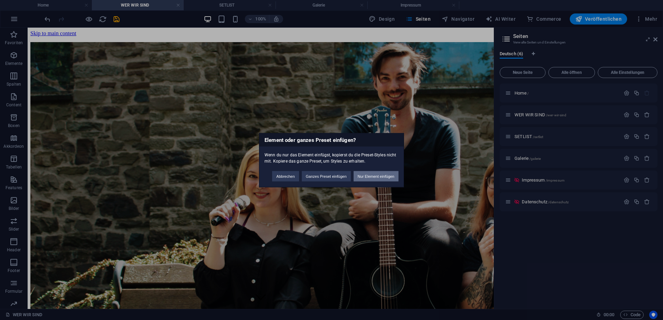
click at [371, 177] on button "Nur Element einfügen" at bounding box center [375, 176] width 45 height 10
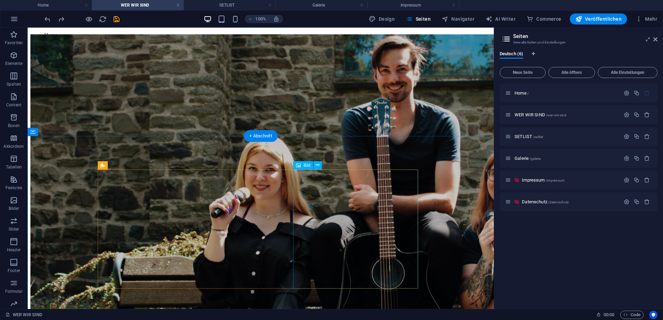
scroll to position [0, 0]
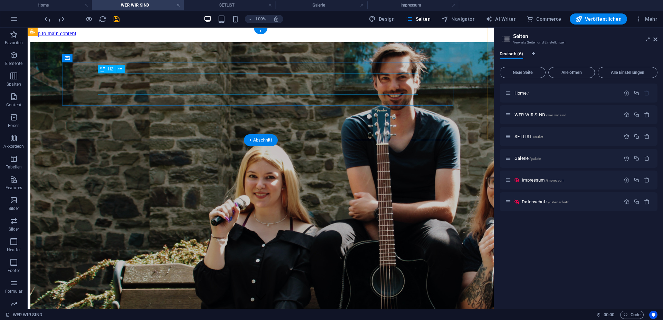
click at [263, 286] on div "WIR STELLEN UNS VOR..." at bounding box center [260, 295] width 391 height 19
click at [261, 286] on div "WIR STELLEN UNS VOR..." at bounding box center [260, 295] width 391 height 19
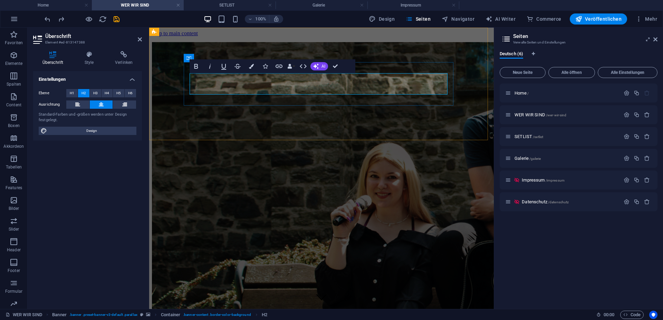
click at [298, 285] on span "WIR STELLEN UNS VOR..." at bounding box center [321, 289] width 103 height 9
click at [304, 275] on h2 "WIR STELLEN UNS VOR..." at bounding box center [321, 284] width 269 height 19
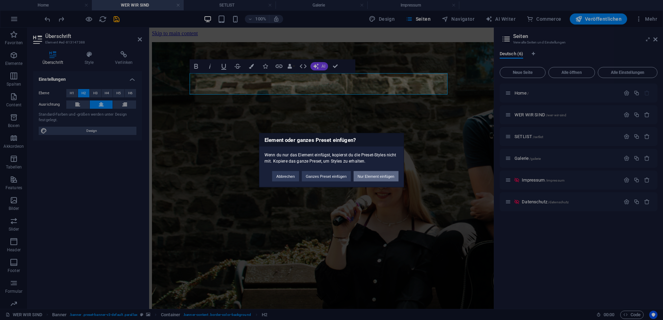
click at [377, 178] on button "Nur Element einfügen" at bounding box center [375, 176] width 45 height 10
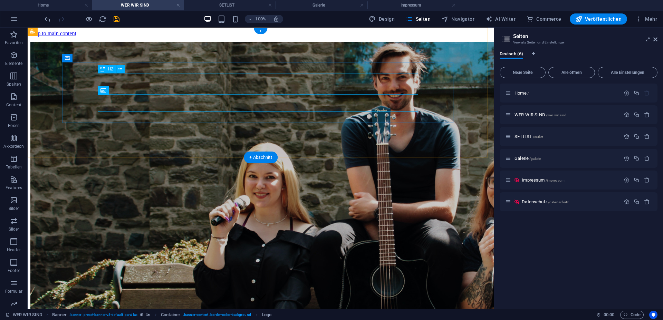
click at [278, 295] on div "Sally & Amy WIR STELLEN UNS VOR..." at bounding box center [260, 304] width 391 height 19
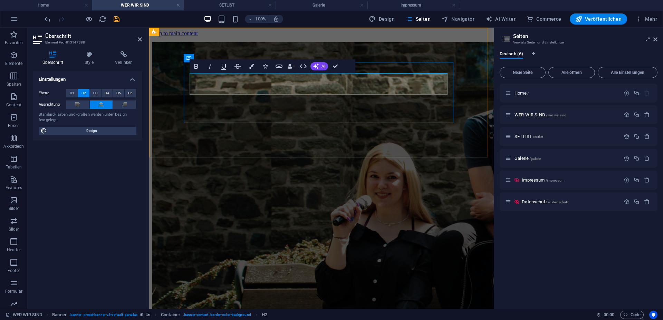
click at [278, 284] on h2 "Sally & Amy WIR STELLEN UNS VOR..." at bounding box center [321, 293] width 269 height 19
click at [262, 295] on h2 "​ WIR STELLEN UNS VOR..." at bounding box center [321, 304] width 269 height 19
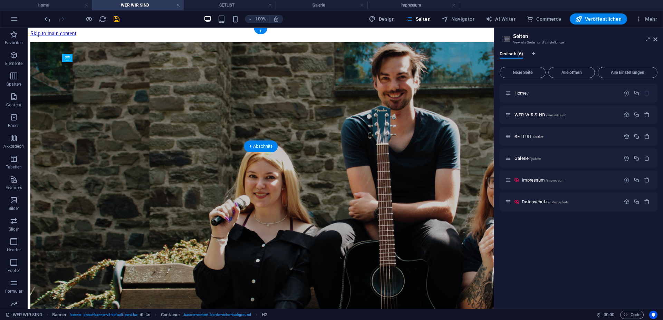
drag, startPoint x: 275, startPoint y: 78, endPoint x: 274, endPoint y: 101, distance: 23.8
click at [274, 277] on div "WIR STELLEN UNS VOR... Sally & Amy WIR STELLEN UNS VOR..." at bounding box center [260, 304] width 391 height 54
drag, startPoint x: 273, startPoint y: 101, endPoint x: 275, endPoint y: 93, distance: 8.5
click at [275, 283] on div "Sally & Amy WIR STELLEN UNS VOR... WIR STELLEN UNS VOR..." at bounding box center [260, 310] width 391 height 54
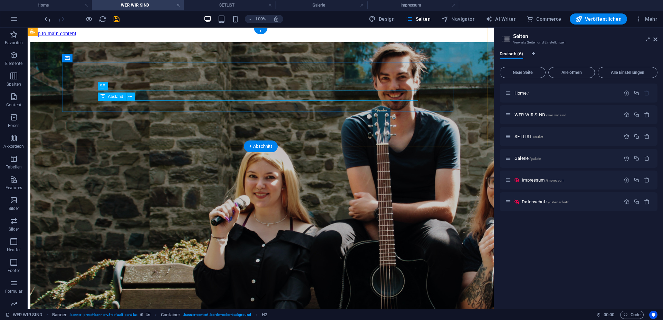
click at [119, 19] on icon "save" at bounding box center [117, 19] width 8 height 8
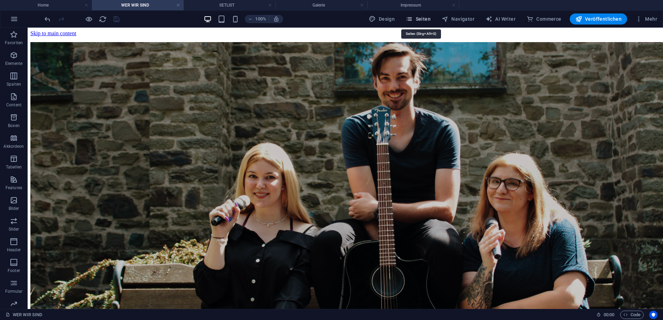
click at [430, 21] on span "Seiten" at bounding box center [418, 19] width 25 height 7
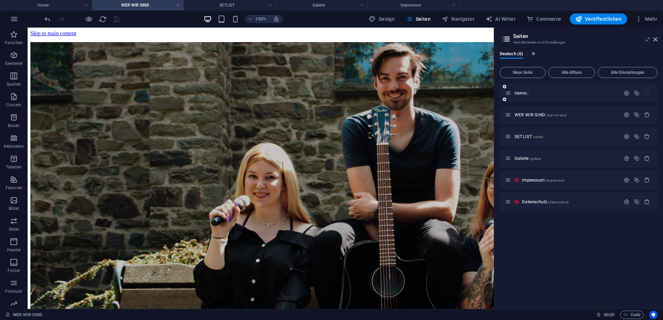
click at [526, 95] on div "Home /" at bounding box center [562, 93] width 115 height 8
click at [524, 93] on span "Home /" at bounding box center [521, 92] width 14 height 5
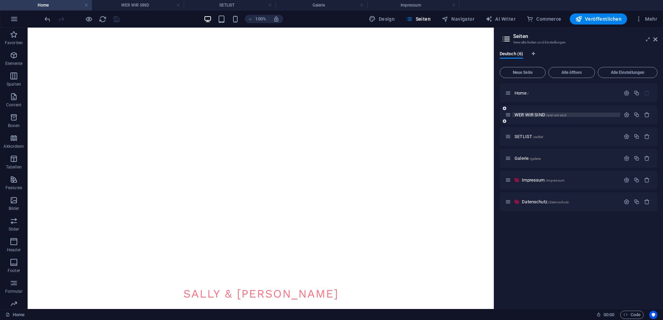
click at [525, 115] on span "WER WIR SIND /wer-wir-sind" at bounding box center [540, 114] width 52 height 5
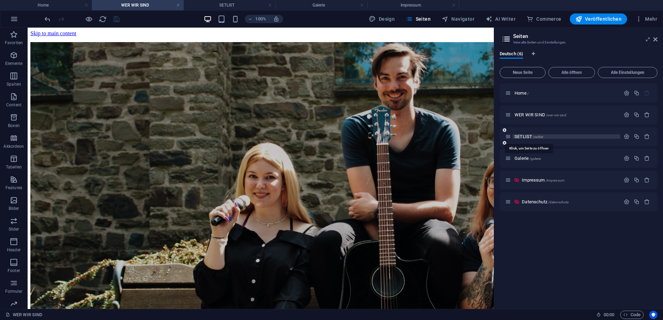
click at [527, 138] on span "SETLIST /setlist" at bounding box center [528, 136] width 29 height 5
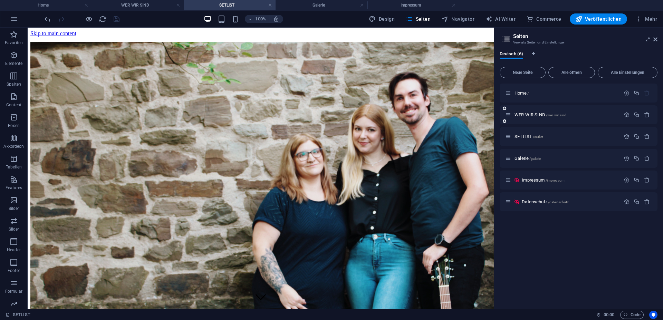
click at [534, 122] on div "WER WIR SIND /wer-wir-sind" at bounding box center [578, 114] width 158 height 19
click at [536, 114] on span "WER WIR SIND /wer-wir-sind" at bounding box center [540, 114] width 52 height 5
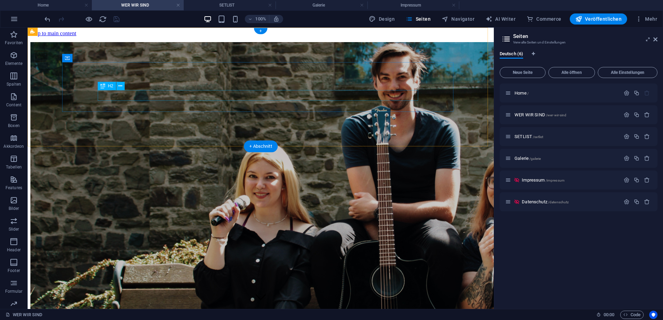
click at [276, 290] on div "Sally & [PERSON_NAME]" at bounding box center [260, 296] width 391 height 13
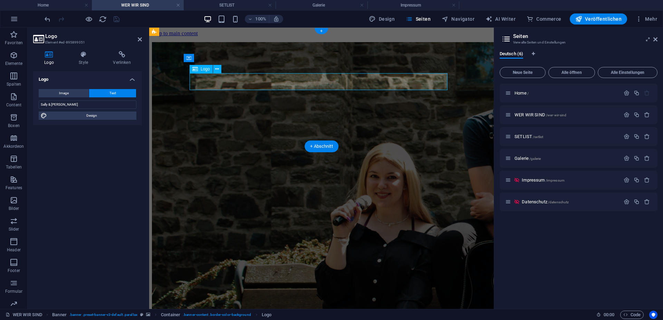
click at [319, 290] on div "Sally & [PERSON_NAME]" at bounding box center [321, 296] width 269 height 13
click at [50, 104] on input "Sally & [PERSON_NAME]" at bounding box center [88, 104] width 98 height 8
click at [52, 102] on input "Sally & [PERSON_NAME]" at bounding box center [88, 104] width 98 height 8
click at [88, 108] on input "Sally, Amy" at bounding box center [88, 104] width 98 height 8
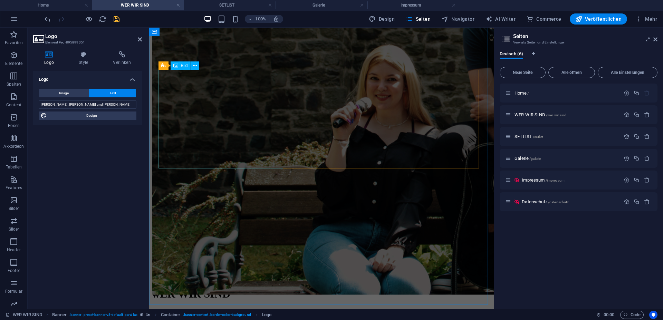
scroll to position [246, 0]
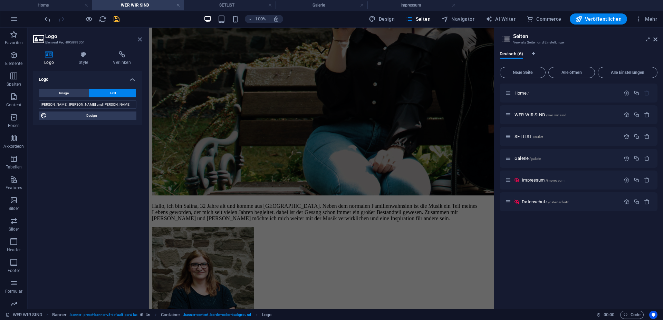
type input "[PERSON_NAME], [PERSON_NAME] und [PERSON_NAME]"
click at [138, 42] on link at bounding box center [140, 40] width 4 height 6
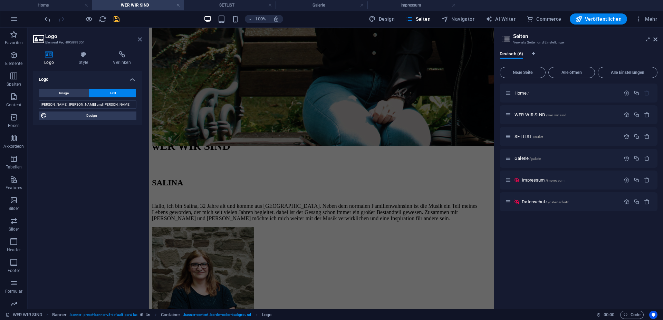
scroll to position [0, 0]
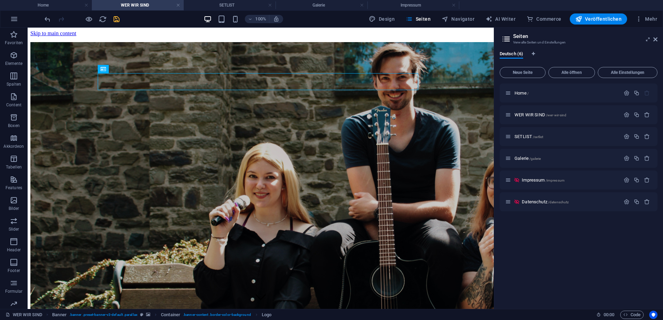
click at [116, 19] on icon "save" at bounding box center [117, 19] width 8 height 8
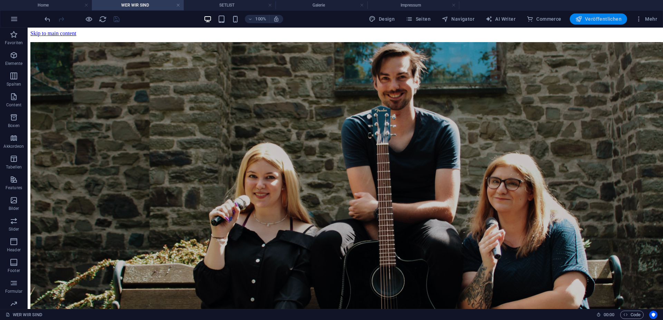
click at [593, 18] on span "Veröffentlichen" at bounding box center [598, 19] width 46 height 7
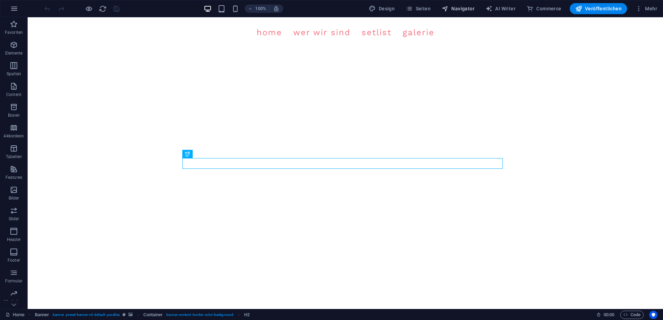
click at [470, 8] on span "Navigator" at bounding box center [457, 8] width 33 height 7
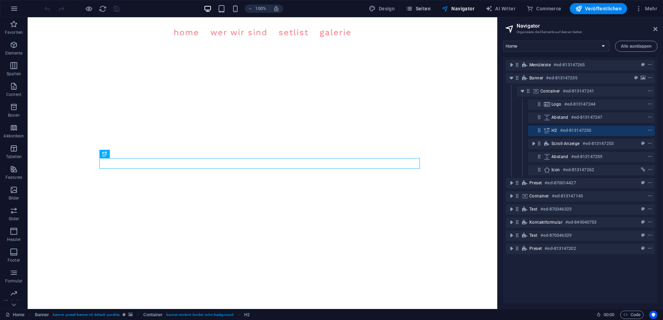
click at [418, 7] on span "Seiten" at bounding box center [418, 8] width 25 height 7
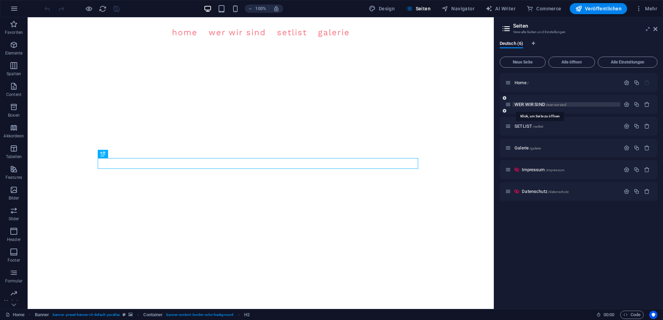
click at [527, 105] on span "WER WIR SIND /wer-wir-sind" at bounding box center [540, 104] width 52 height 5
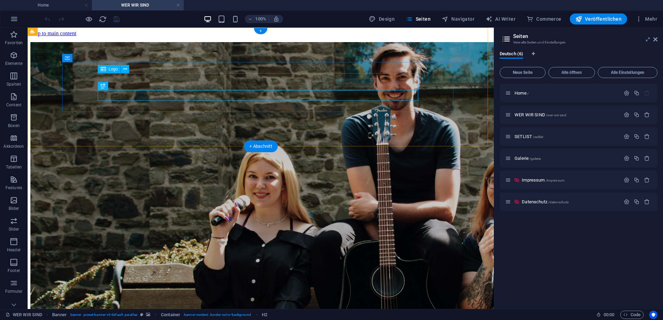
click at [306, 290] on div "[PERSON_NAME], [PERSON_NAME] und [PERSON_NAME]" at bounding box center [260, 296] width 391 height 13
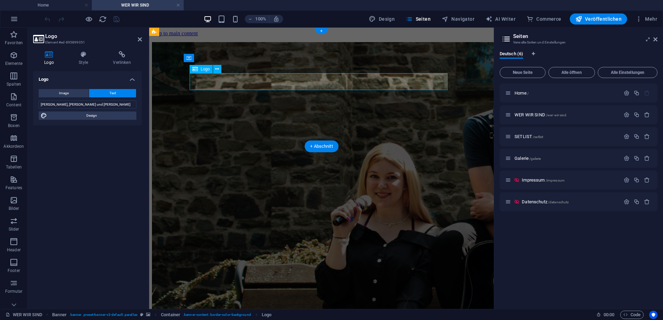
click at [327, 290] on div "[PERSON_NAME], [PERSON_NAME] und [PERSON_NAME]" at bounding box center [321, 303] width 269 height 26
click at [85, 105] on input "[PERSON_NAME], [PERSON_NAME] und [PERSON_NAME]" at bounding box center [88, 104] width 98 height 8
click at [138, 42] on icon at bounding box center [140, 40] width 4 height 6
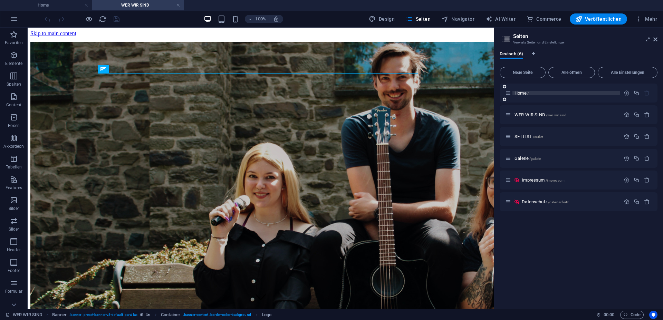
click at [521, 92] on span "Home /" at bounding box center [521, 92] width 14 height 5
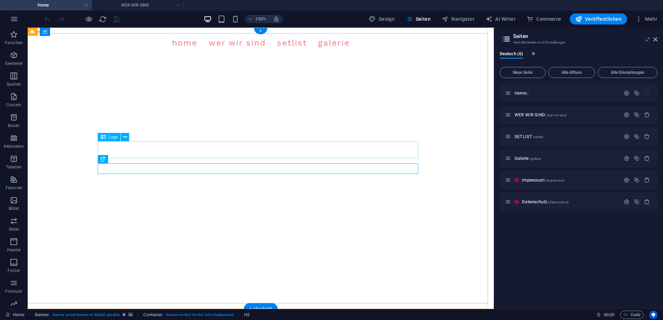
drag, startPoint x: 268, startPoint y: 152, endPoint x: 158, endPoint y: 152, distance: 110.1
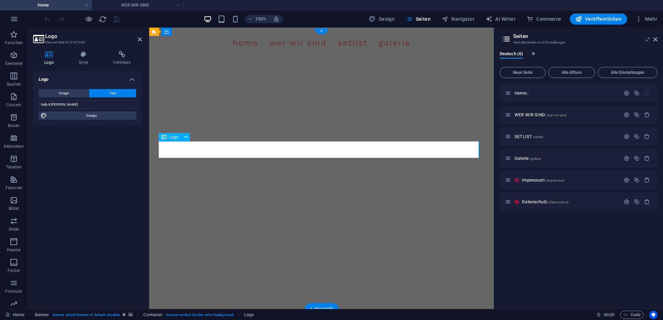
click at [69, 104] on input "Sally & [PERSON_NAME]" at bounding box center [88, 104] width 98 height 8
click at [65, 105] on input "[PERSON_NAME], [PERSON_NAME] und [PERSON_NAME]" at bounding box center [88, 104] width 98 height 8
type input "[PERSON_NAME], [PERSON_NAME] & [PERSON_NAME]"
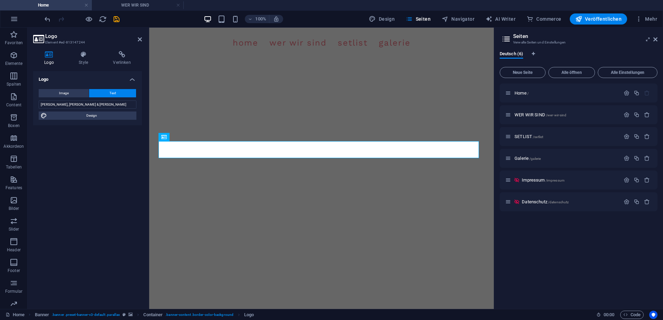
click at [86, 173] on div "Logo Image Text Ziehe Dateien zum Hochladen hierher oder klicke hier, um aus Da…" at bounding box center [87, 187] width 109 height 232
click at [93, 105] on input "[PERSON_NAME], [PERSON_NAME] & [PERSON_NAME]" at bounding box center [88, 104] width 98 height 8
click at [116, 21] on icon "save" at bounding box center [117, 19] width 8 height 8
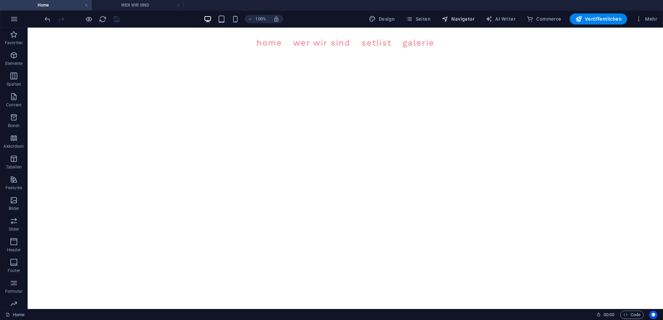
click at [473, 19] on span "Navigator" at bounding box center [457, 19] width 33 height 7
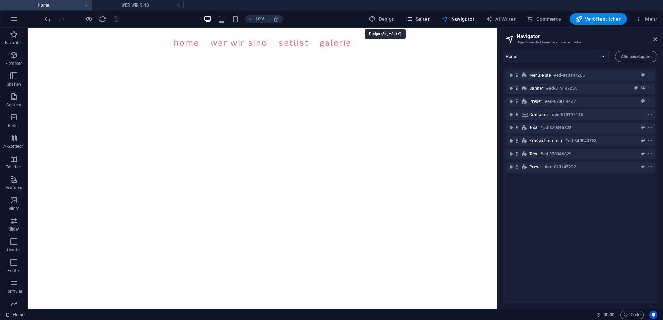
click at [417, 17] on span "Seiten" at bounding box center [418, 19] width 25 height 7
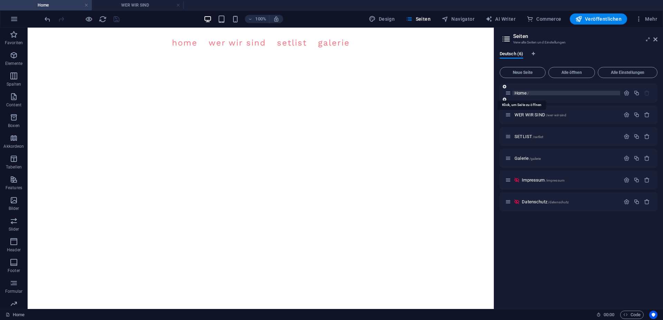
click at [527, 94] on span "Home /" at bounding box center [521, 92] width 14 height 5
click at [536, 115] on span "WER WIR SIND /wer-wir-sind" at bounding box center [540, 114] width 52 height 5
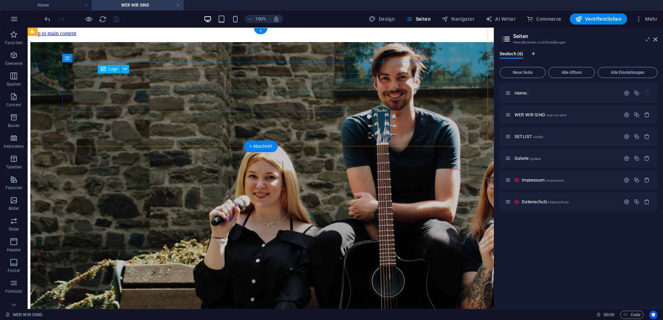
click at [276, 290] on div "[PERSON_NAME], [PERSON_NAME] und [PERSON_NAME]" at bounding box center [260, 296] width 391 height 13
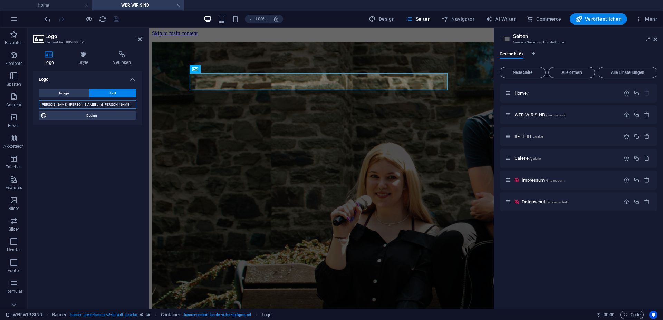
click at [70, 104] on input "[PERSON_NAME], [PERSON_NAME] und [PERSON_NAME]" at bounding box center [88, 104] width 98 height 8
type input "[PERSON_NAME], [PERSON_NAME] & [PERSON_NAME]"
click at [117, 21] on icon "save" at bounding box center [117, 19] width 8 height 8
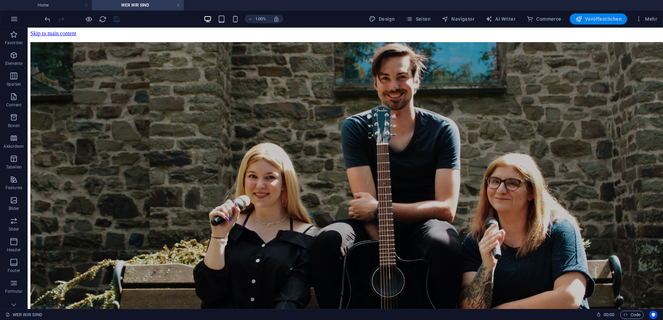
click at [582, 18] on icon "button" at bounding box center [578, 19] width 7 height 7
